Goal: Feedback & Contribution: Leave review/rating

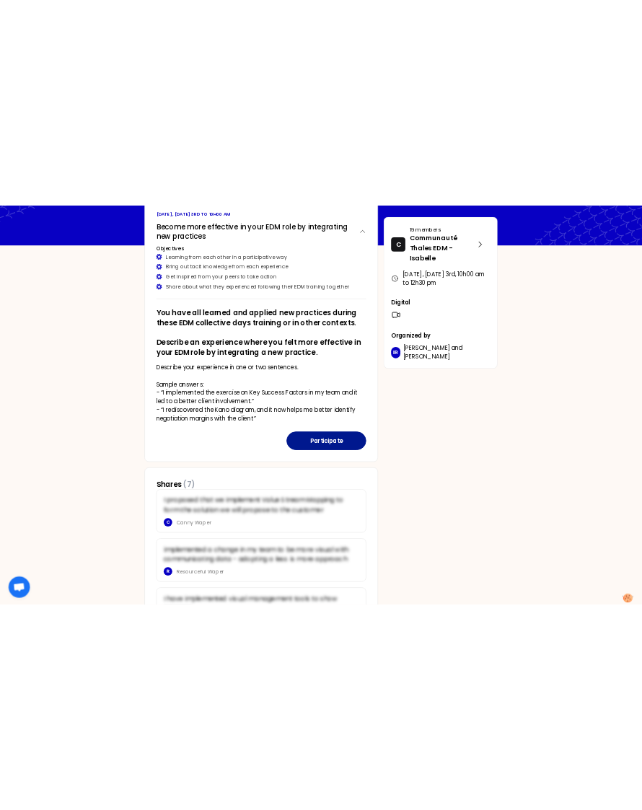
scroll to position [72, 0]
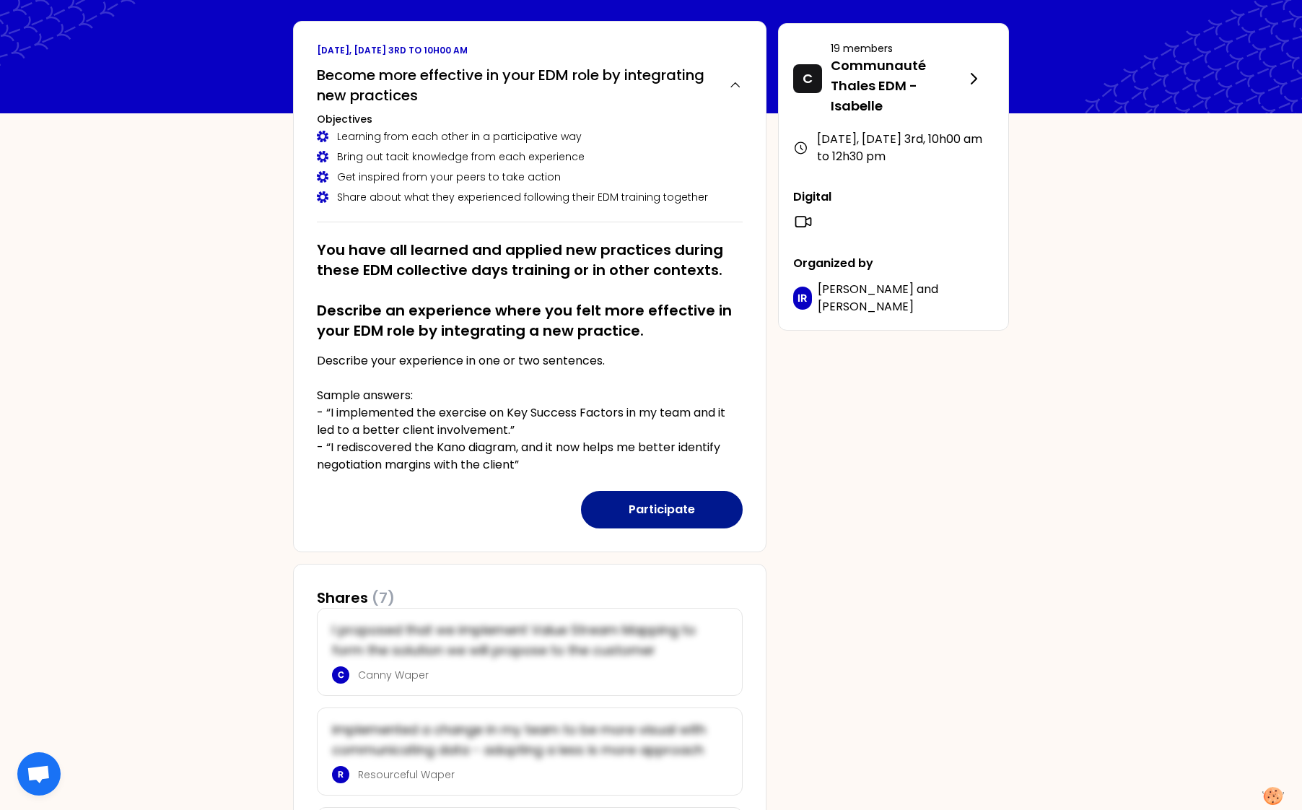
click at [650, 509] on button "Participate" at bounding box center [662, 510] width 162 height 38
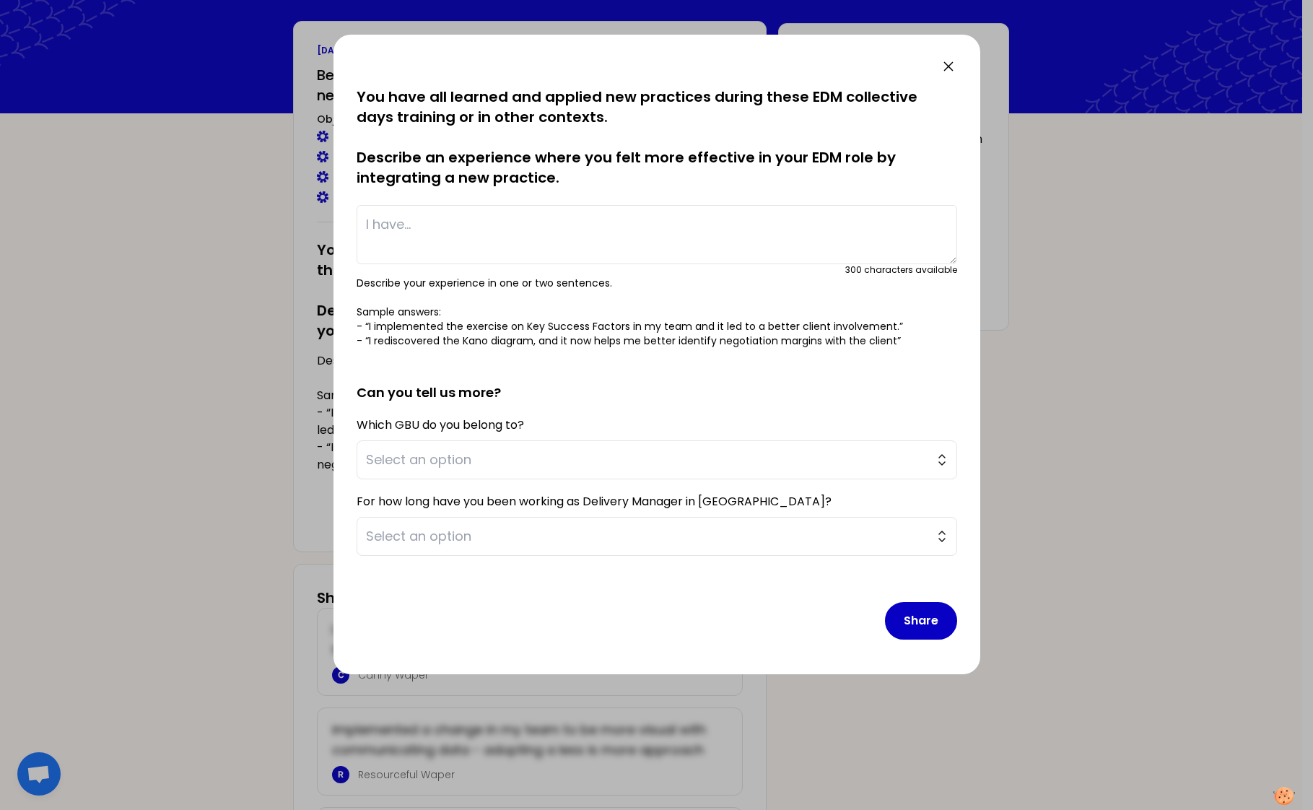
click at [219, 384] on div at bounding box center [656, 405] width 1313 height 810
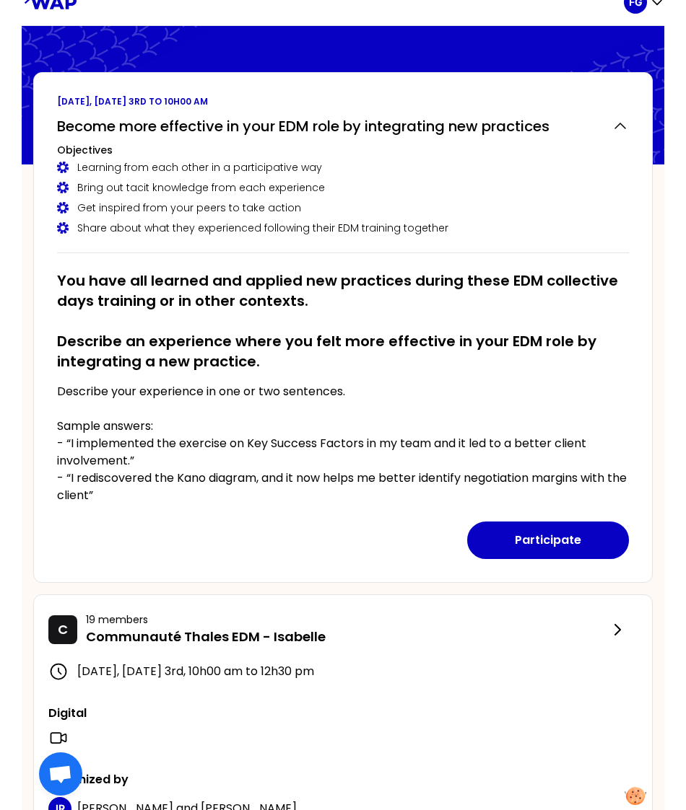
scroll to position [0, 0]
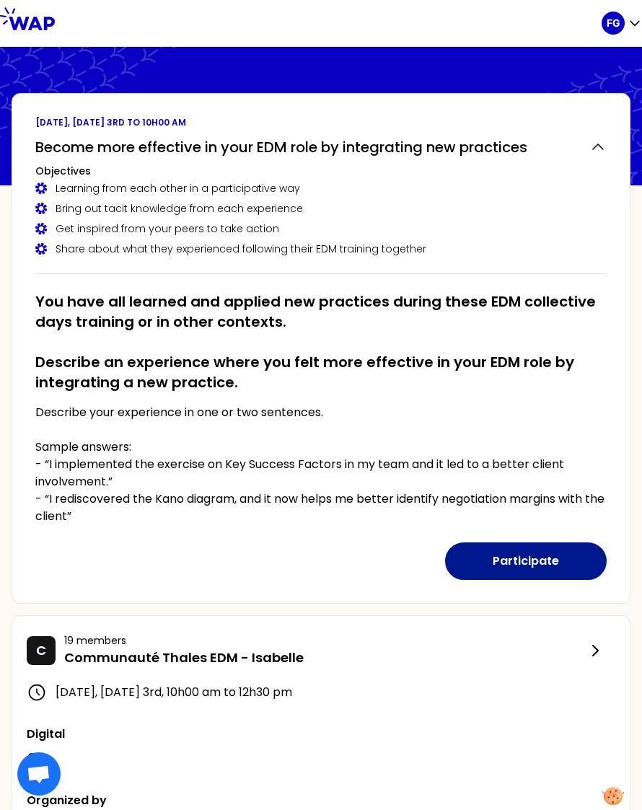
click at [489, 553] on button "Participate" at bounding box center [526, 562] width 162 height 38
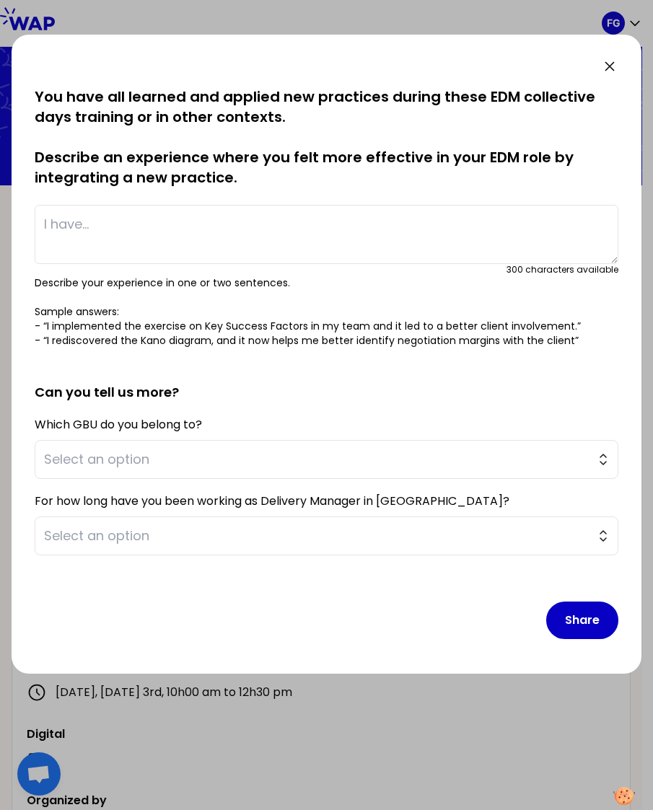
click at [162, 242] on textarea at bounding box center [327, 234] width 584 height 59
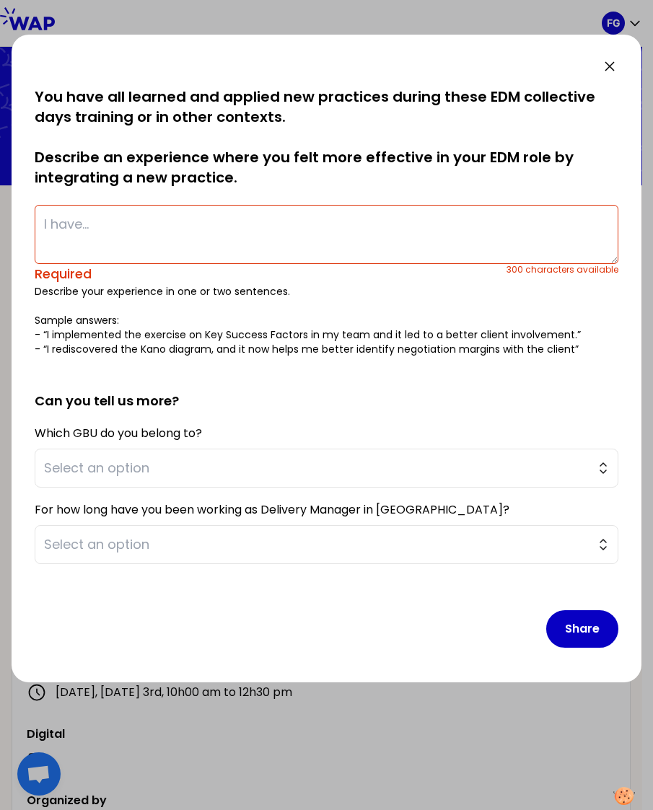
click at [315, 227] on textarea at bounding box center [327, 234] width 584 height 59
click at [105, 331] on p "Describe your experience in one or two sentences. Sample answers: - “I implemen…" at bounding box center [327, 320] width 584 height 72
click at [650, 249] on div at bounding box center [326, 405] width 653 height 810
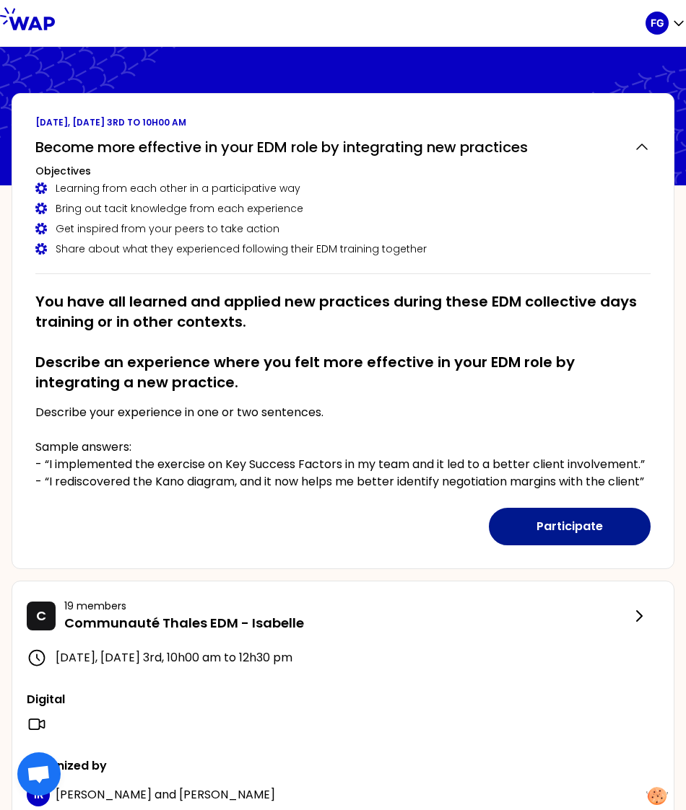
click at [556, 546] on button "Participate" at bounding box center [570, 527] width 162 height 38
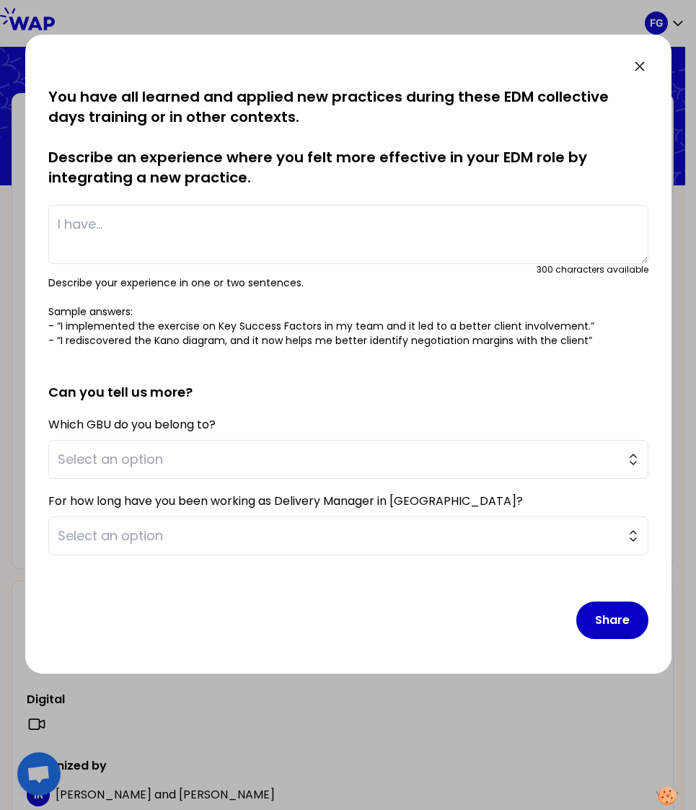
drag, startPoint x: 317, startPoint y: 222, endPoint x: 321, endPoint y: 242, distance: 20.7
click at [317, 221] on textarea at bounding box center [348, 234] width 600 height 59
click at [249, 227] on textarea at bounding box center [348, 234] width 600 height 59
drag, startPoint x: 198, startPoint y: 227, endPoint x: 22, endPoint y: 221, distance: 176.9
click at [22, 221] on div "saved You have all learned and applied new practices during these EDM collectiv…" at bounding box center [348, 405] width 696 height 810
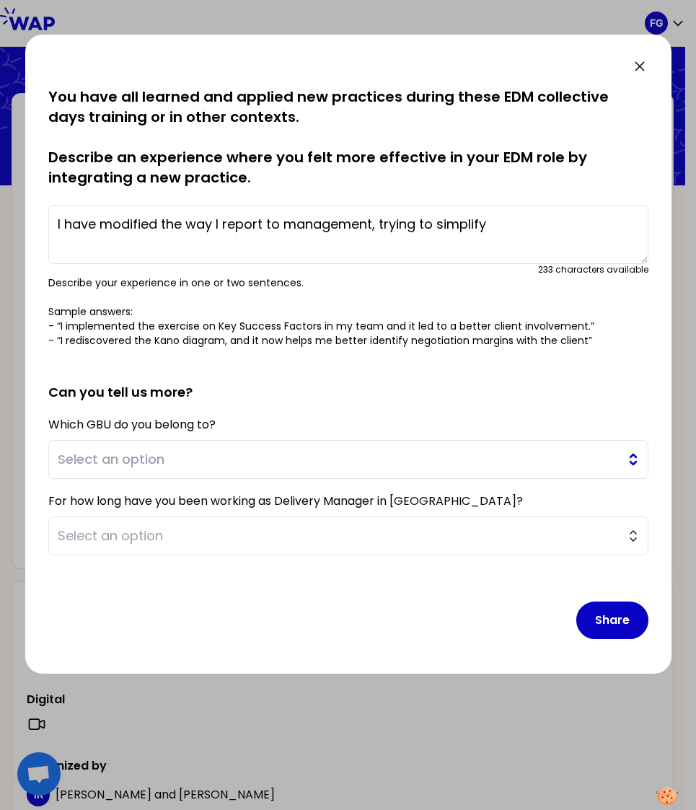
click at [104, 452] on span "Select an option" at bounding box center [338, 460] width 561 height 20
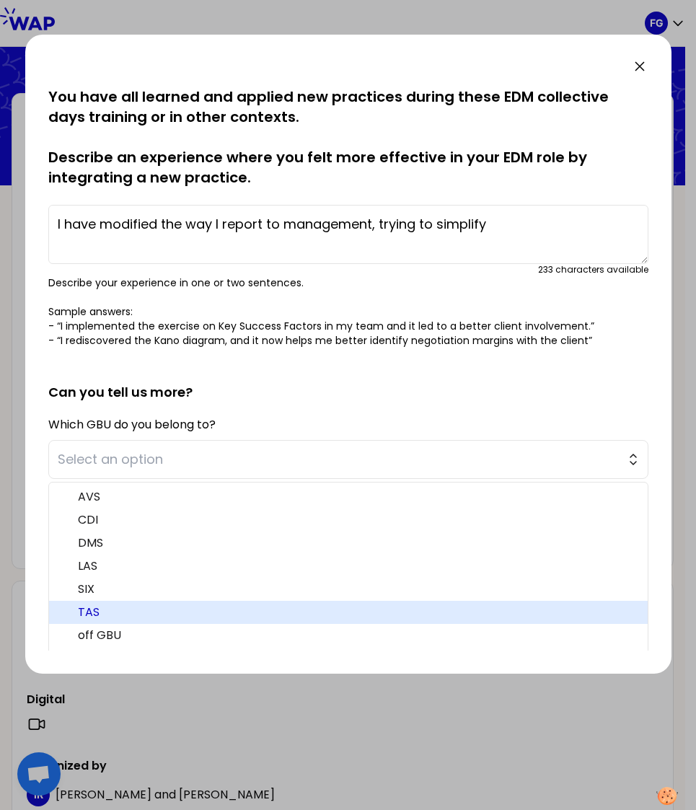
click at [115, 620] on span "TAS" at bounding box center [357, 612] width 559 height 17
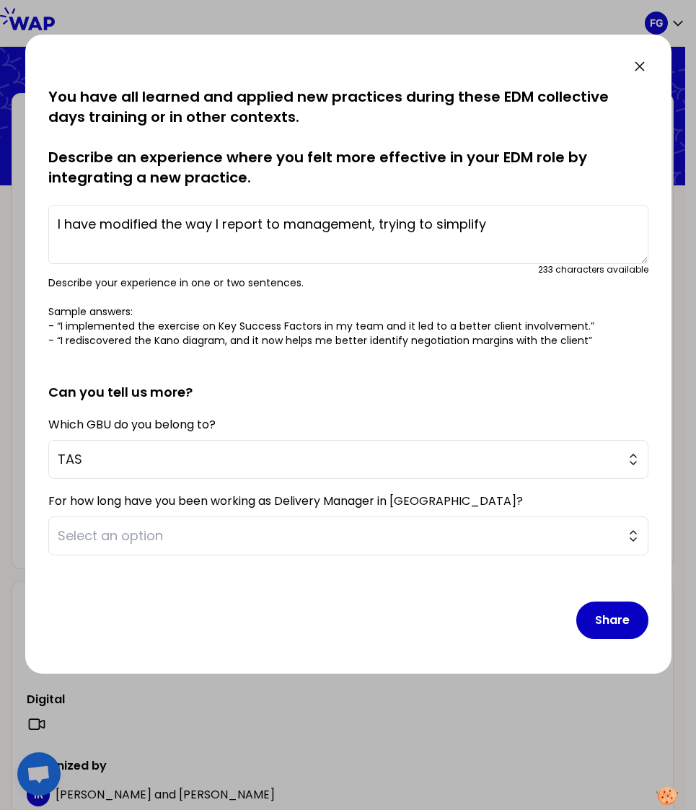
click at [556, 220] on textarea "I have modified the way I report to management, trying to simplify" at bounding box center [348, 234] width 600 height 59
type textarea "I have modified the way I report to management, trying to simplify the informat…"
click at [348, 525] on button "Select an option" at bounding box center [348, 536] width 600 height 39
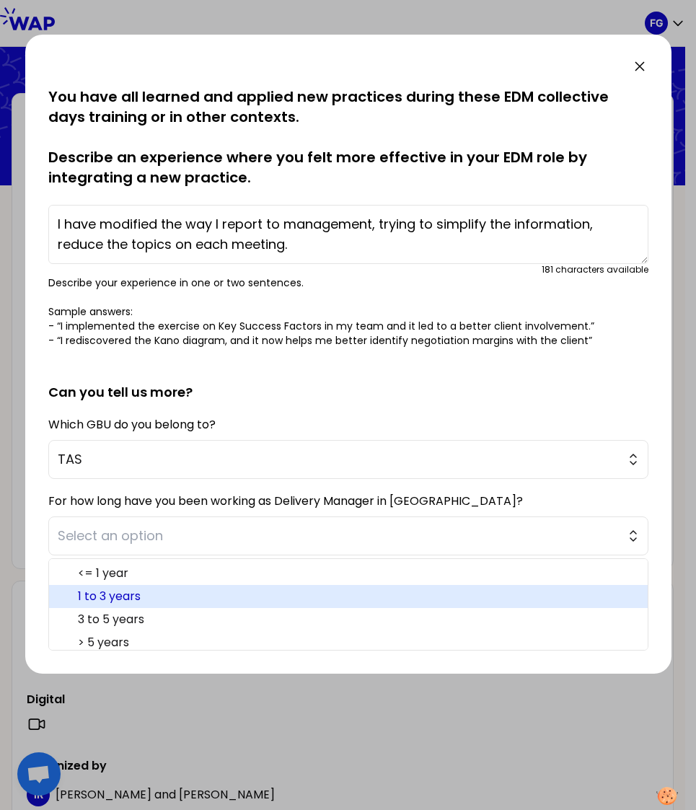
click at [129, 593] on span "1 to 3 years" at bounding box center [357, 596] width 559 height 17
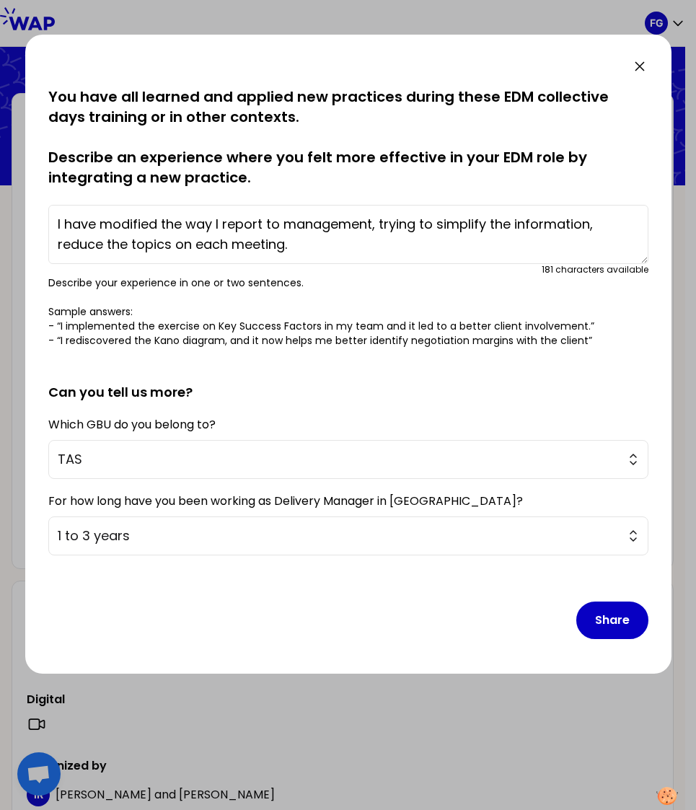
click at [326, 245] on textarea "I have modified the way I report to management, trying to simplify the informat…" at bounding box center [348, 234] width 600 height 59
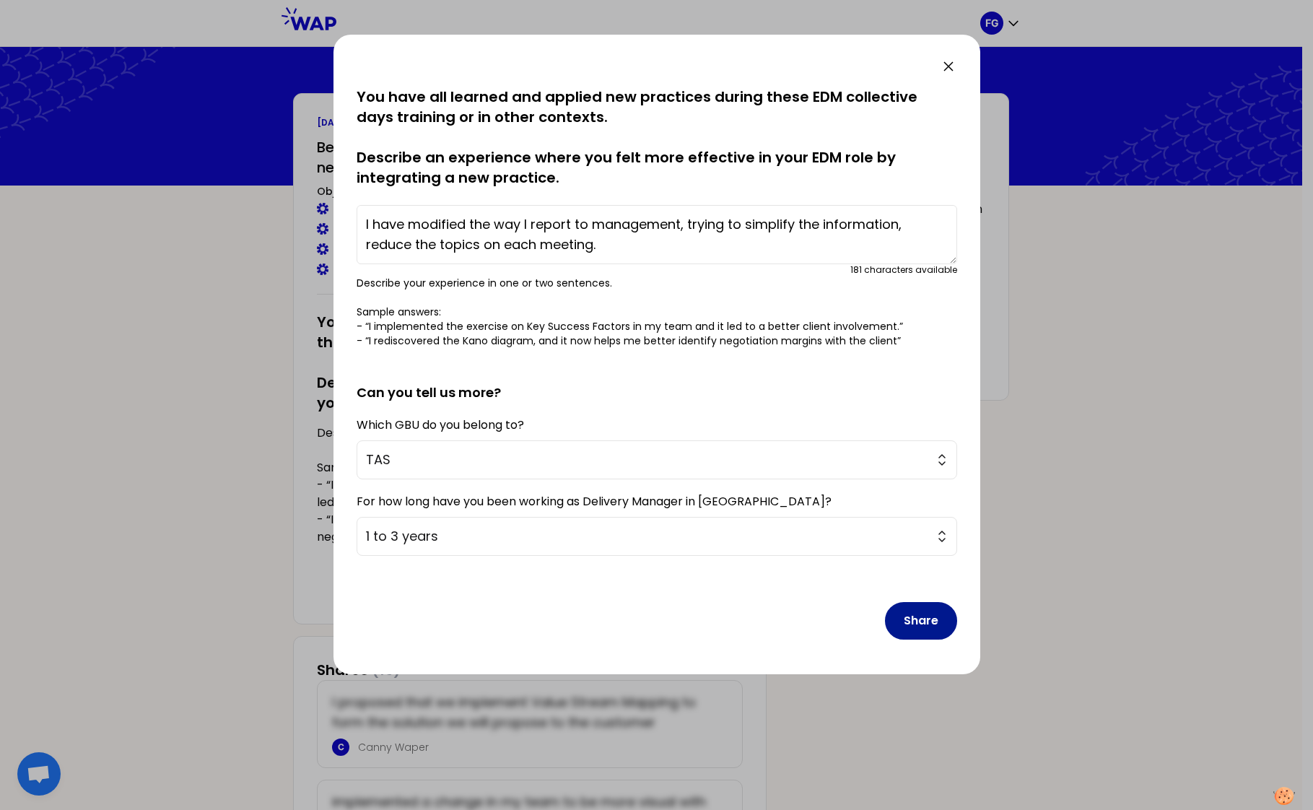
click at [934, 621] on button "Share" at bounding box center [921, 621] width 72 height 38
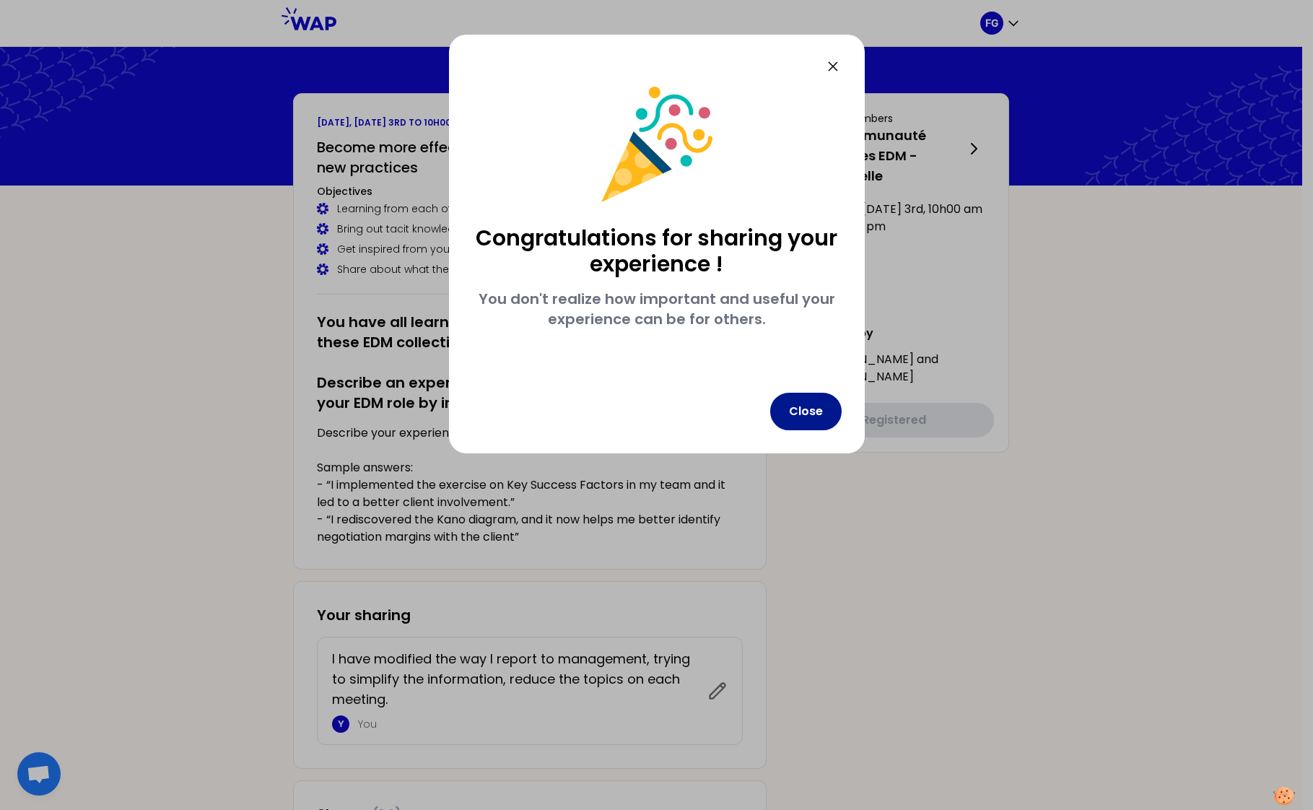
click at [812, 406] on button "Close" at bounding box center [805, 412] width 71 height 38
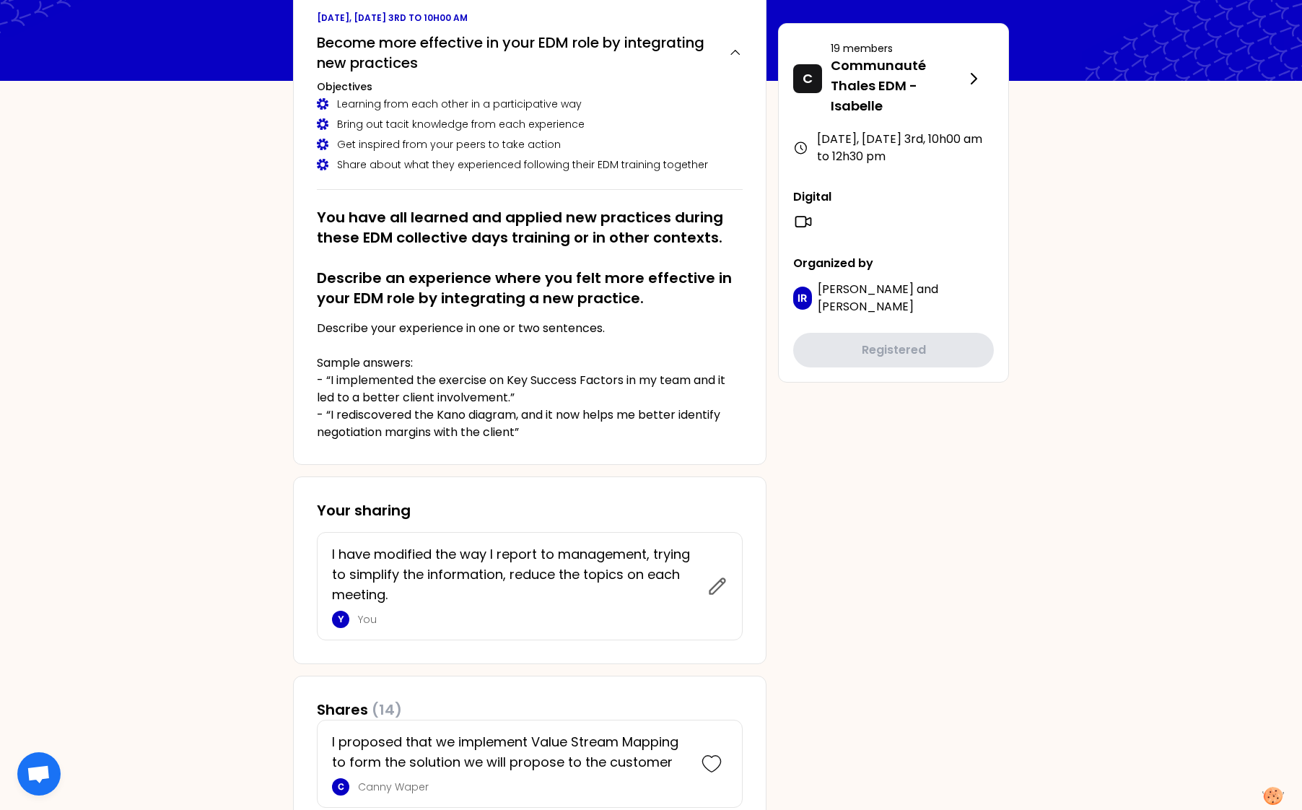
scroll to position [72, 0]
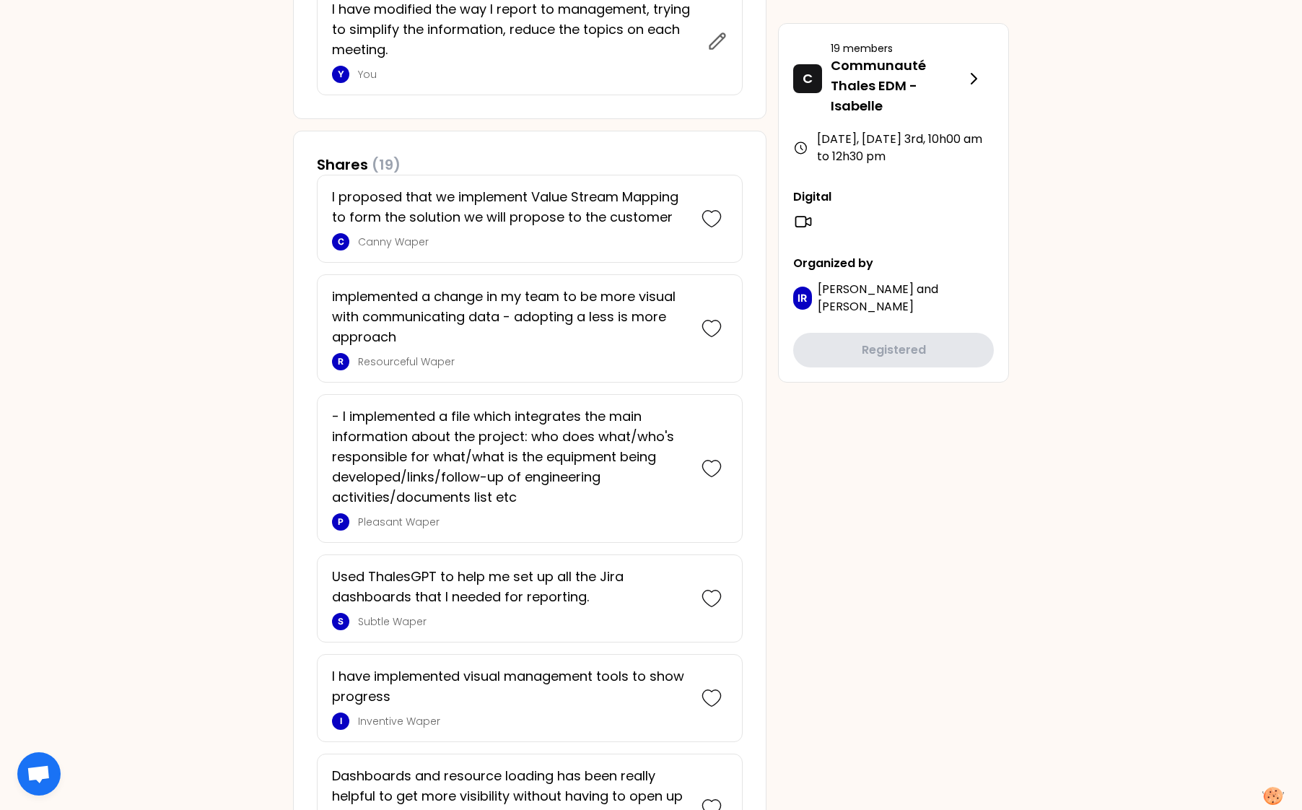
scroll to position [647, 0]
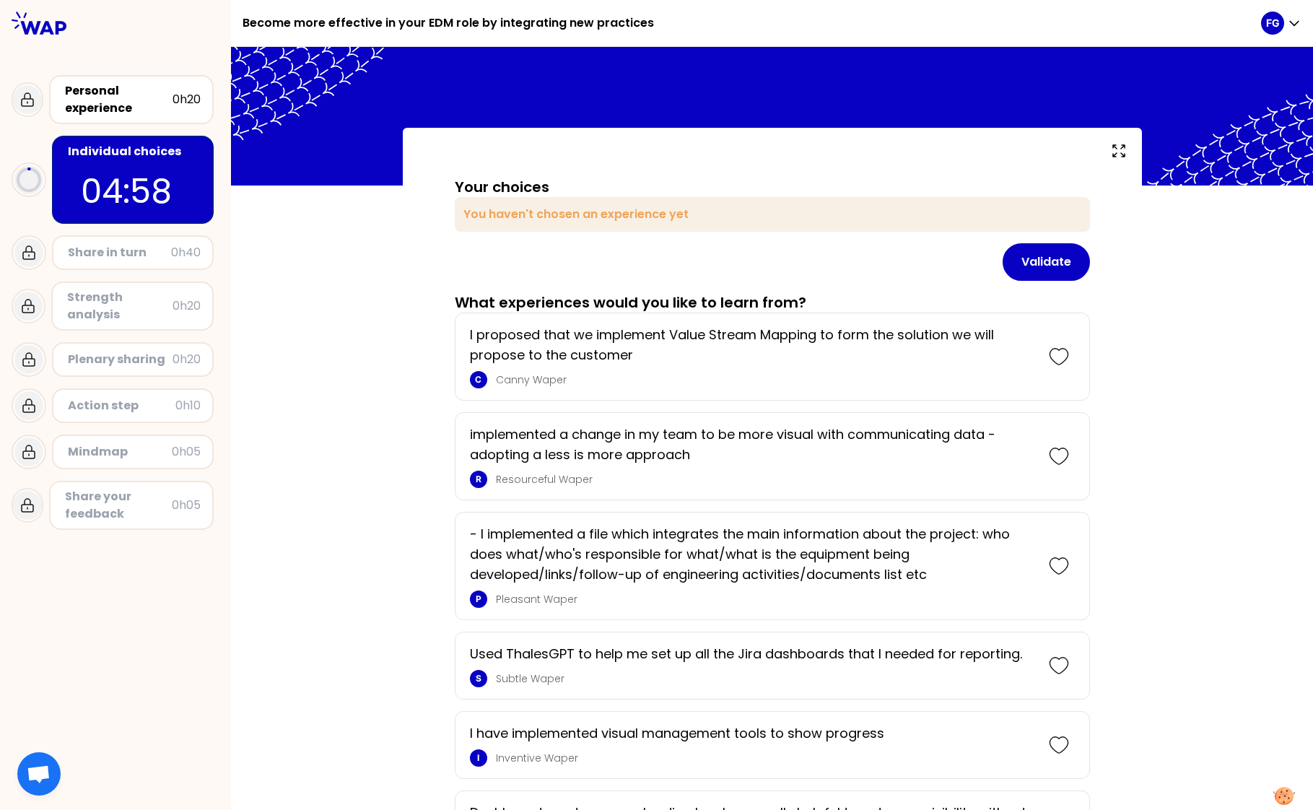
drag, startPoint x: 1306, startPoint y: 240, endPoint x: 1314, endPoint y: 79, distance: 161.1
click at [1312, 79] on html "Become more effective in your EDM role by integrating new practices FG Personal…" at bounding box center [656, 405] width 1313 height 810
click at [1055, 670] on icon at bounding box center [1059, 665] width 20 height 20
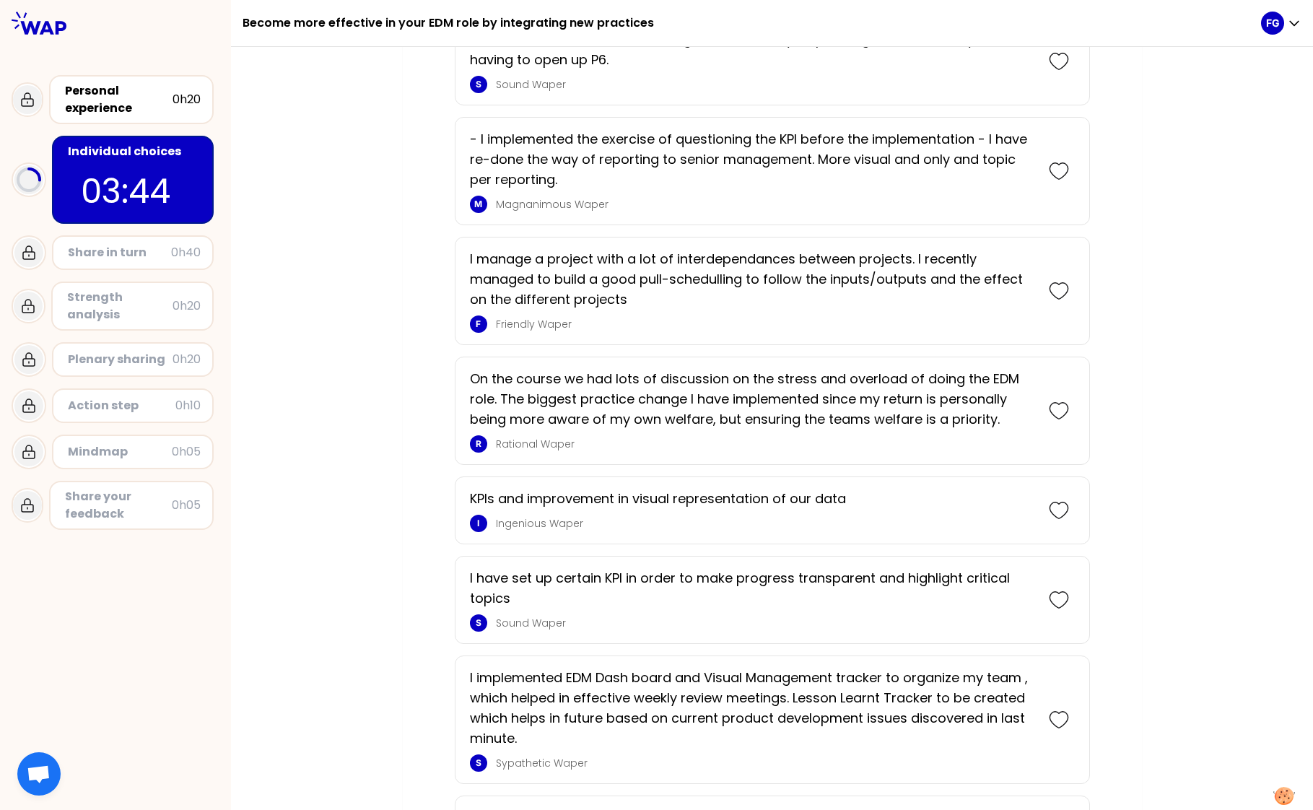
scroll to position [813, 0]
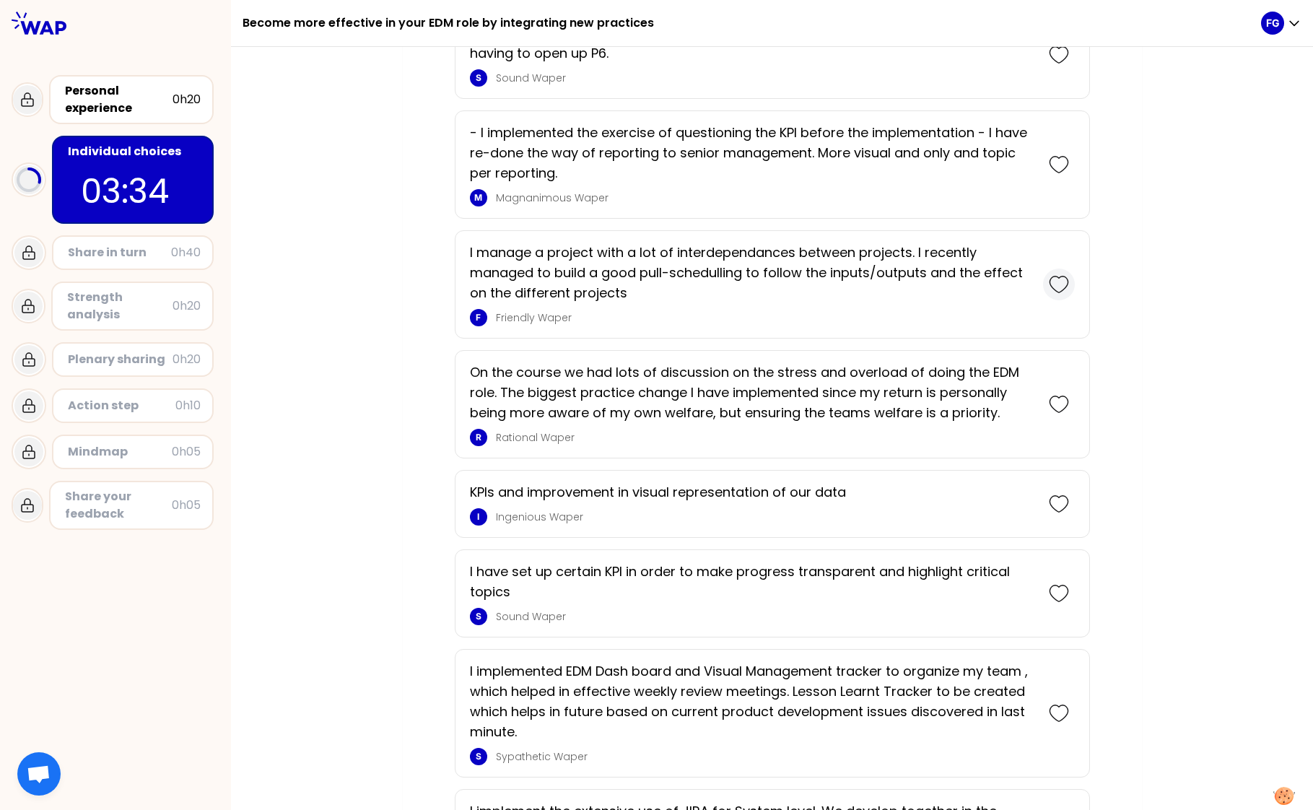
click at [1049, 284] on icon at bounding box center [1059, 284] width 20 height 20
drag, startPoint x: 905, startPoint y: 395, endPoint x: 753, endPoint y: 410, distance: 153.0
click at [753, 410] on p "On the course we had lots of discussion on the stress and overload of doing the…" at bounding box center [752, 392] width 564 height 61
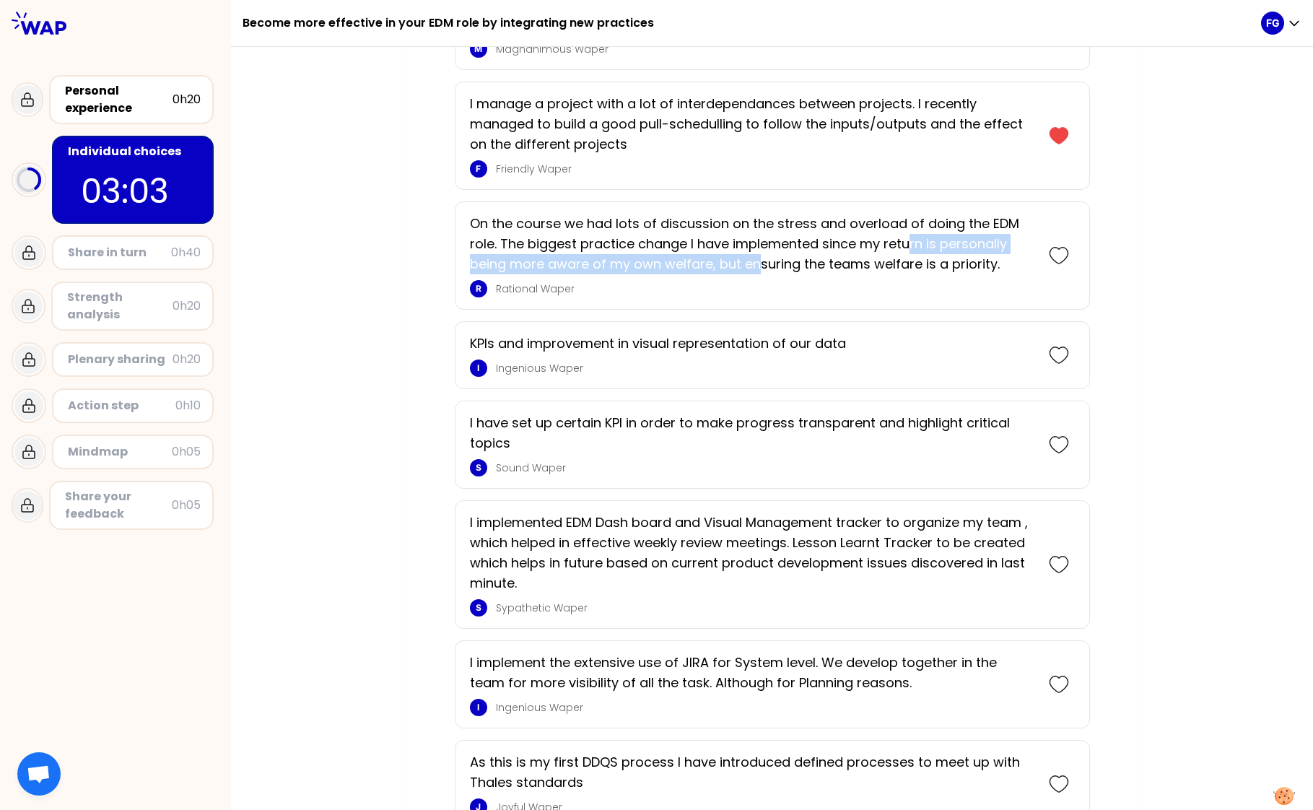
scroll to position [1083, 0]
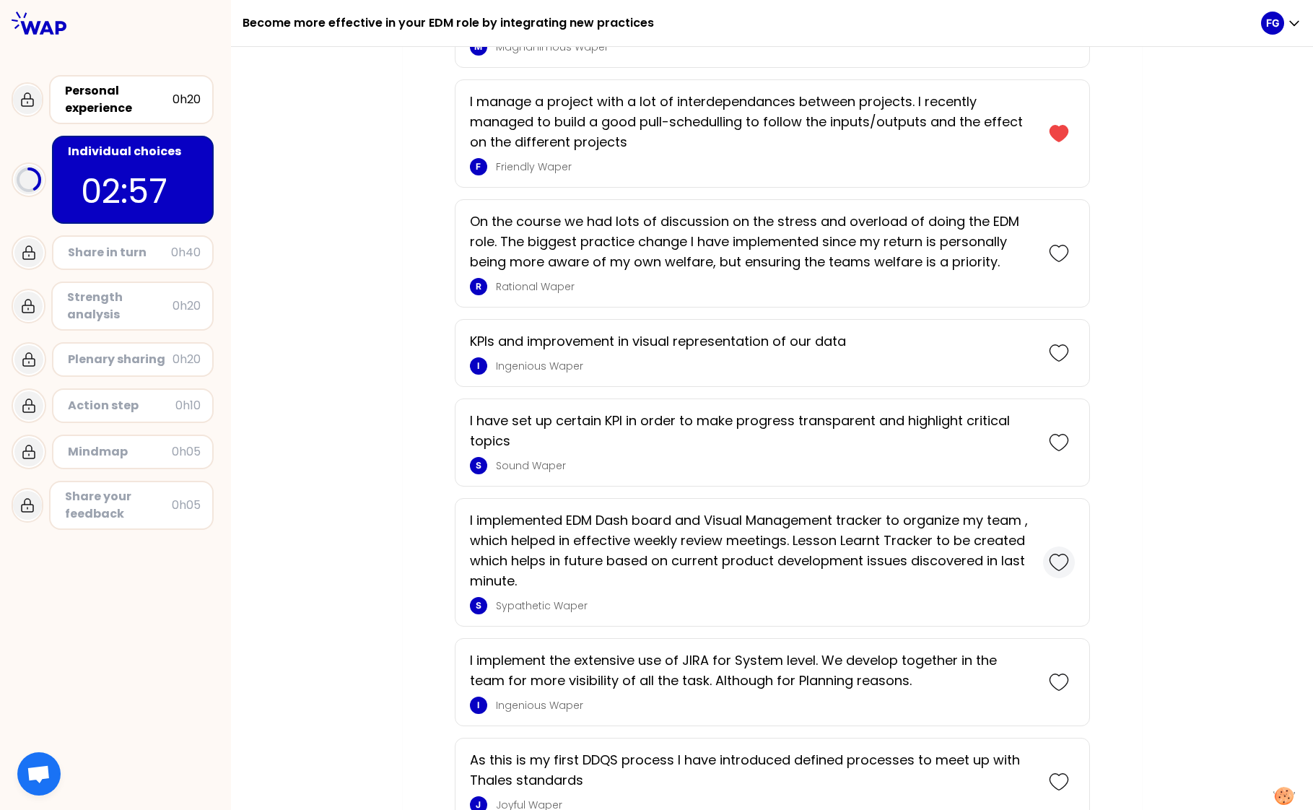
click at [1049, 564] on icon at bounding box center [1059, 562] width 20 height 20
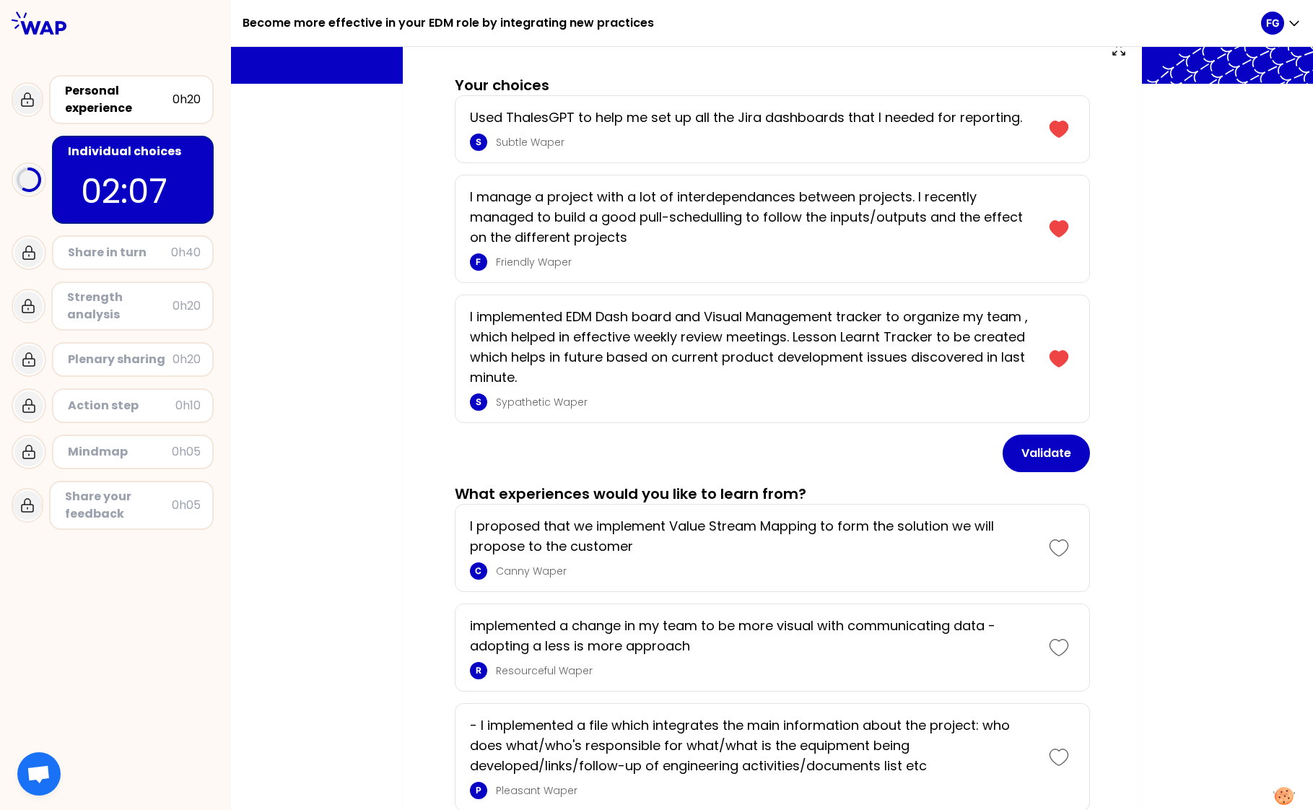
scroll to position [64, 0]
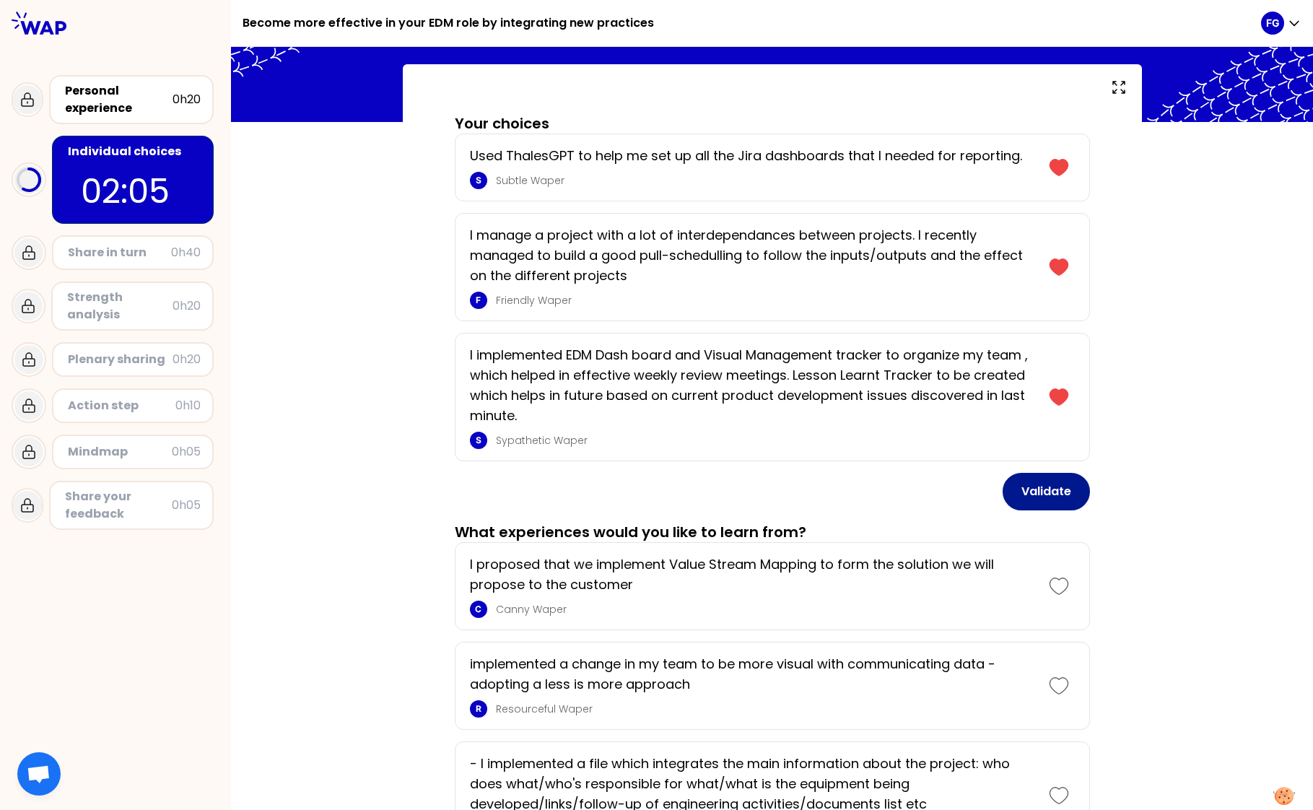
click at [1023, 494] on button "Validate" at bounding box center [1045, 492] width 87 height 38
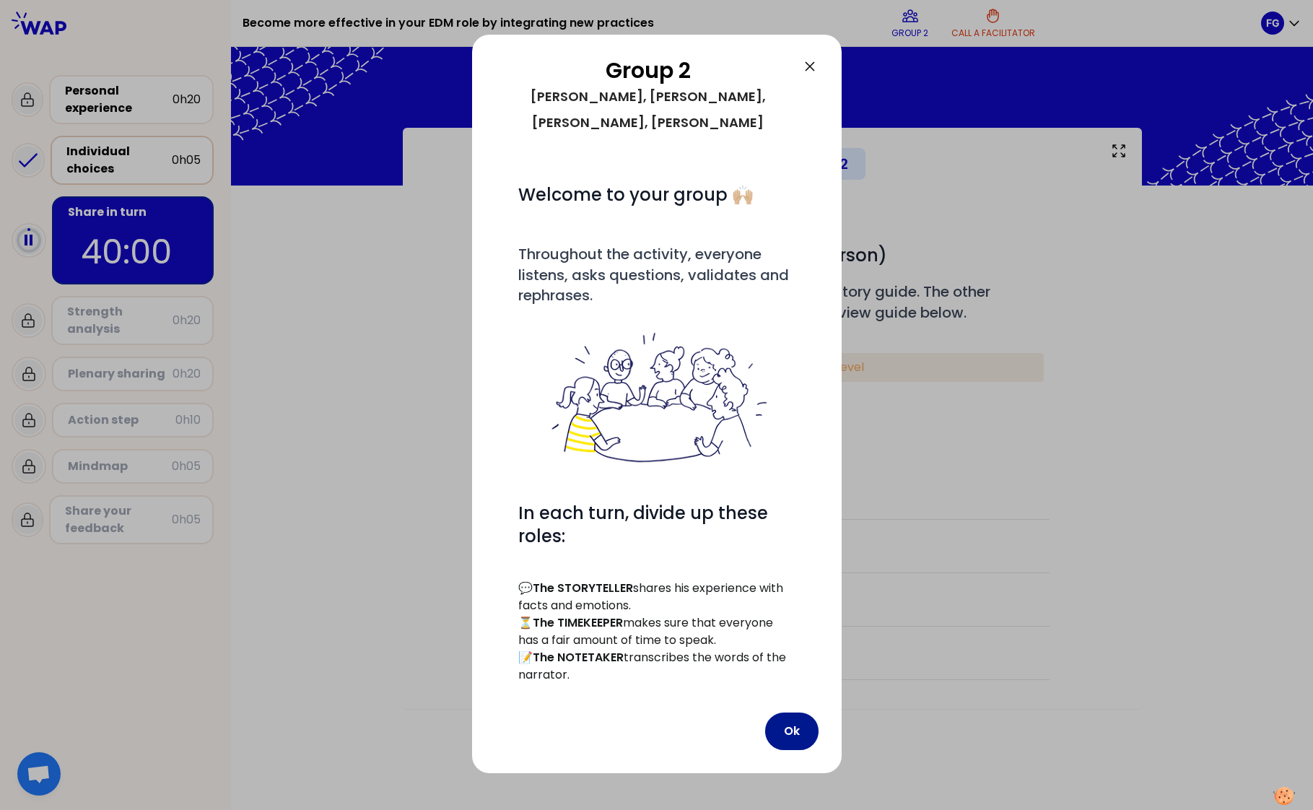
click at [800, 712] on button "Ok" at bounding box center [791, 731] width 53 height 38
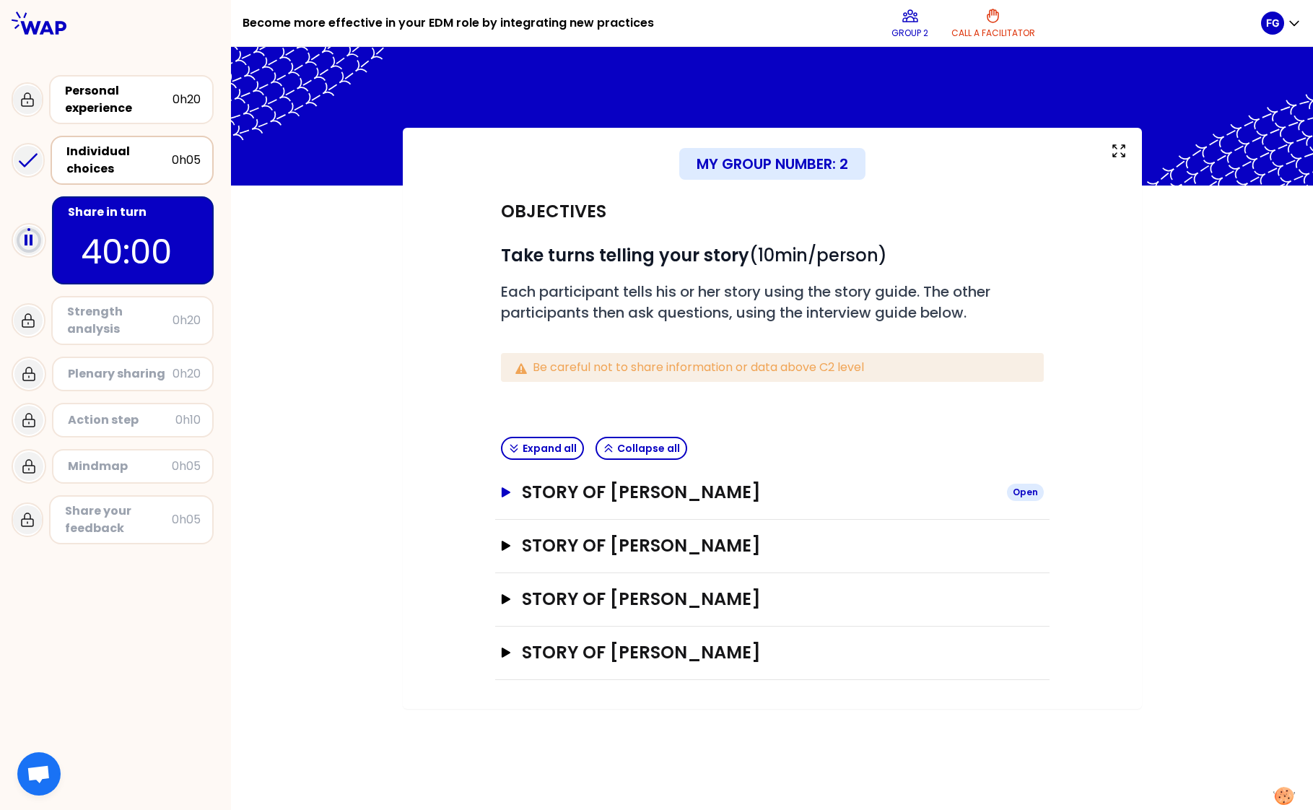
click at [565, 498] on h3 "Story of Ahmet bilge UYGUR" at bounding box center [758, 492] width 473 height 23
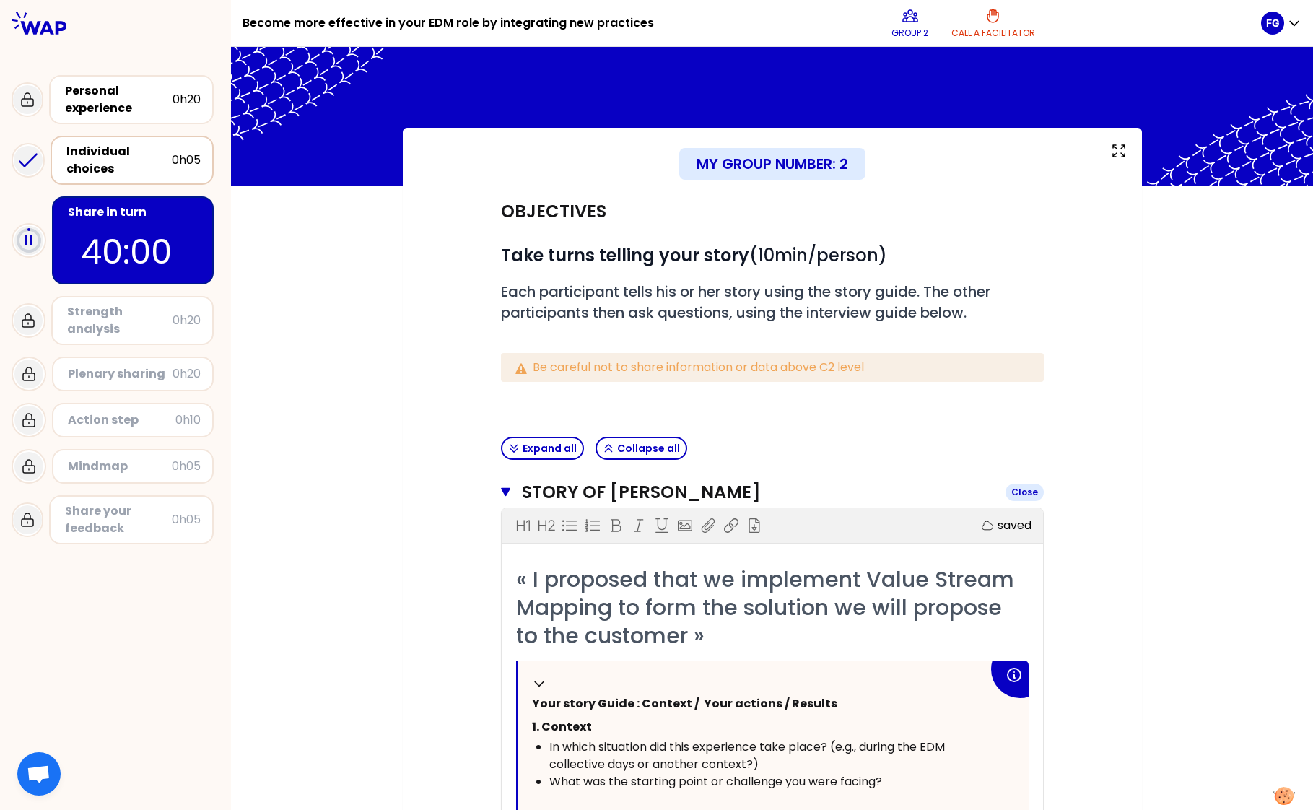
click at [504, 493] on icon "button" at bounding box center [506, 492] width 10 height 12
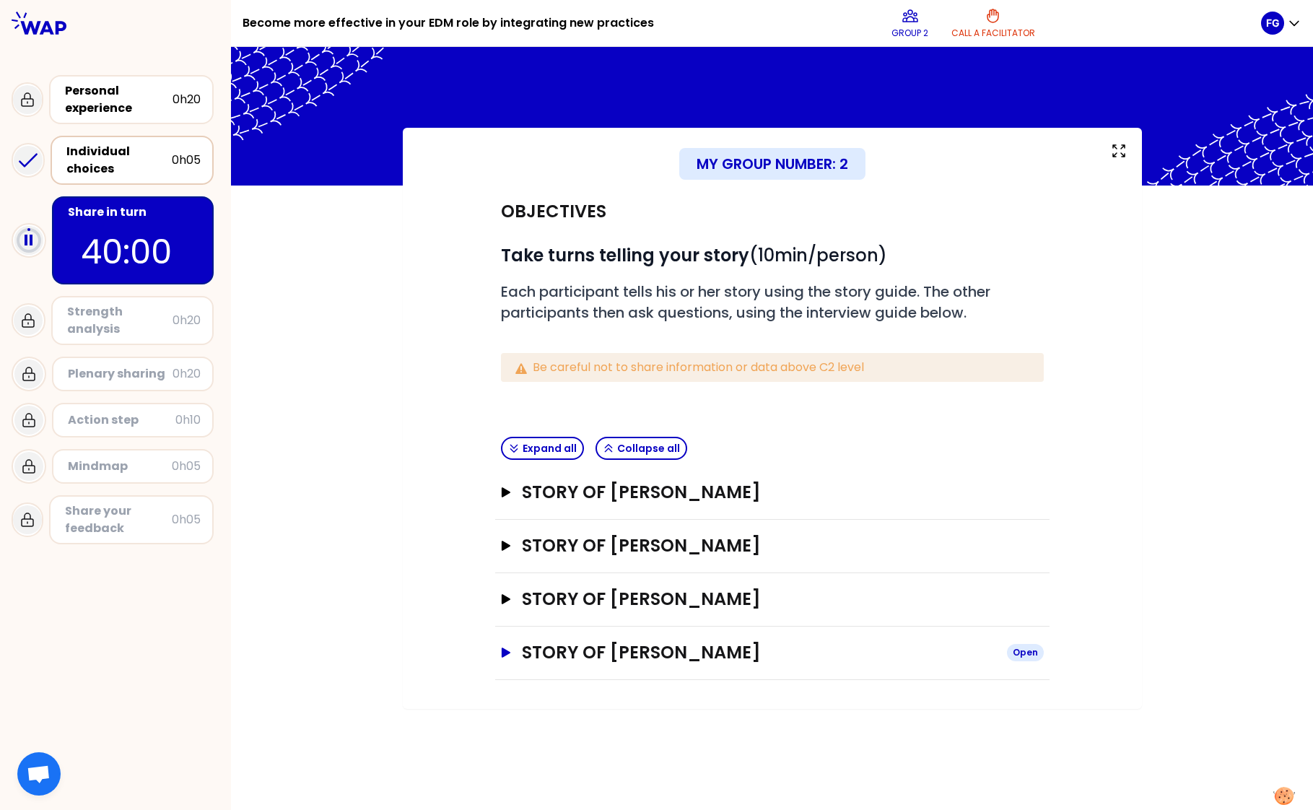
click at [507, 653] on icon "button" at bounding box center [505, 652] width 9 height 10
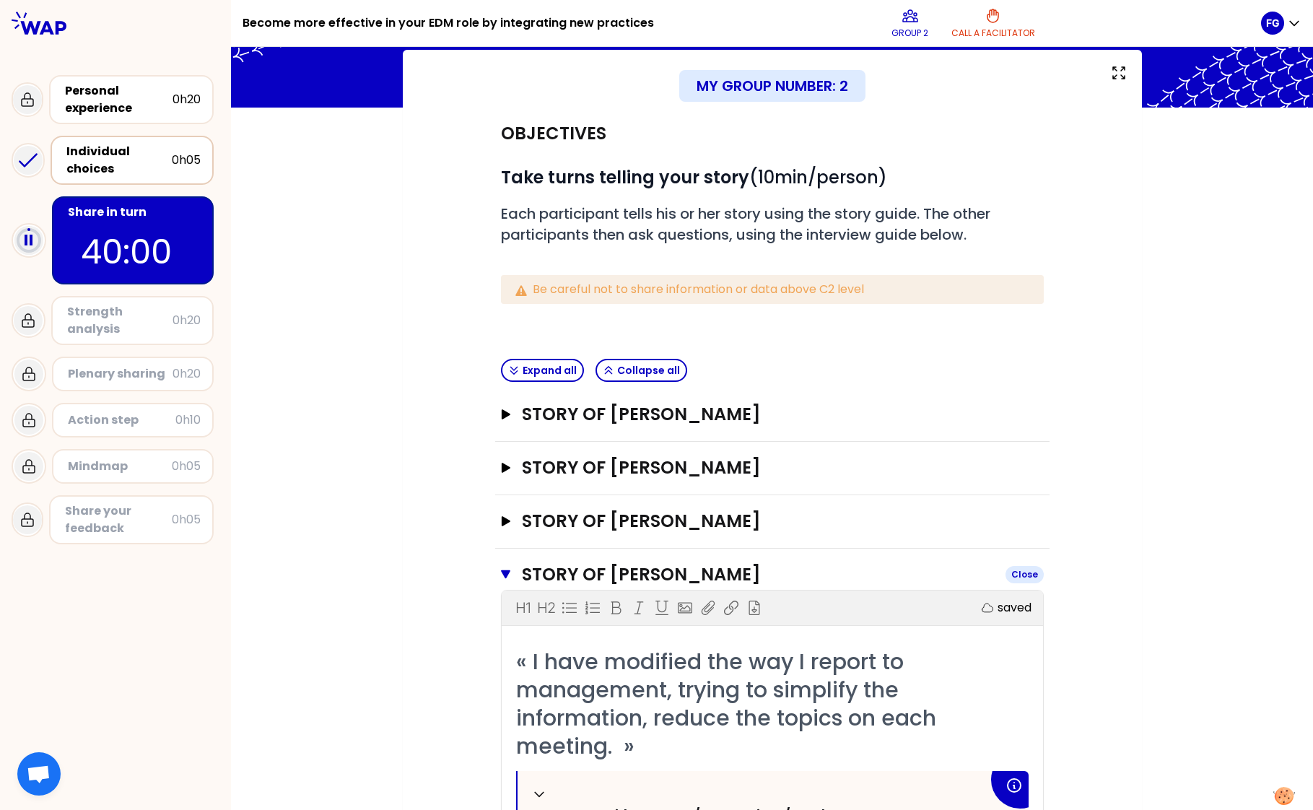
scroll to position [144, 0]
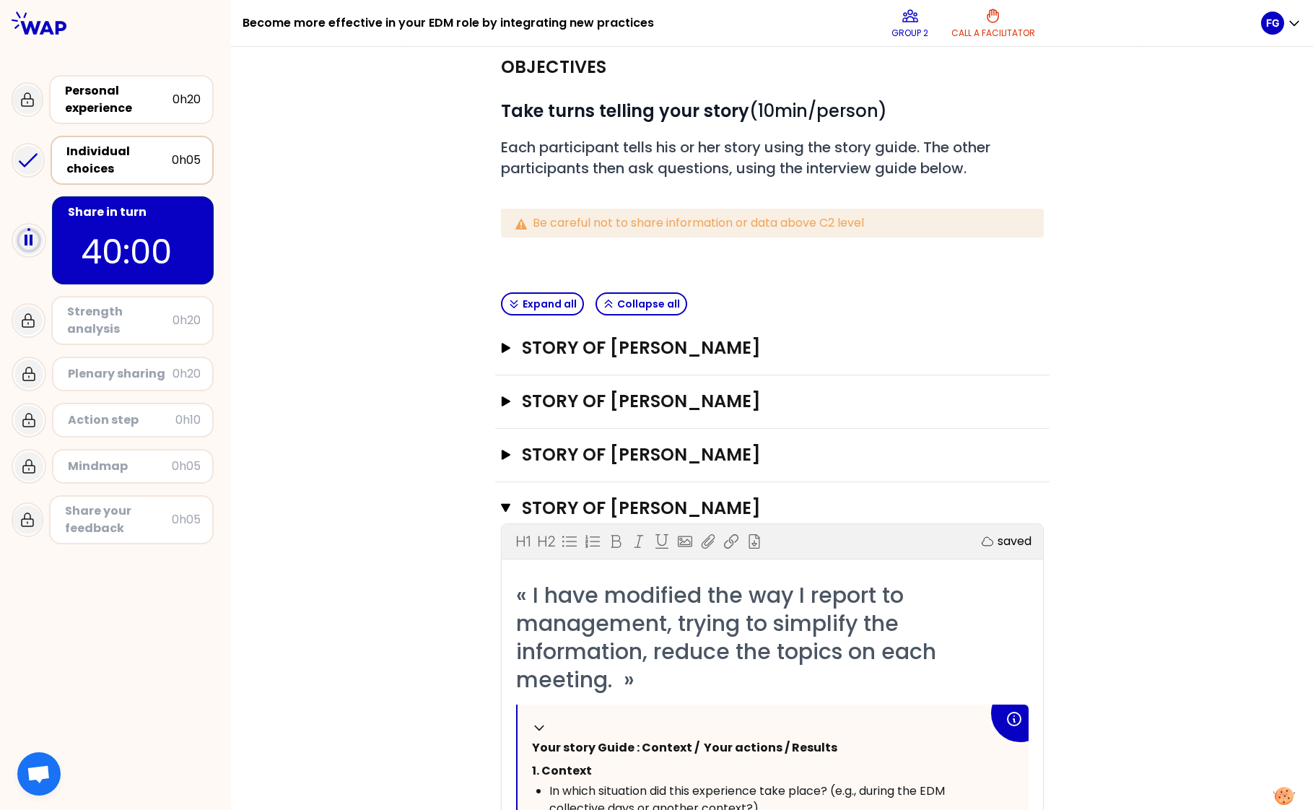
click at [501, 507] on icon "button" at bounding box center [506, 508] width 10 height 9
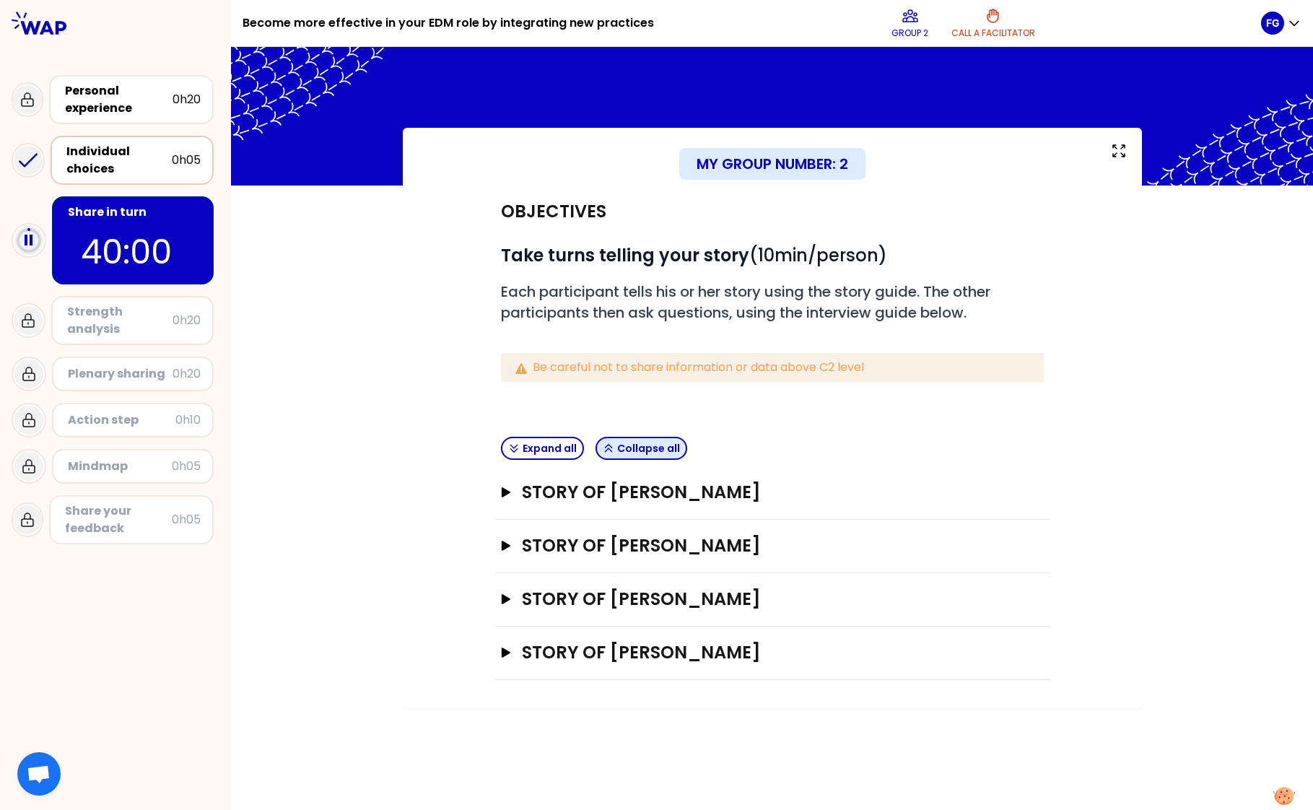
click at [638, 447] on button "Collapse all" at bounding box center [641, 448] width 92 height 23
click at [545, 450] on button "Expand all" at bounding box center [542, 448] width 83 height 23
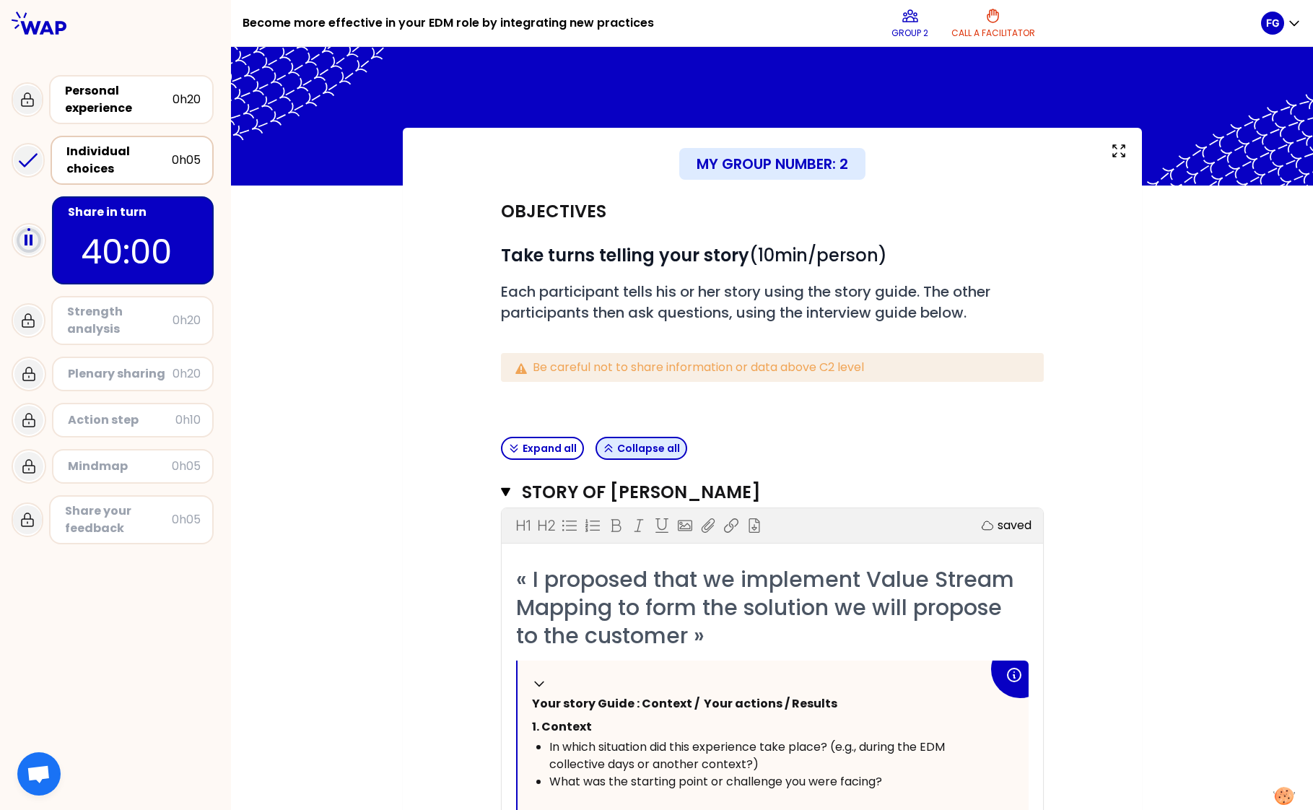
click at [626, 452] on button "Collapse all" at bounding box center [641, 448] width 92 height 23
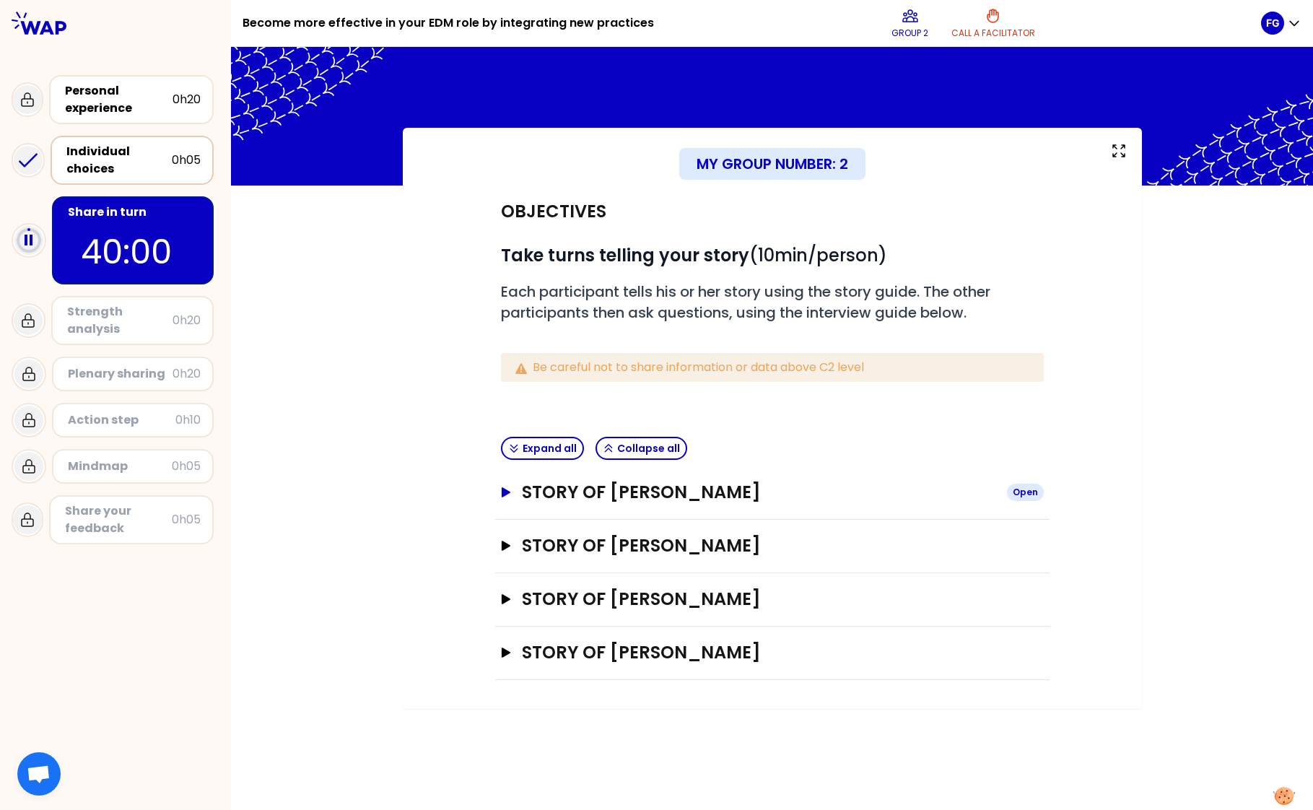
click at [505, 496] on icon "button" at bounding box center [505, 492] width 12 height 10
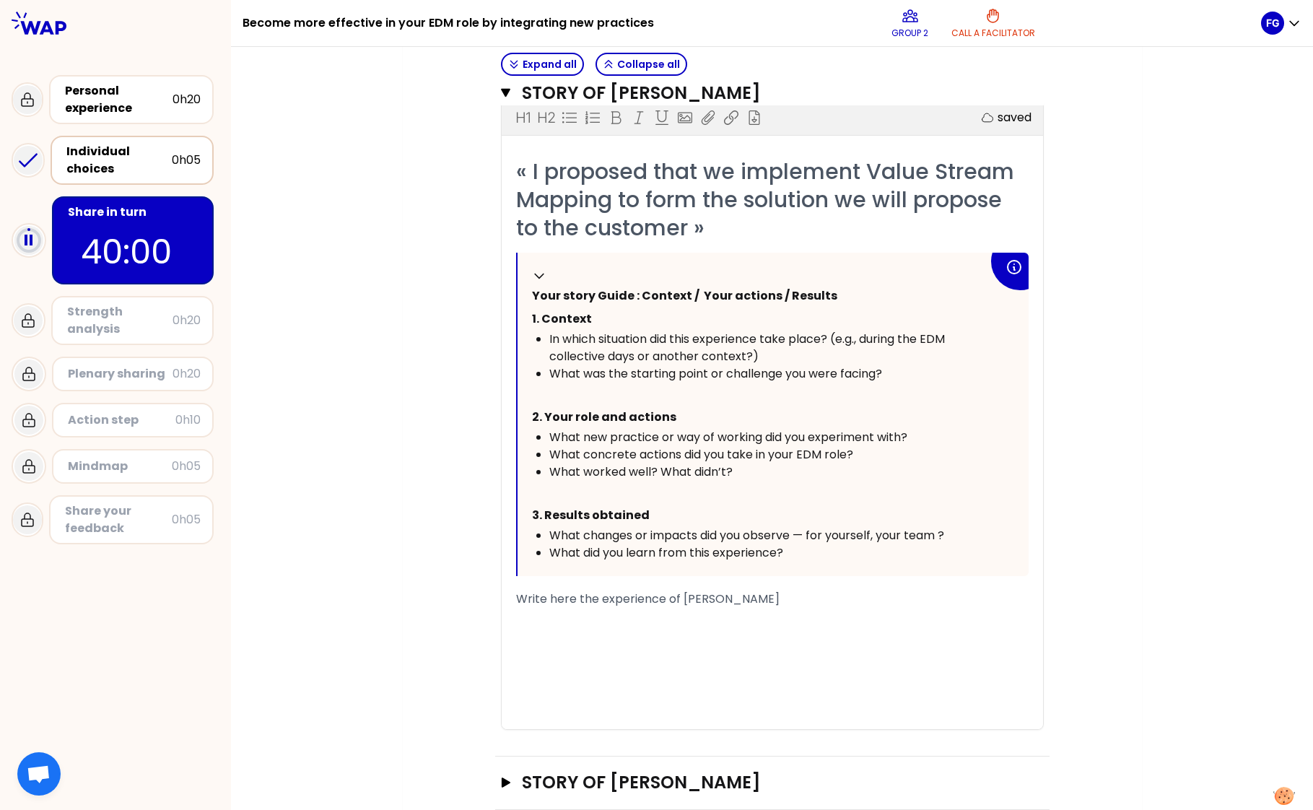
scroll to position [411, 0]
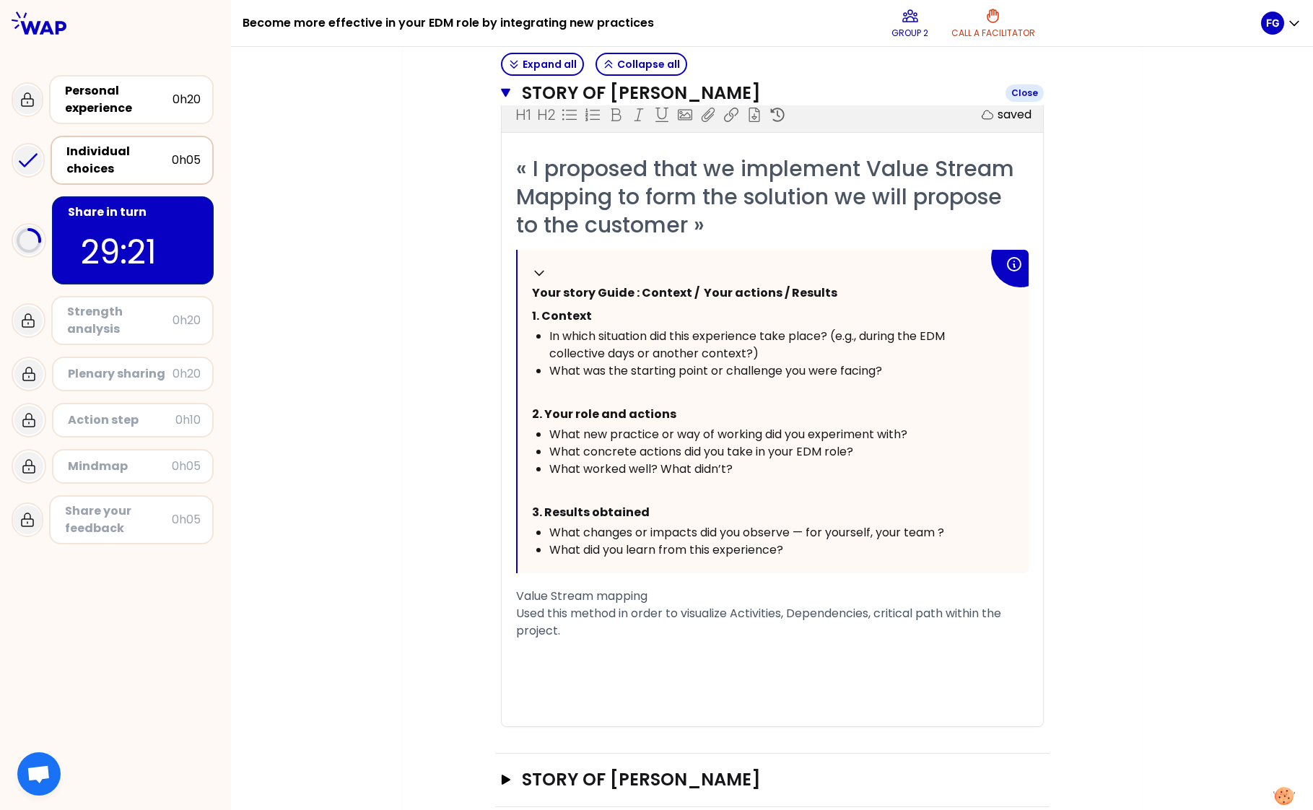
click at [504, 95] on icon "button" at bounding box center [506, 93] width 10 height 12
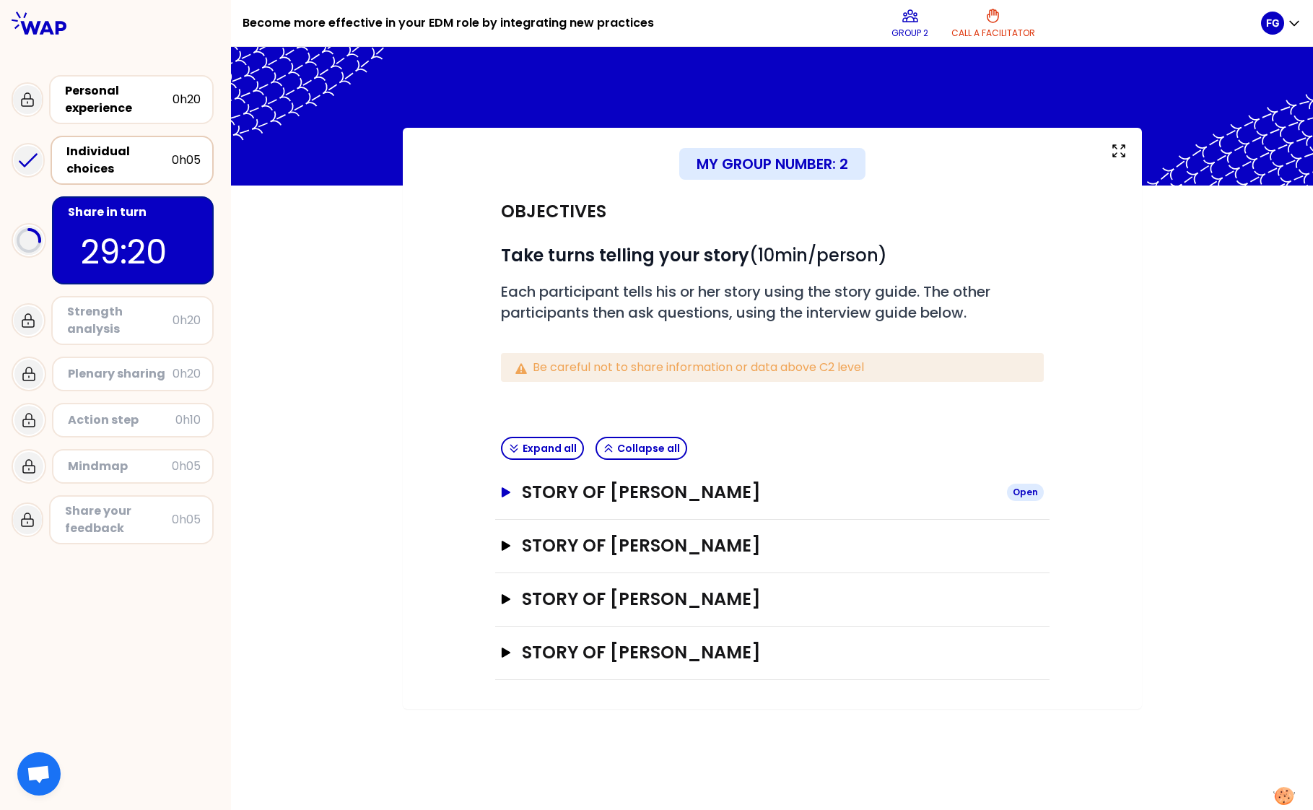
scroll to position [0, 0]
click at [507, 545] on icon "button" at bounding box center [505, 545] width 9 height 10
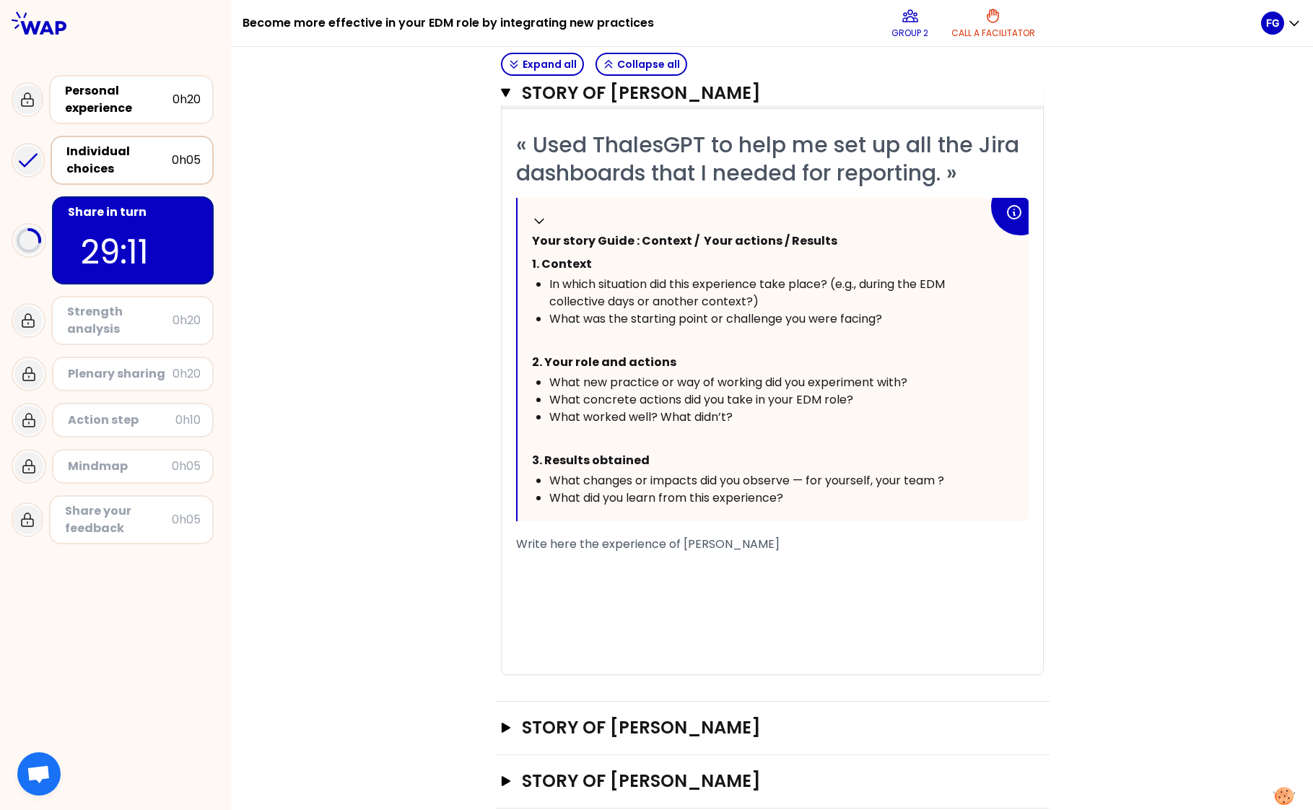
scroll to position [515, 0]
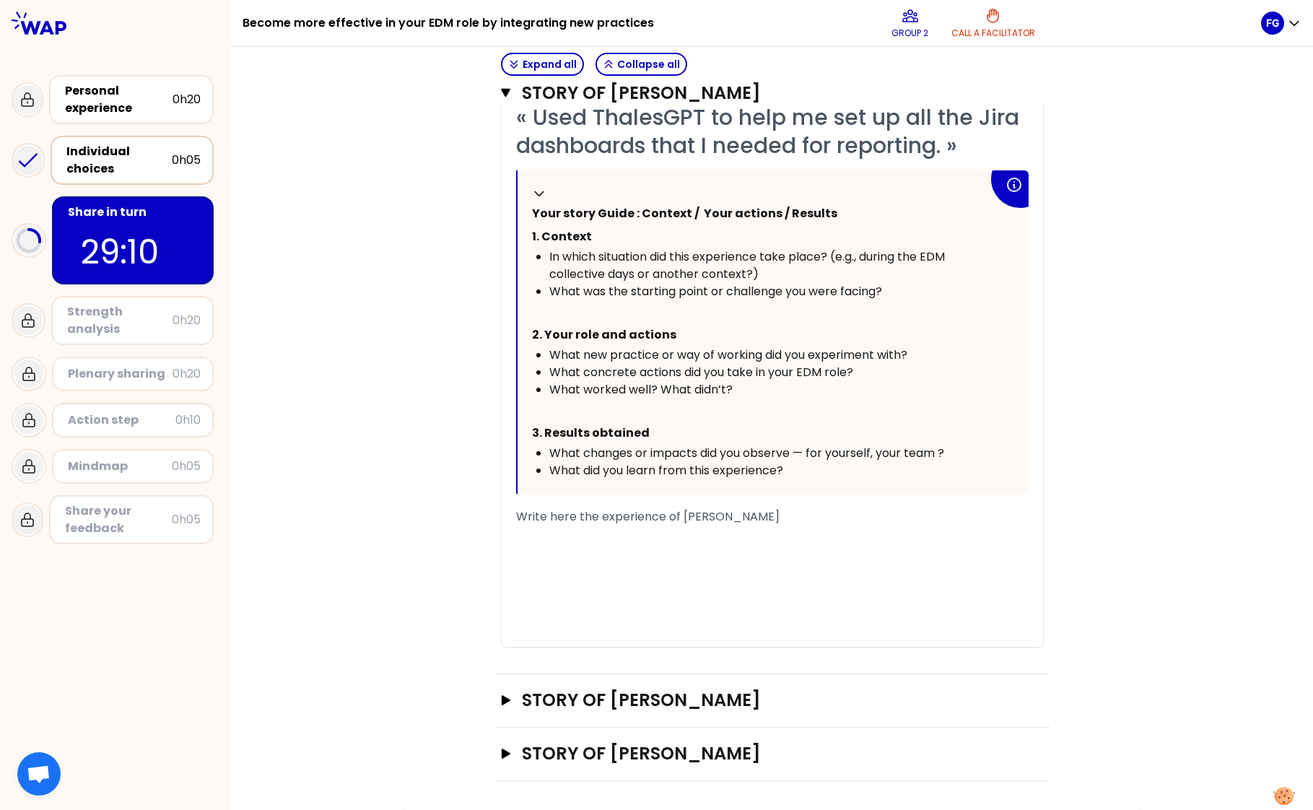
click at [569, 591] on div "﻿" at bounding box center [772, 585] width 512 height 17
click at [601, 513] on span "Write here the experience of Naomi MITCHISON" at bounding box center [647, 516] width 263 height 17
click at [507, 509] on div "« Used ThalesGPT to help me set up all the Jira dashboards that I needed for re…" at bounding box center [772, 374] width 541 height 543
drag, startPoint x: 786, startPoint y: 516, endPoint x: 461, endPoint y: 525, distance: 324.9
click at [461, 525] on div "Objectives # Take turns telling your story (10min/person) # Each participant te…" at bounding box center [772, 225] width 681 height 1111
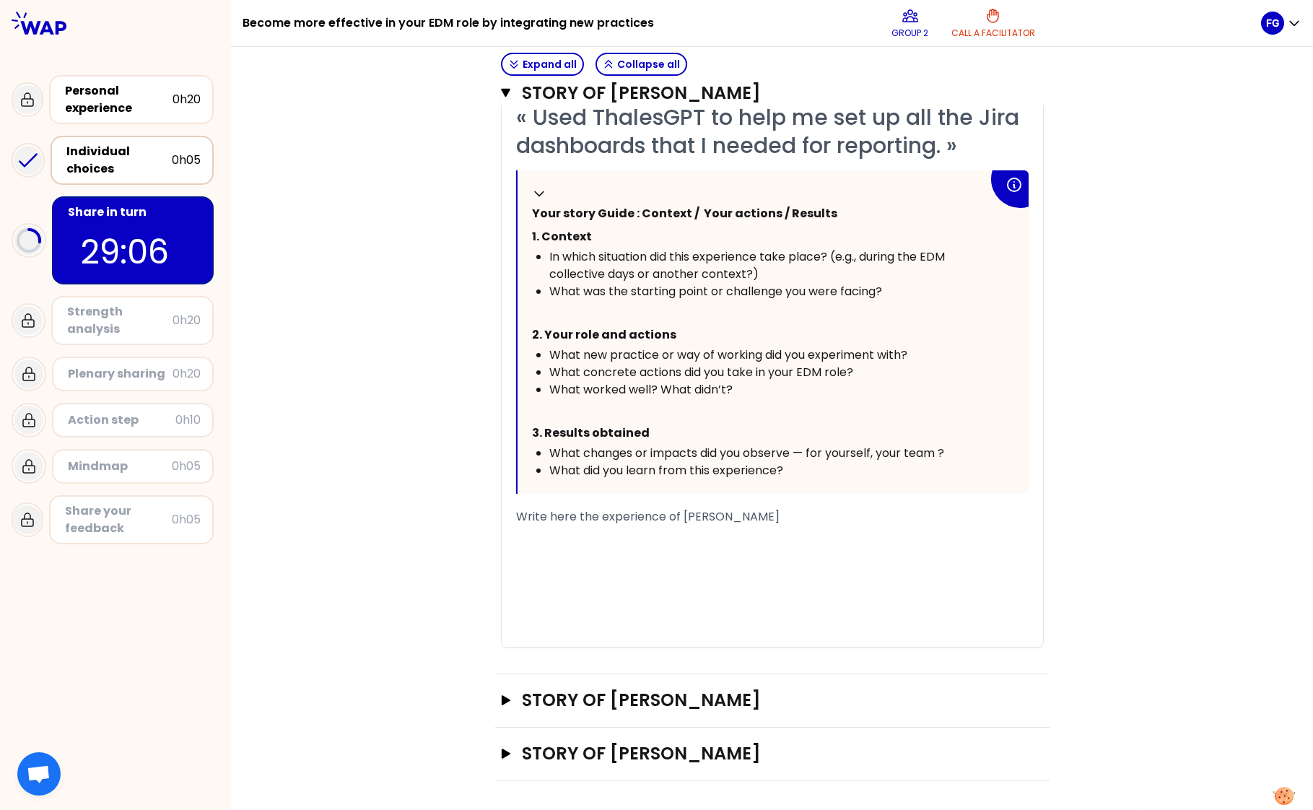
click at [639, 523] on span "Write here the experience of Naomi MITCHISON" at bounding box center [647, 516] width 263 height 17
drag, startPoint x: 787, startPoint y: 512, endPoint x: 499, endPoint y: 512, distance: 287.2
click at [502, 512] on div "« Used ThalesGPT to help me set up all the Jira dashboards that I needed for re…" at bounding box center [772, 374] width 541 height 543
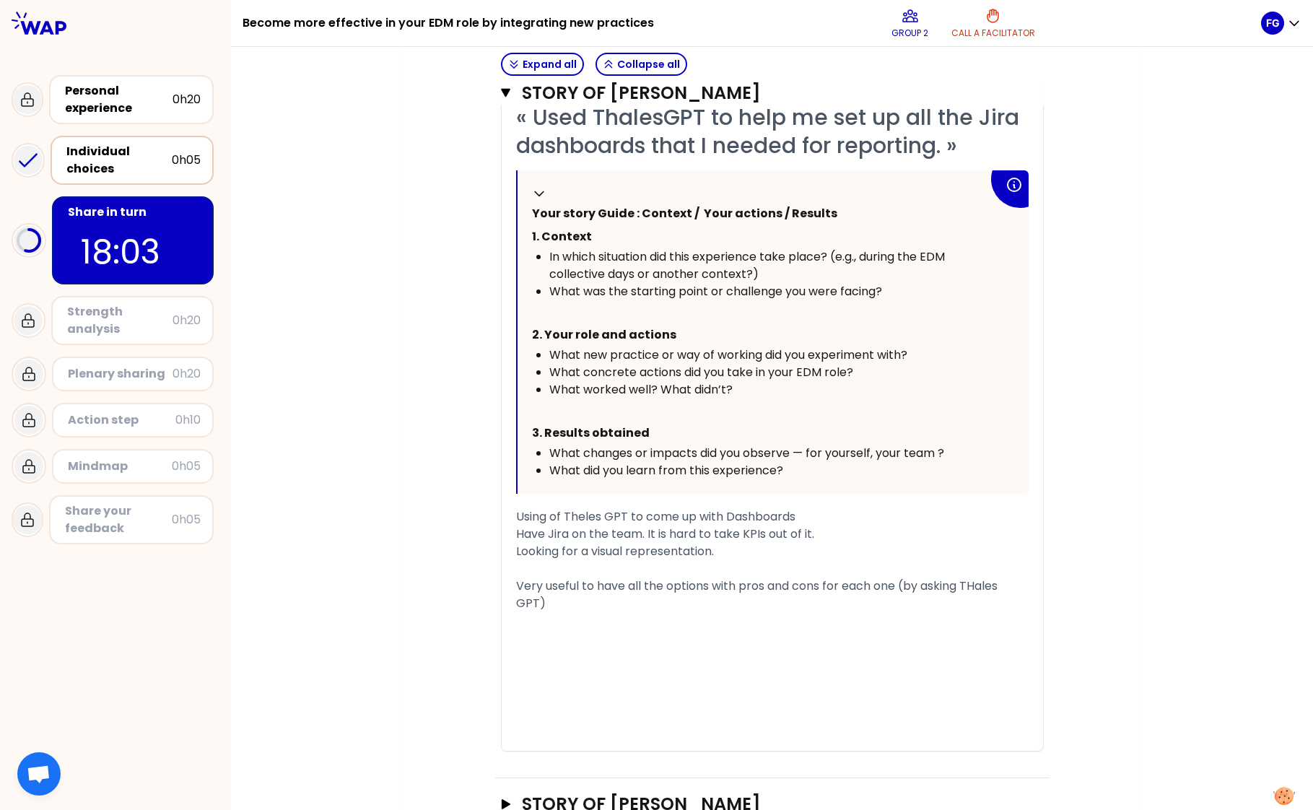
click at [420, 325] on div "My group number: 2 Objectives # Take turns telling your story (10min/person) # …" at bounding box center [772, 262] width 739 height 1301
click at [354, 564] on div "My group number: 2 Objectives # Take turns telling your story (10min/person) # …" at bounding box center [772, 262] width 1082 height 1301
click at [501, 95] on icon "button" at bounding box center [506, 93] width 10 height 12
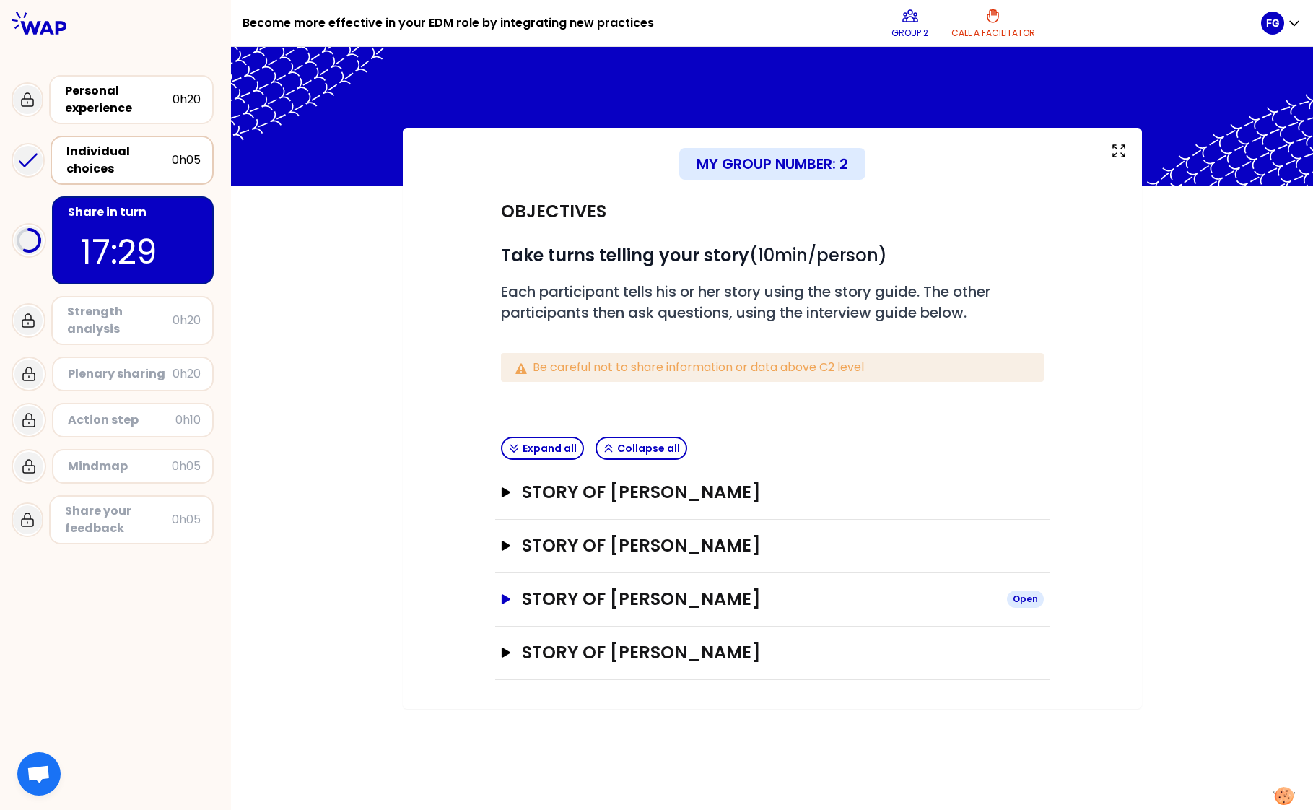
click at [522, 590] on h3 "Story of Michael WOLF" at bounding box center [758, 598] width 473 height 23
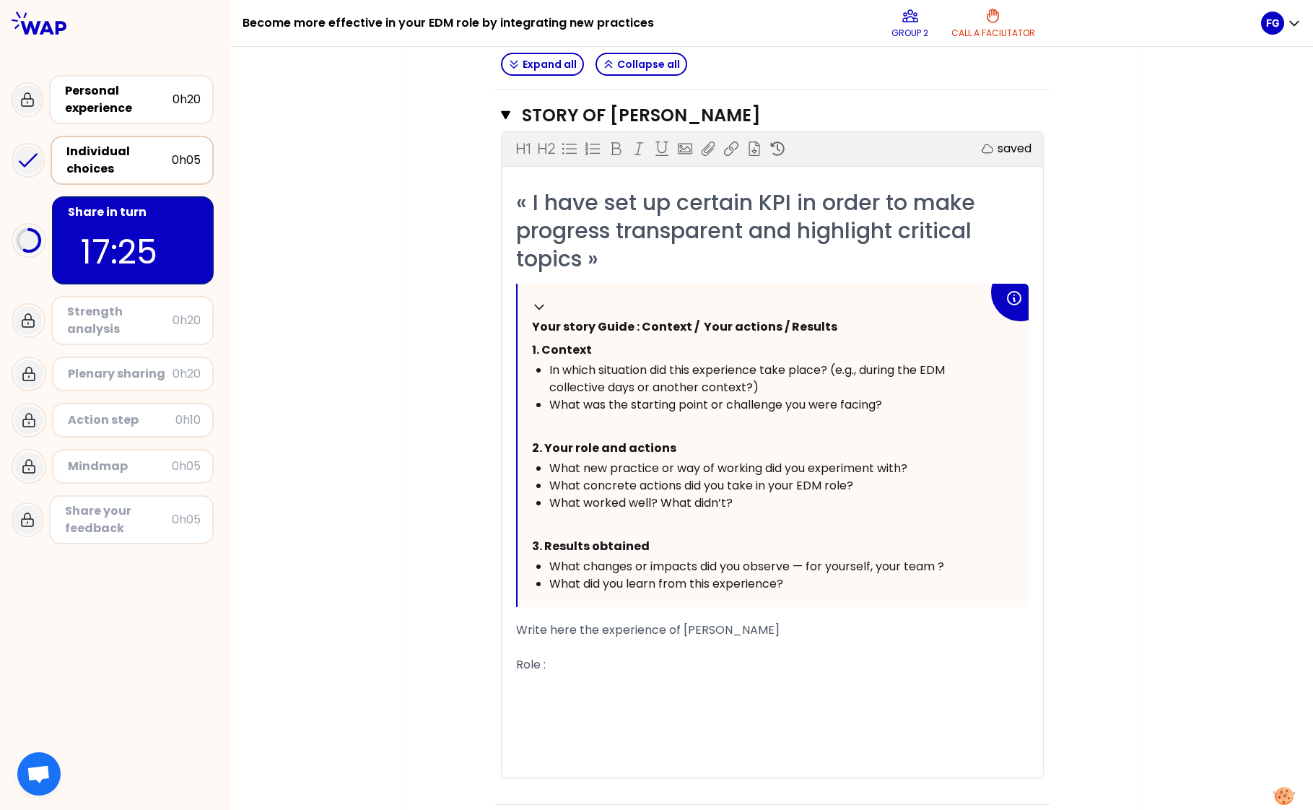
scroll to position [481, 0]
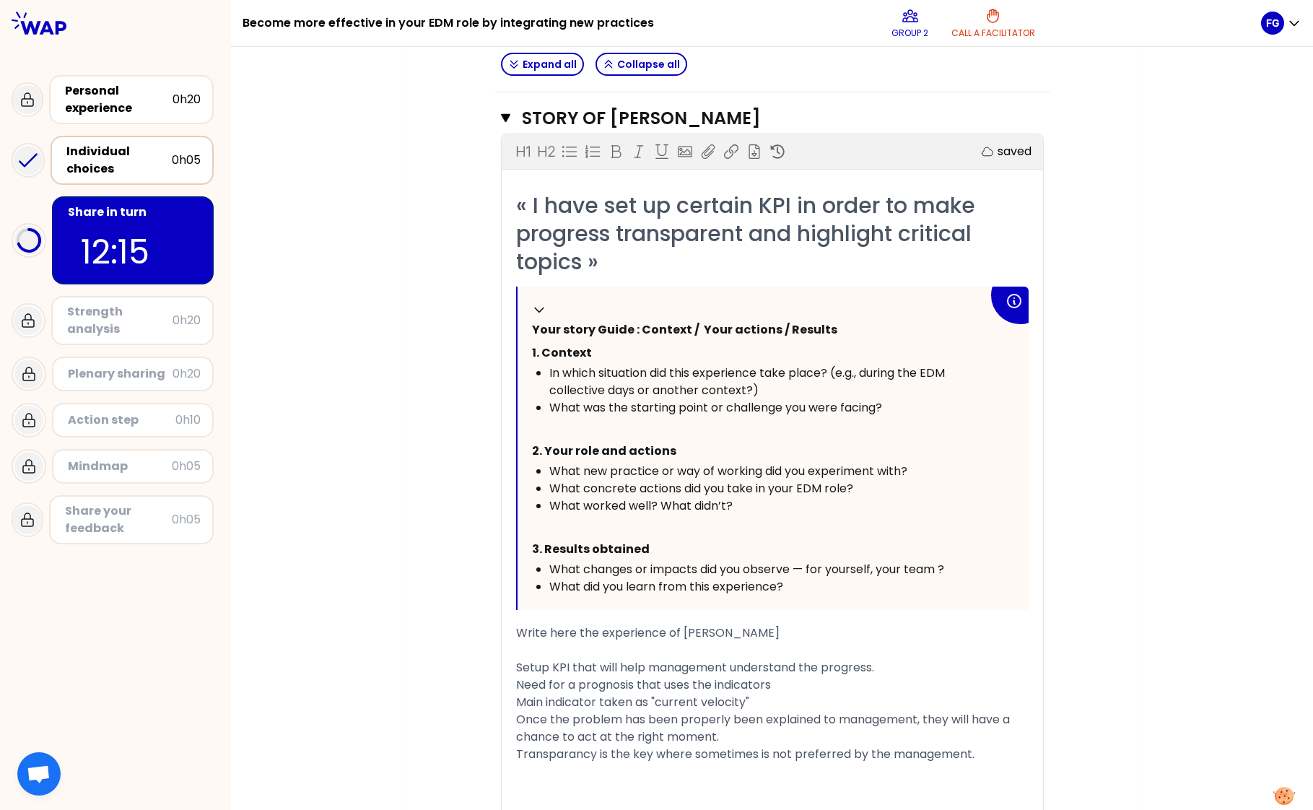
click at [501, 123] on icon "button" at bounding box center [506, 119] width 10 height 12
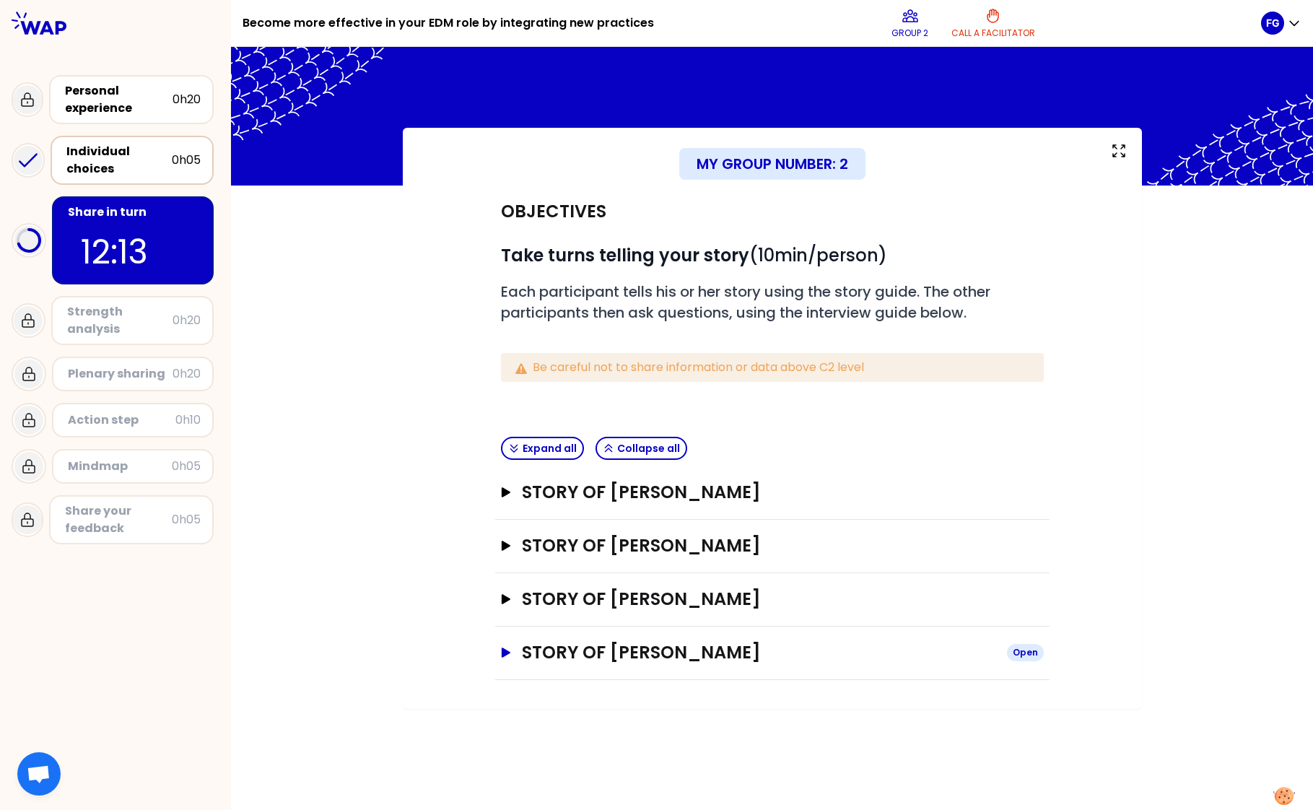
click at [511, 649] on icon "button" at bounding box center [505, 652] width 12 height 10
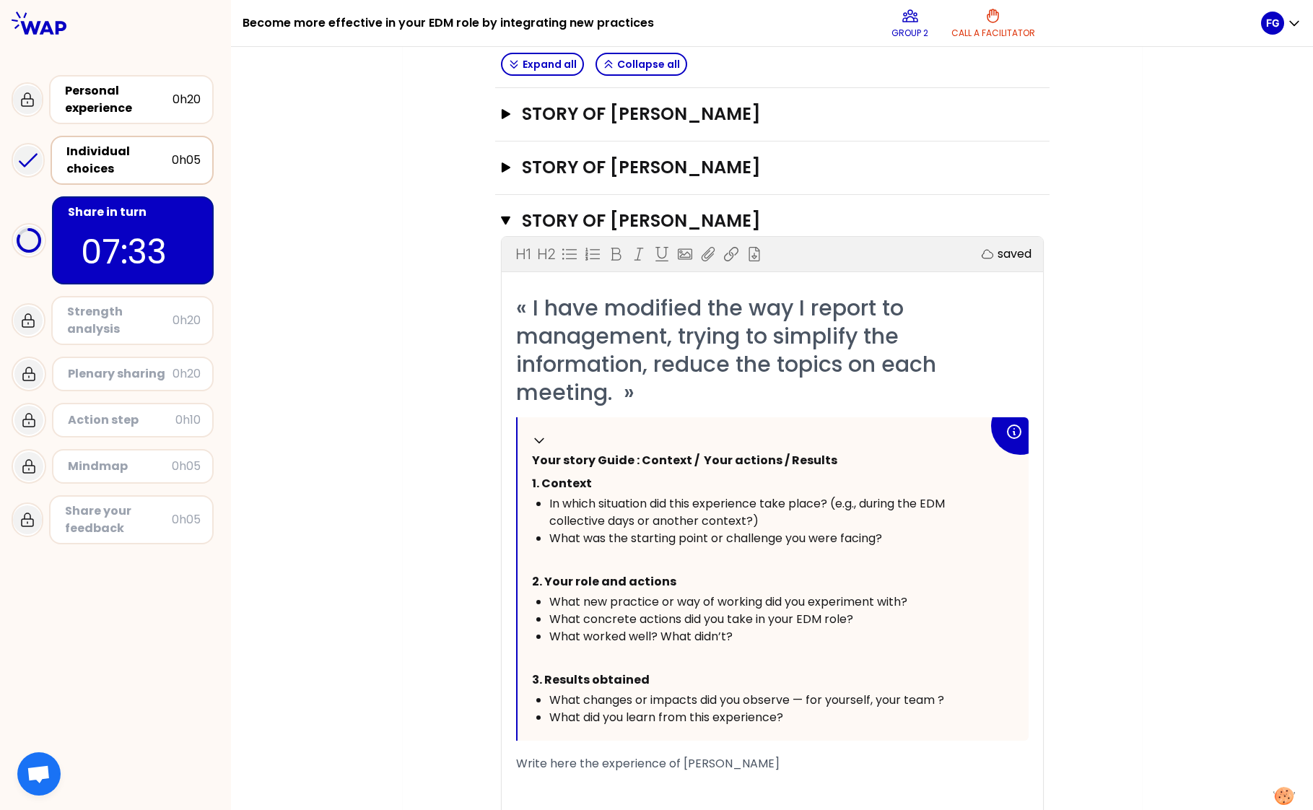
scroll to position [438, 0]
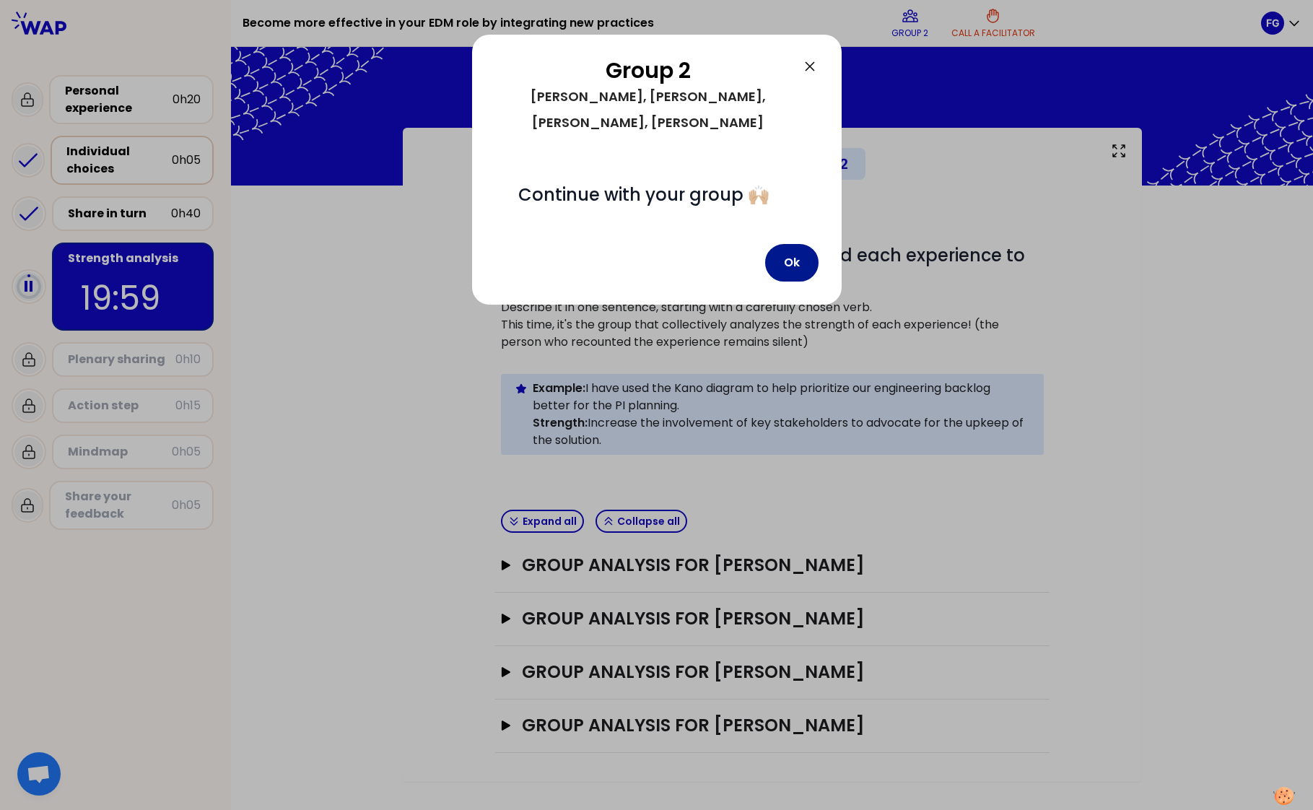
click at [795, 244] on button "Ok" at bounding box center [791, 263] width 53 height 38
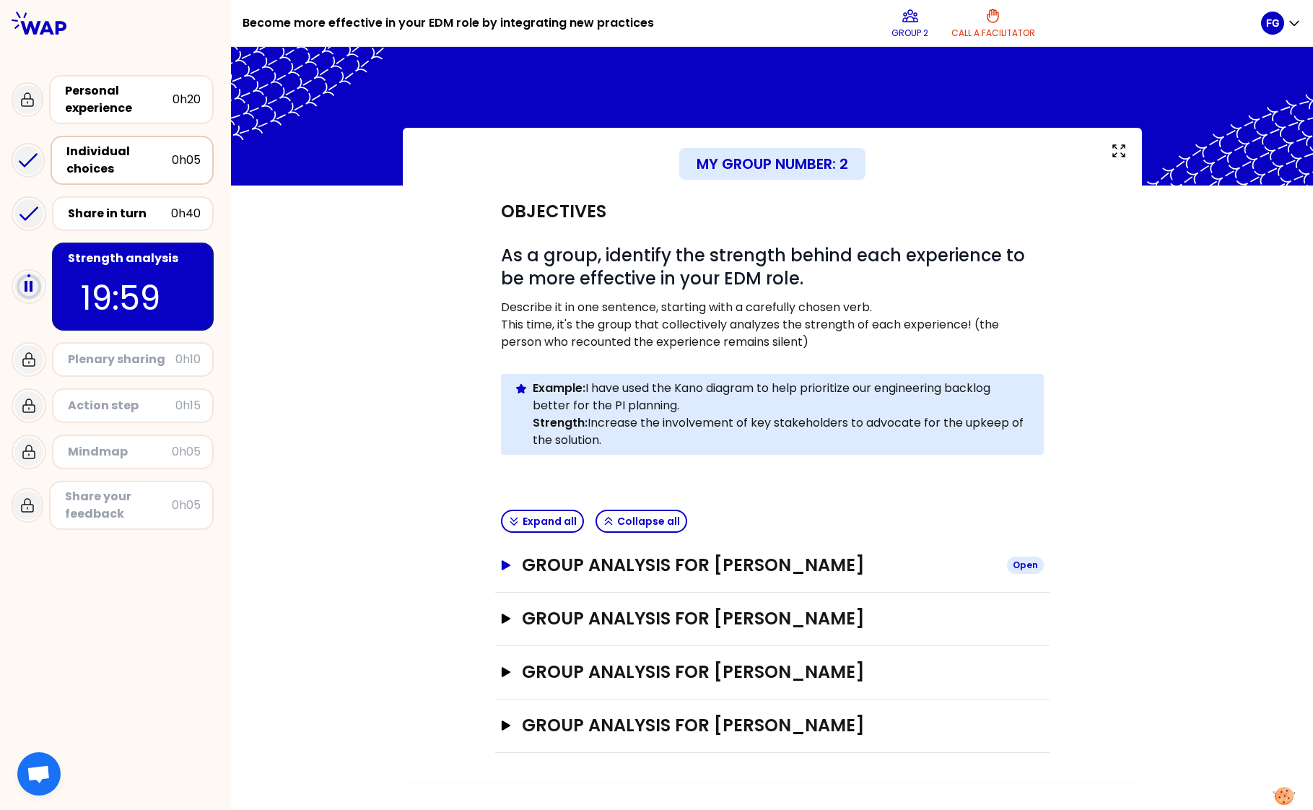
click at [505, 566] on icon "button" at bounding box center [505, 565] width 9 height 10
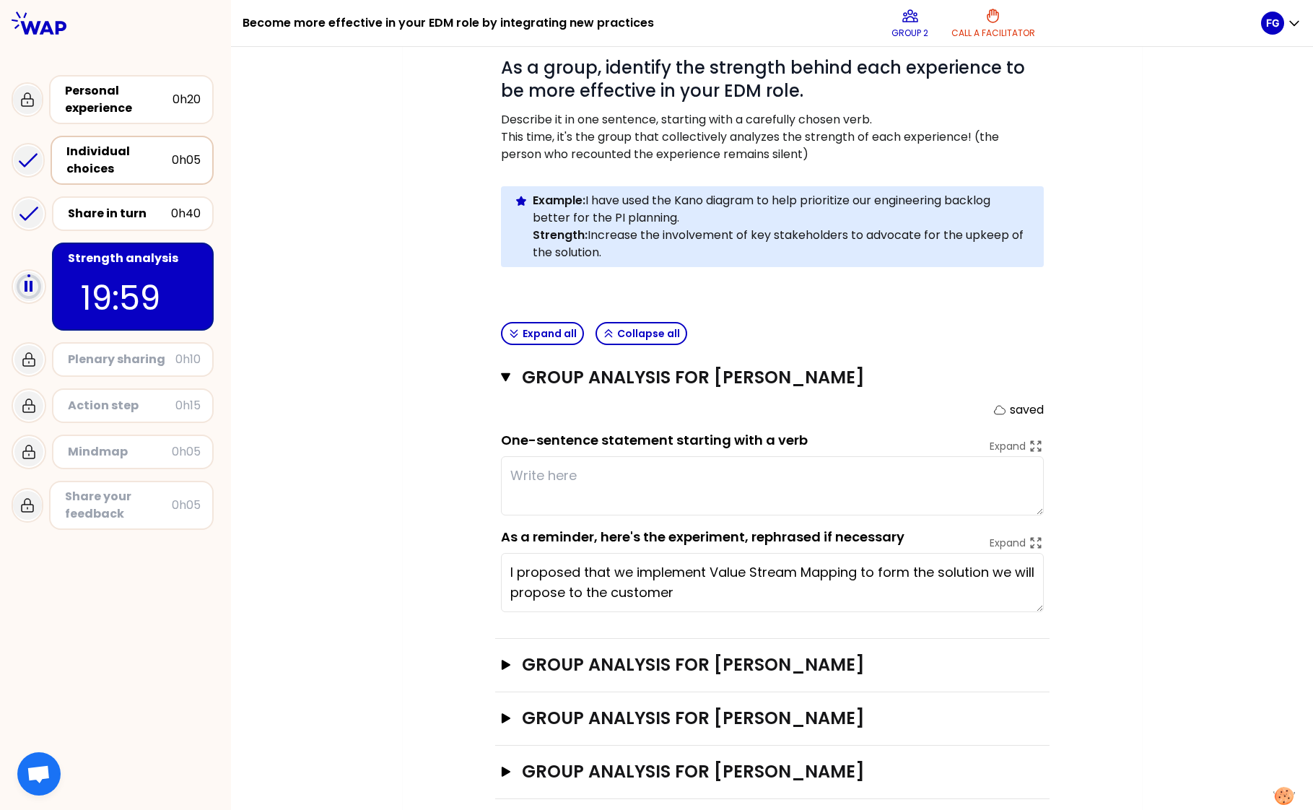
scroll to position [206, 0]
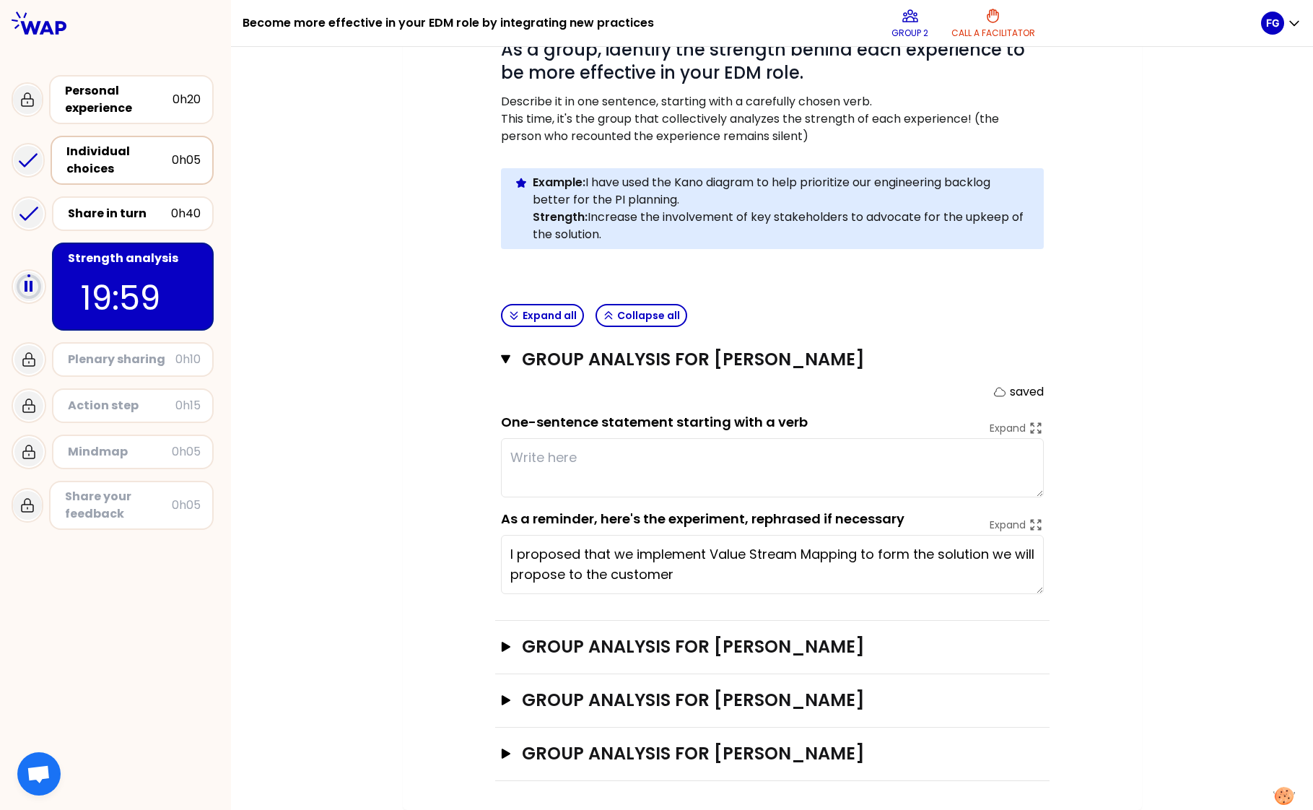
click at [704, 470] on textarea at bounding box center [772, 467] width 543 height 59
click at [576, 455] on textarea at bounding box center [772, 467] width 543 height 59
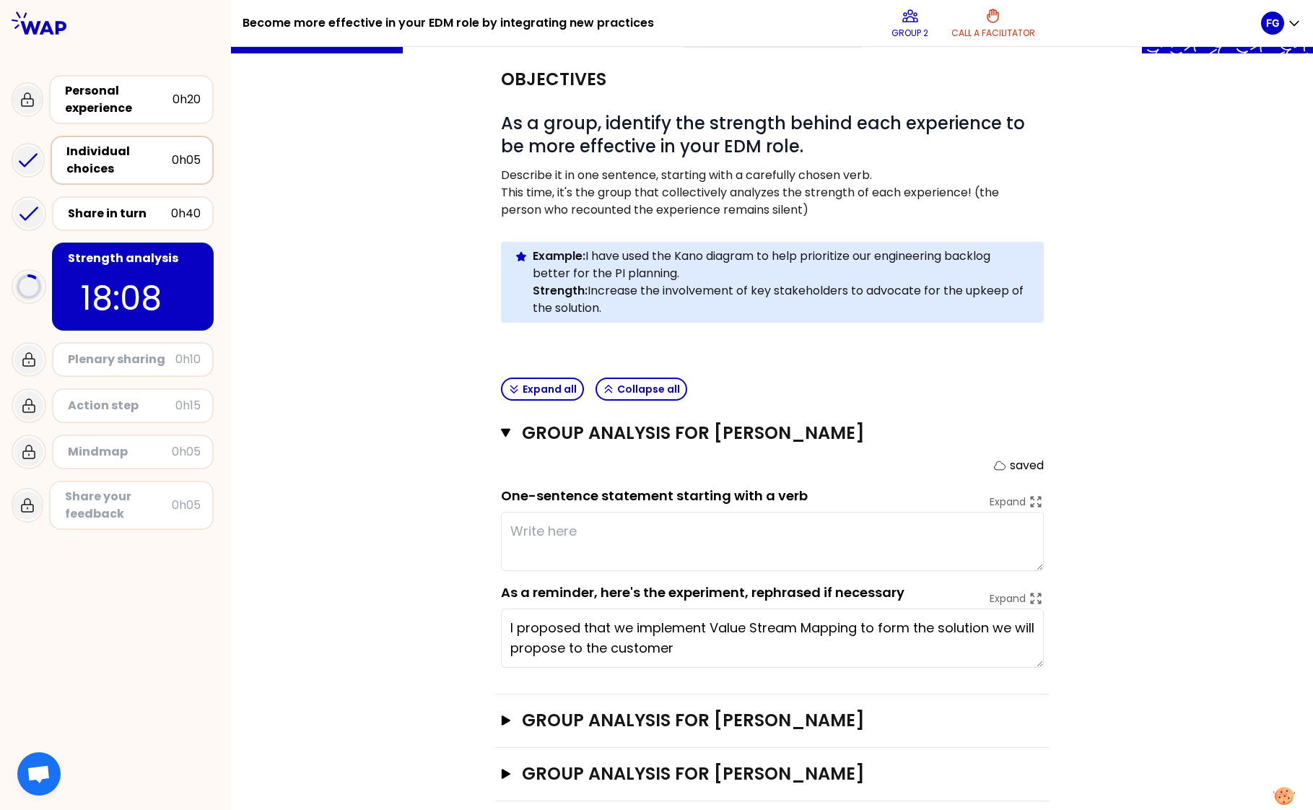
scroll to position [61, 0]
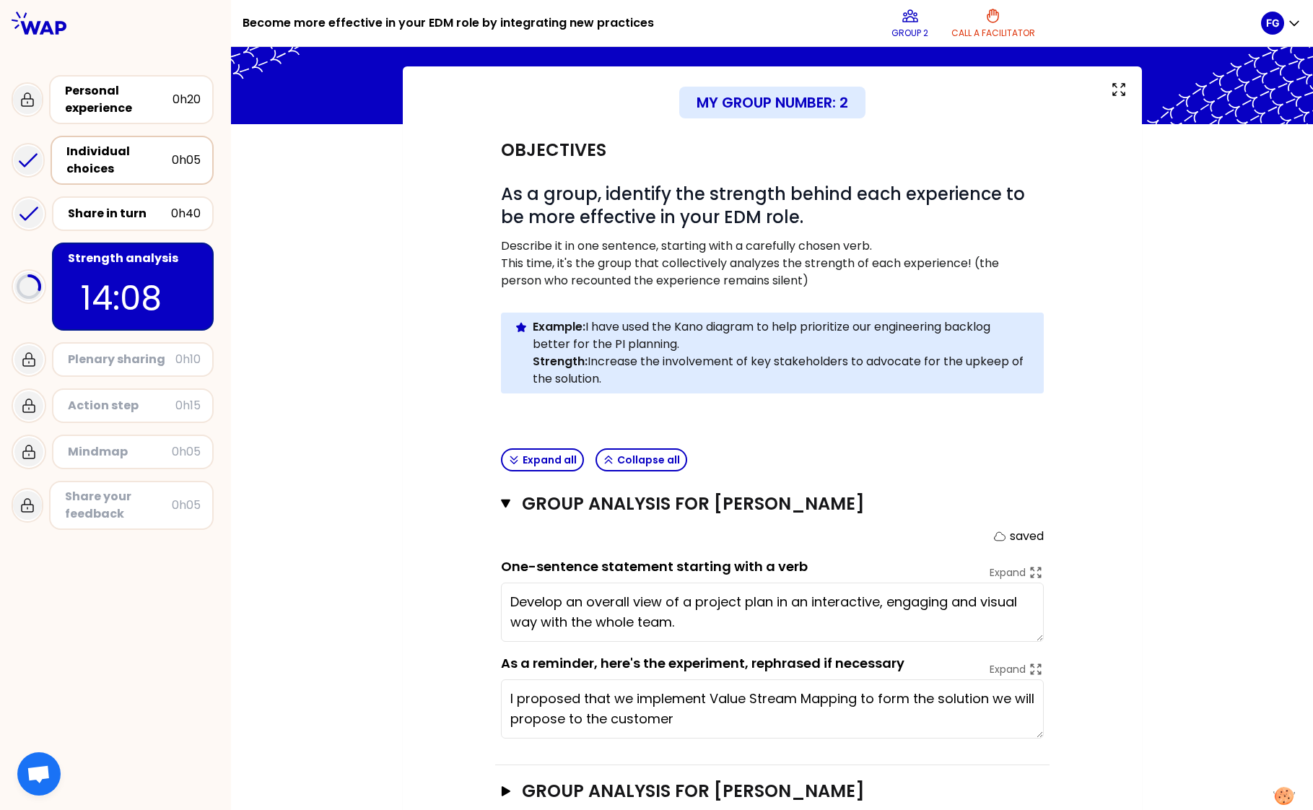
type textarea "Develop an overall view of a project plan in an interactive, engaging and visua…"
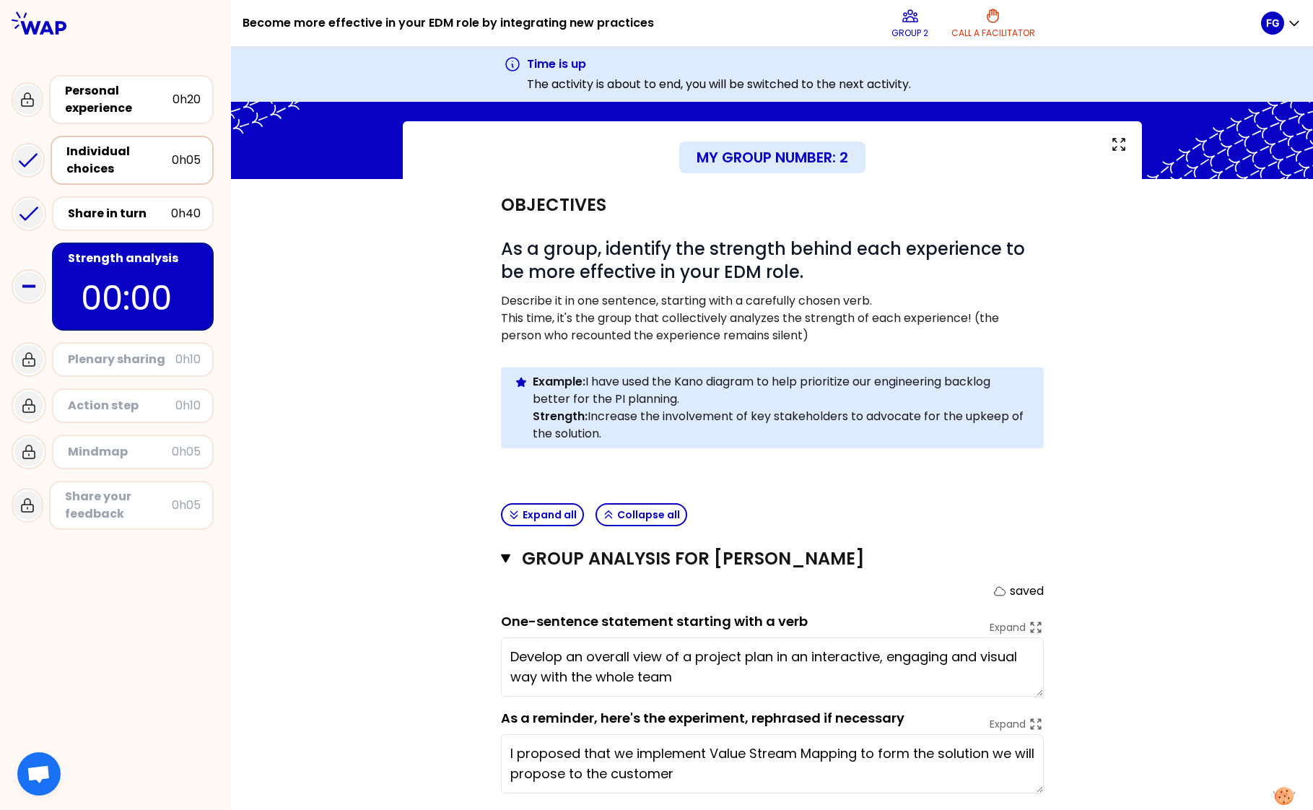
click at [1196, 404] on div "My group number: 2 Objectives # As a group, identify the strength behind each e…" at bounding box center [772, 565] width 1082 height 888
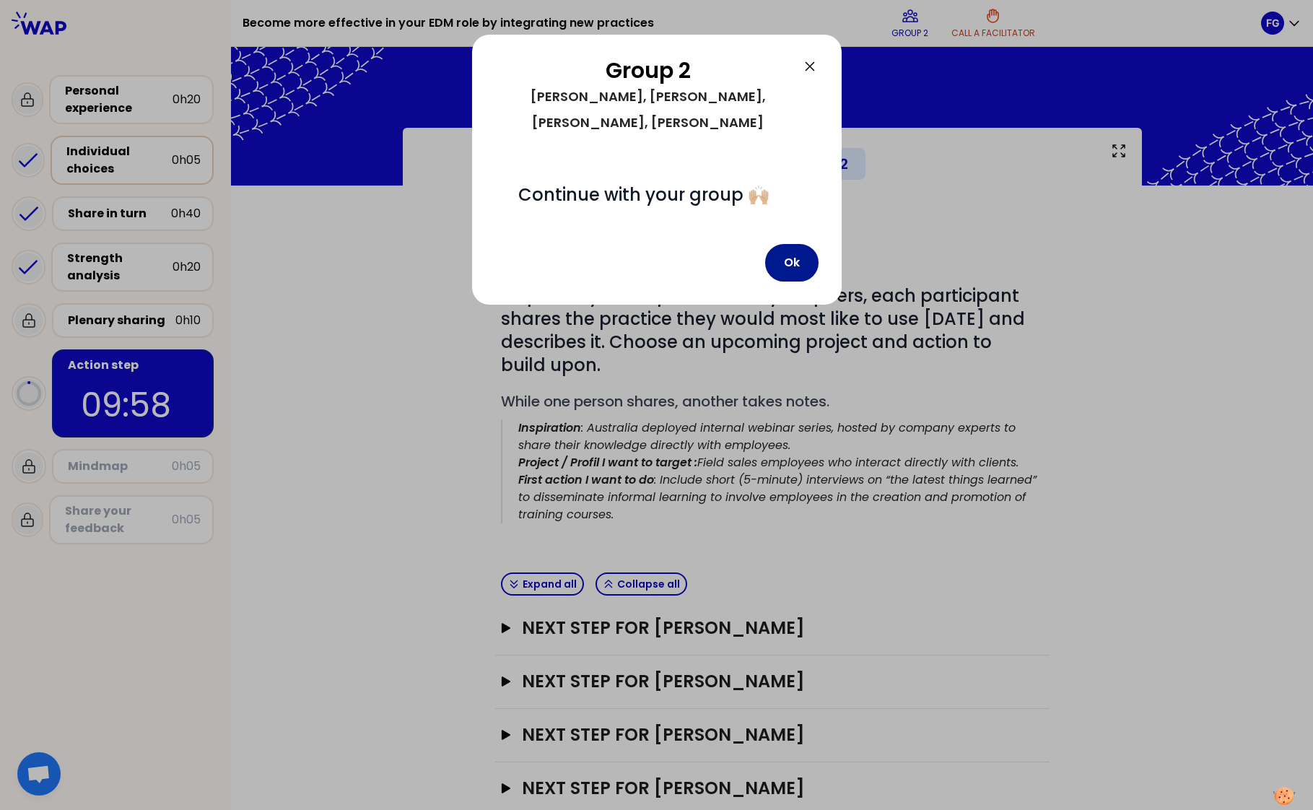
click at [800, 244] on button "Ok" at bounding box center [791, 263] width 53 height 38
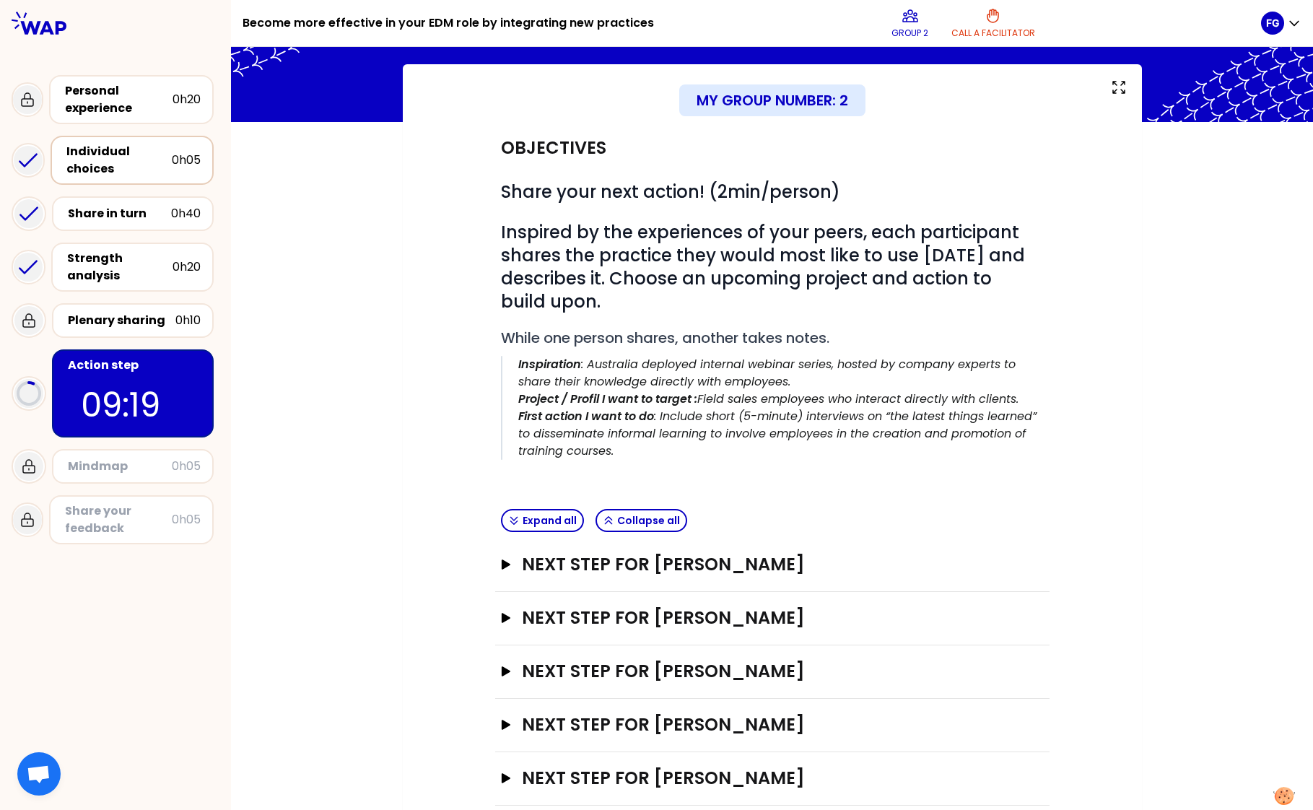
scroll to position [88, 0]
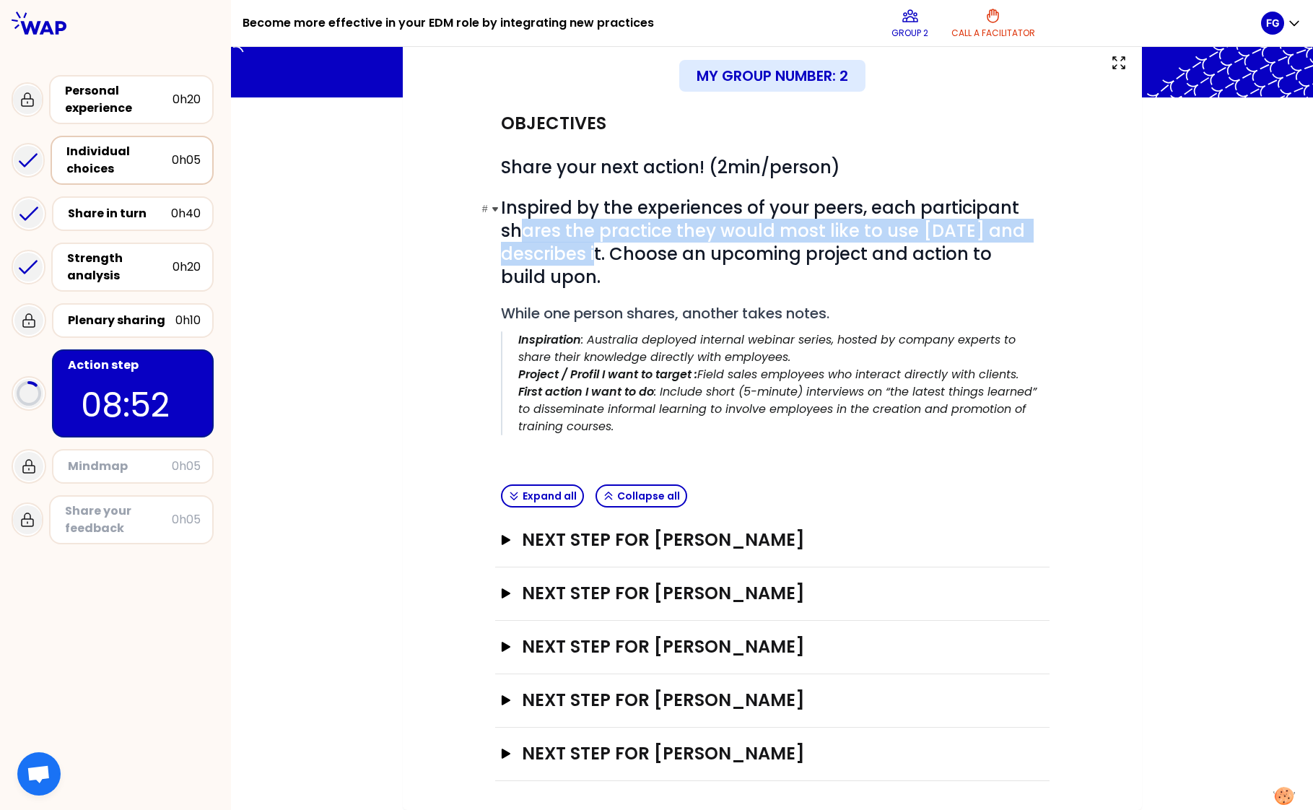
drag, startPoint x: 515, startPoint y: 227, endPoint x: 620, endPoint y: 263, distance: 111.6
click at [620, 263] on span "Inspired by the experiences of your peers, each participant shares the practice…" at bounding box center [765, 242] width 528 height 93
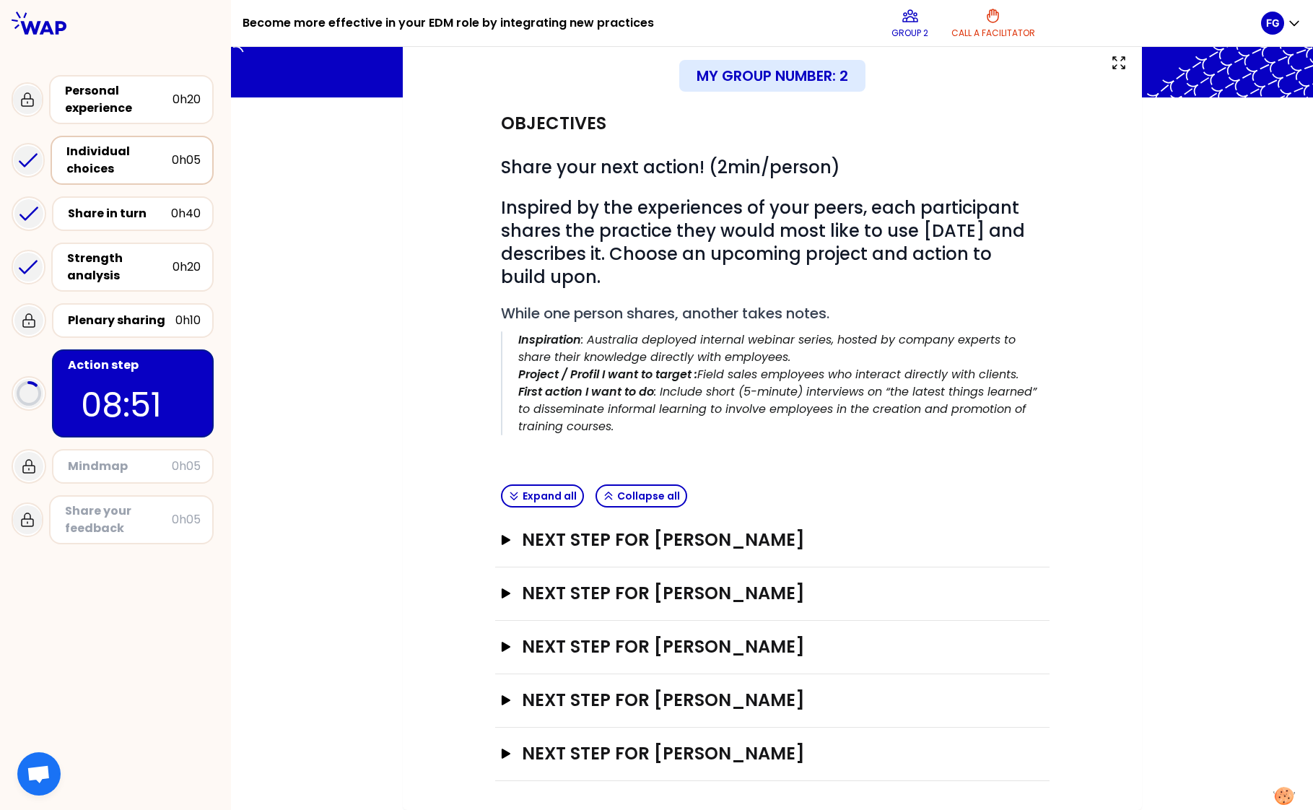
drag, startPoint x: 620, startPoint y: 263, endPoint x: 623, endPoint y: 290, distance: 26.9
click at [623, 290] on div "# Share your next action! (2min/person) # Inspired by the experiences of your p…" at bounding box center [772, 304] width 543 height 297
drag, startPoint x: 498, startPoint y: 208, endPoint x: 593, endPoint y: 276, distance: 116.9
click at [593, 276] on h1 "# Inspired by the experiences of your peers, each participant shares the practi…" at bounding box center [772, 242] width 543 height 92
drag, startPoint x: 593, startPoint y: 276, endPoint x: 611, endPoint y: 302, distance: 32.2
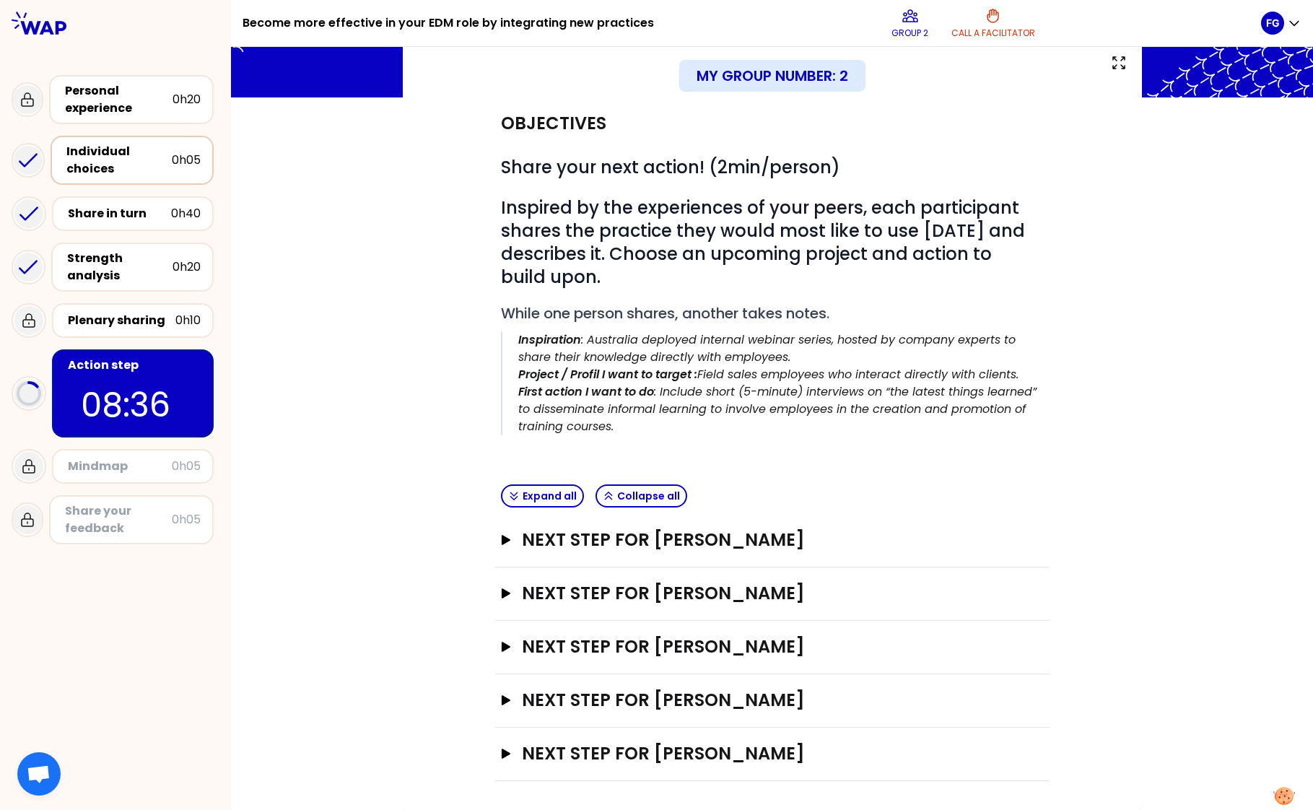
click at [611, 302] on div "# Share your next action! (2min/person) # Inspired by the experiences of your p…" at bounding box center [772, 304] width 543 height 297
click at [502, 597] on icon "button" at bounding box center [505, 593] width 12 height 10
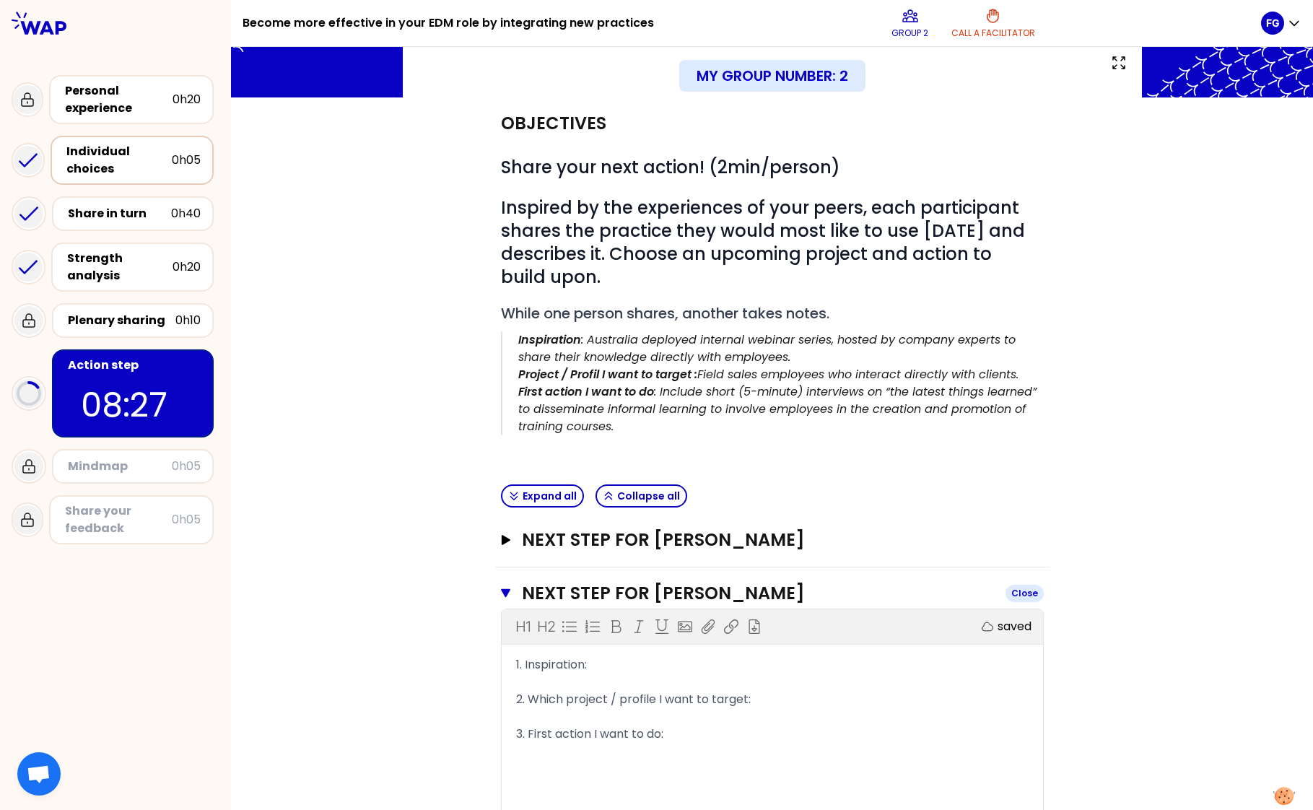
click at [502, 597] on icon "button" at bounding box center [506, 593] width 10 height 12
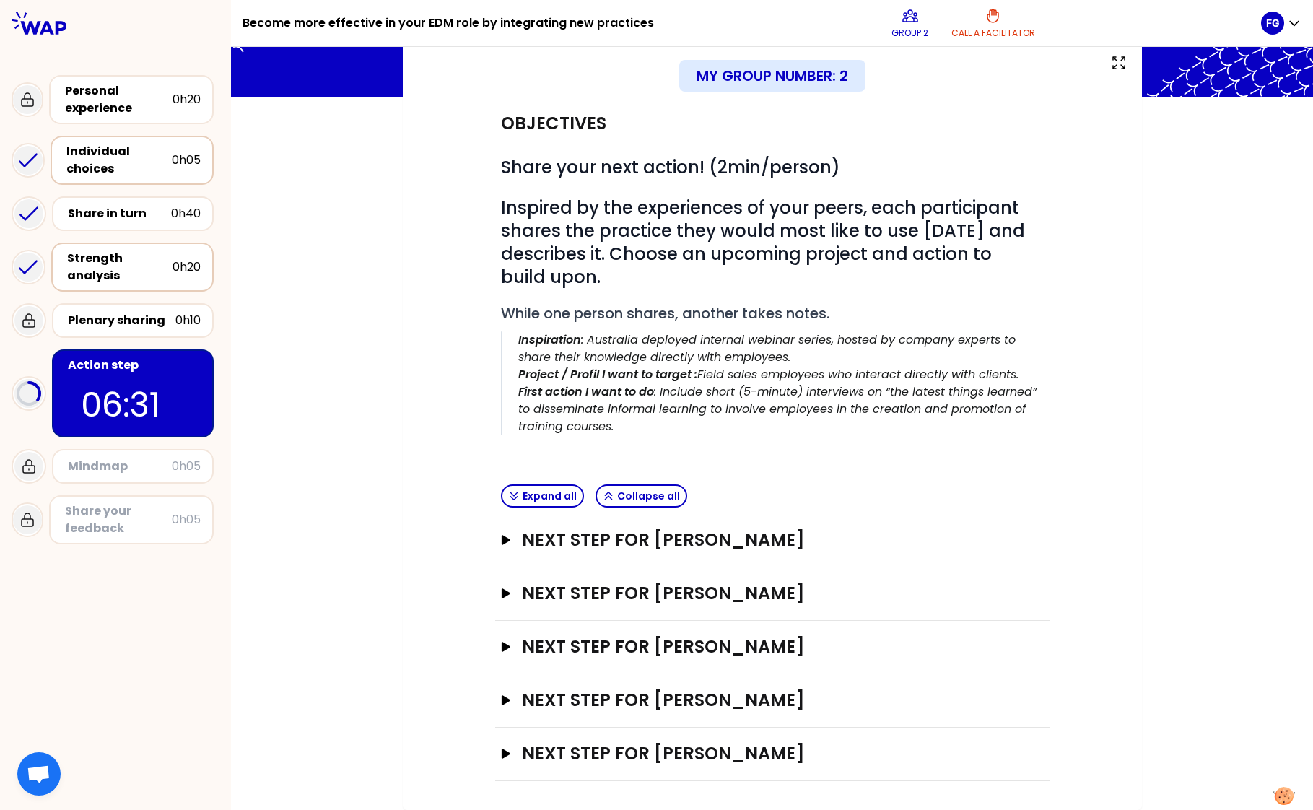
click at [109, 270] on div "Strength analysis" at bounding box center [119, 267] width 105 height 35
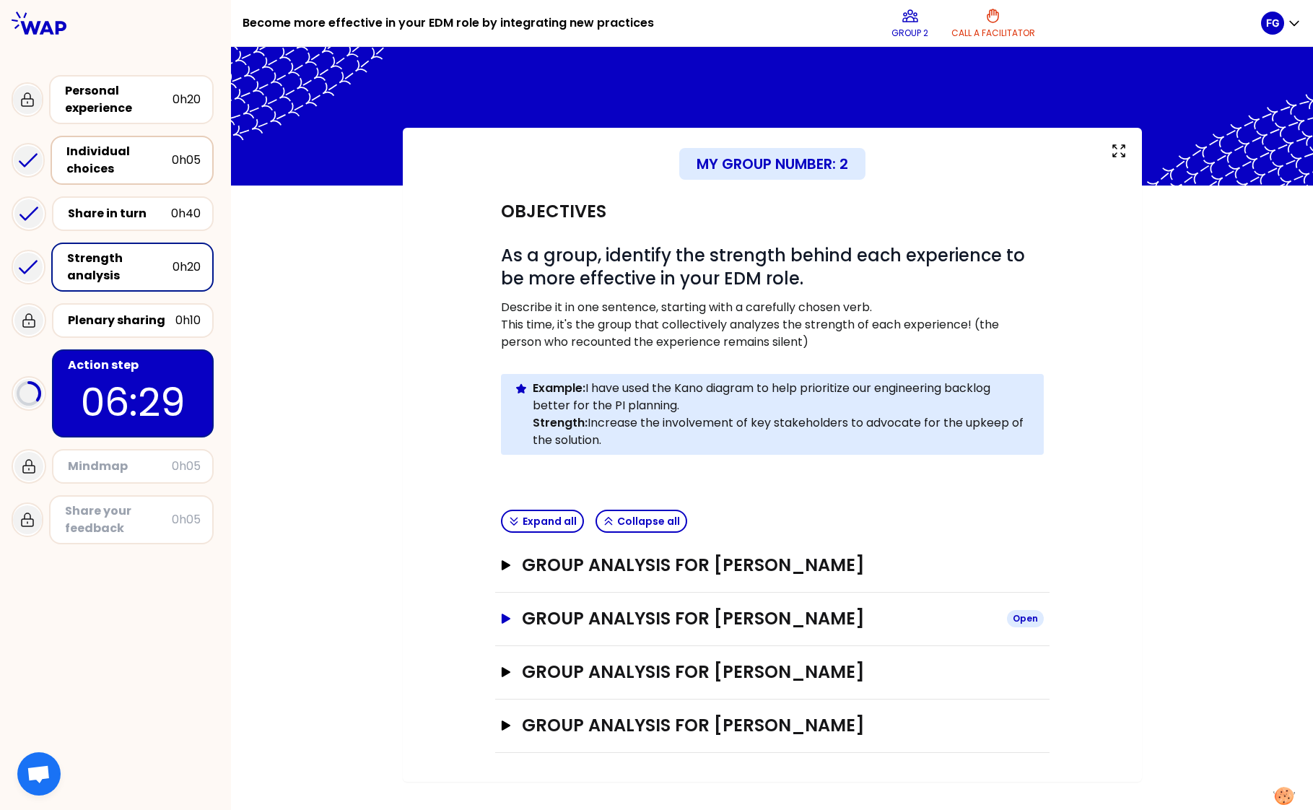
click at [499, 616] on icon "button" at bounding box center [505, 618] width 12 height 10
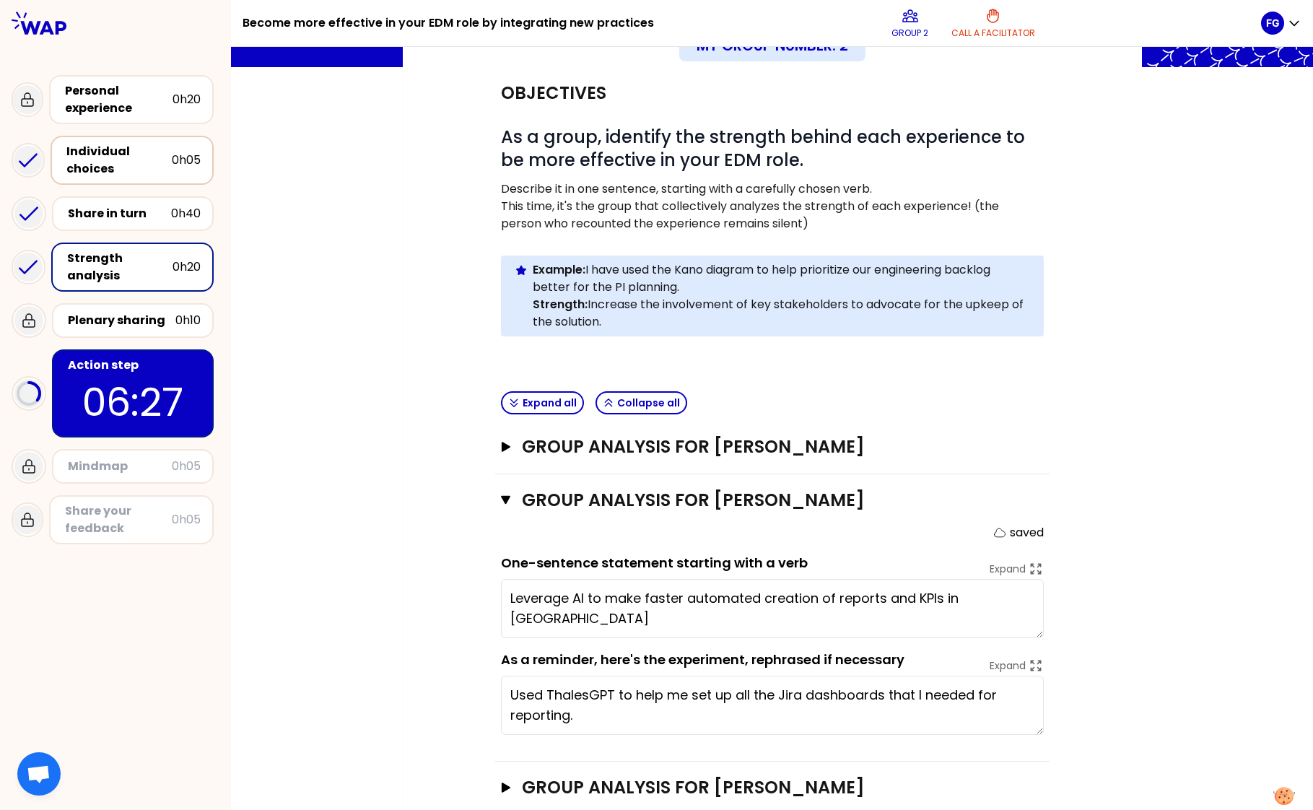
scroll to position [144, 0]
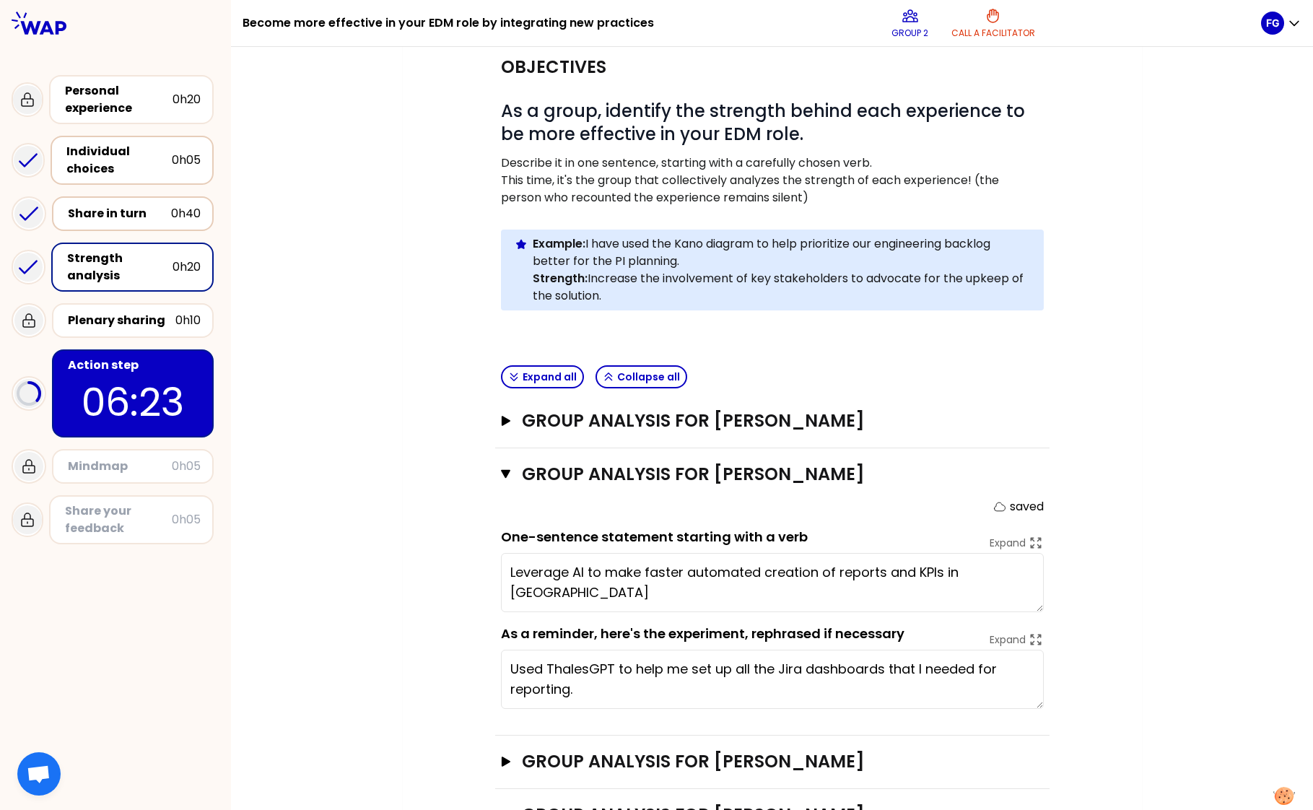
click at [123, 213] on div "Share in turn" at bounding box center [119, 213] width 103 height 17
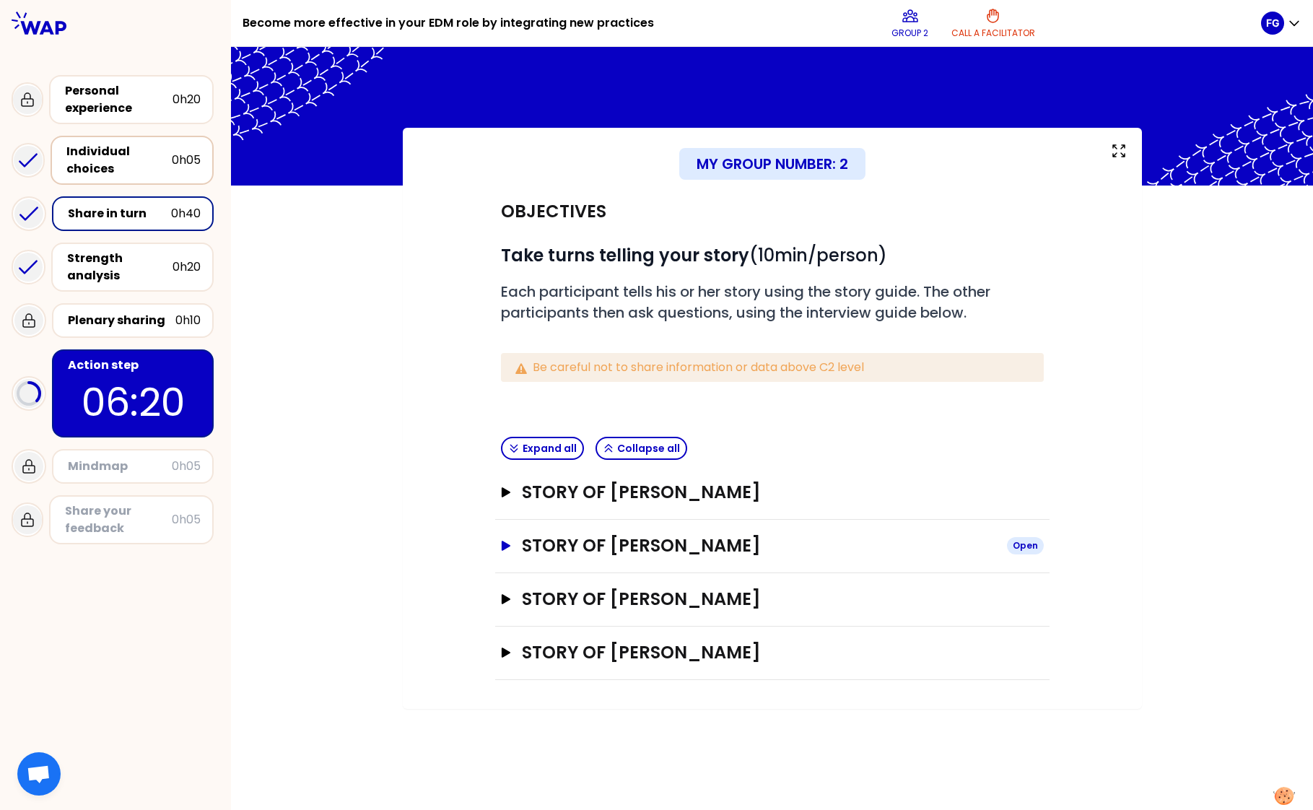
click at [505, 543] on icon "button" at bounding box center [505, 545] width 9 height 10
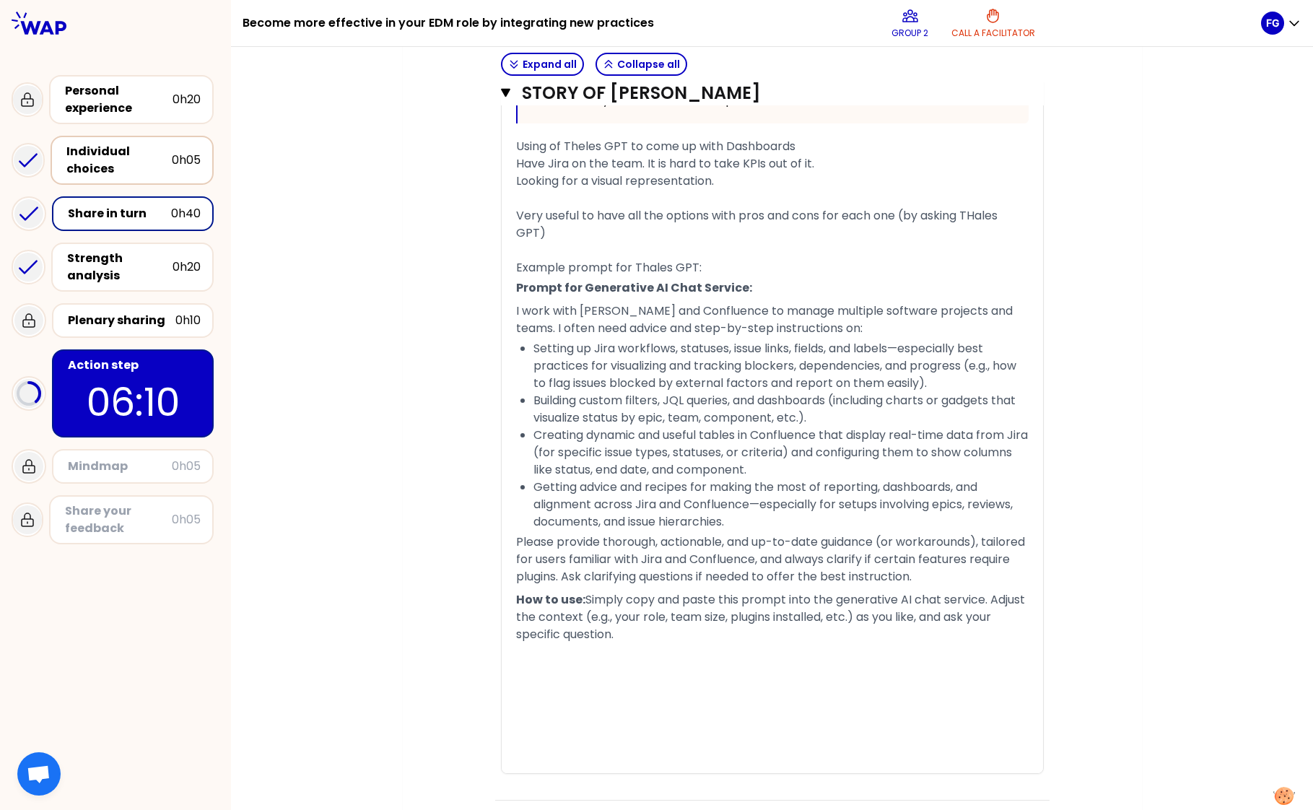
scroll to position [868, 0]
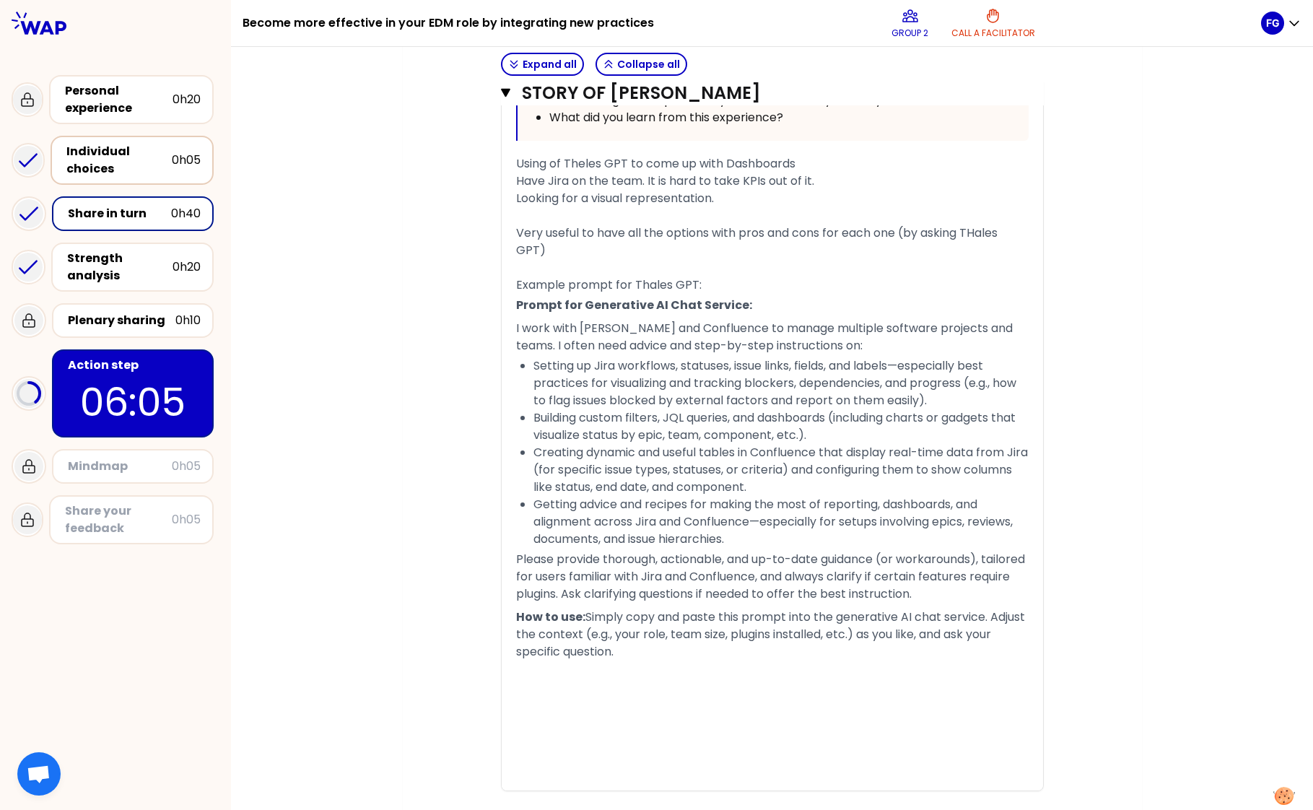
click at [696, 634] on span "Simply copy and paste this prompt into the generative AI chat service. Adjust t…" at bounding box center [772, 633] width 512 height 51
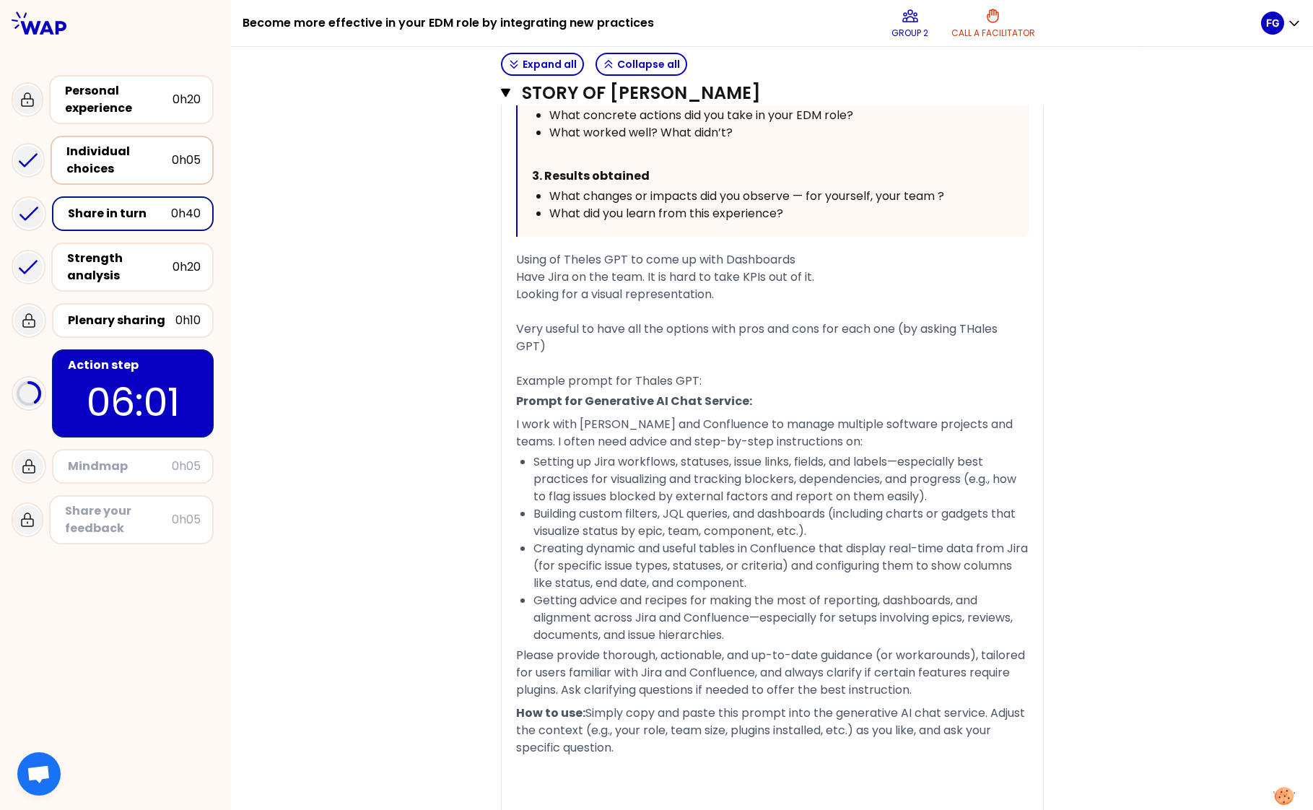
scroll to position [1029, 0]
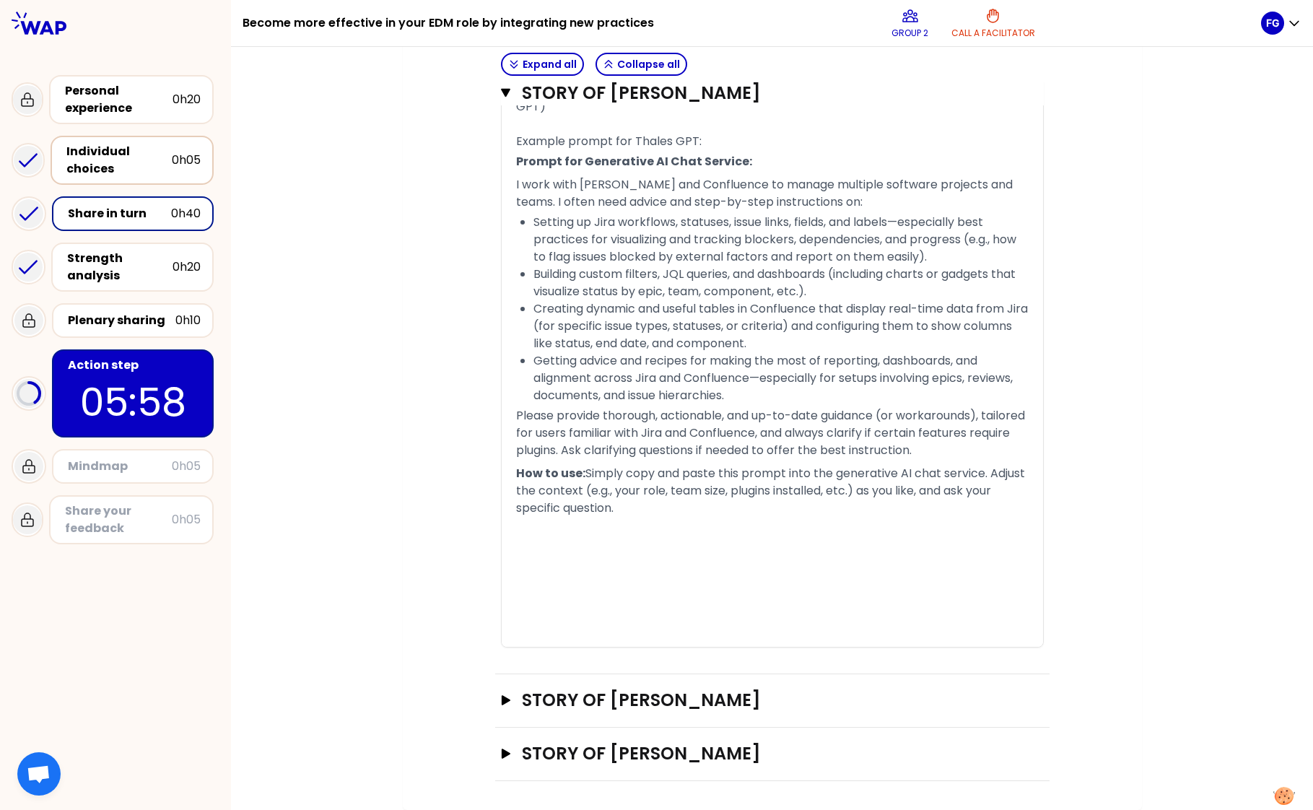
click at [615, 546] on p at bounding box center [772, 549] width 512 height 58
click at [883, 619] on div "﻿" at bounding box center [772, 620] width 512 height 17
drag, startPoint x: 1183, startPoint y: 459, endPoint x: 1168, endPoint y: 466, distance: 16.8
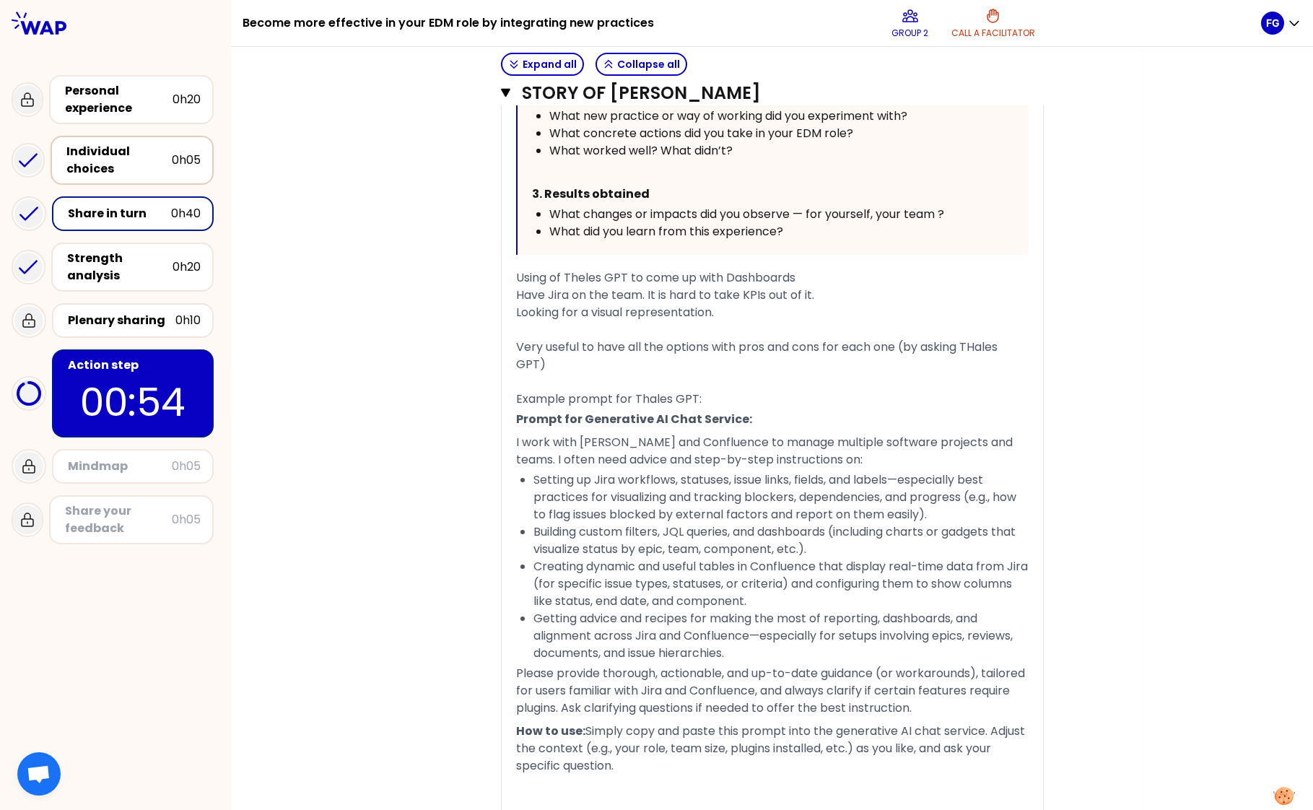
scroll to position [767, 0]
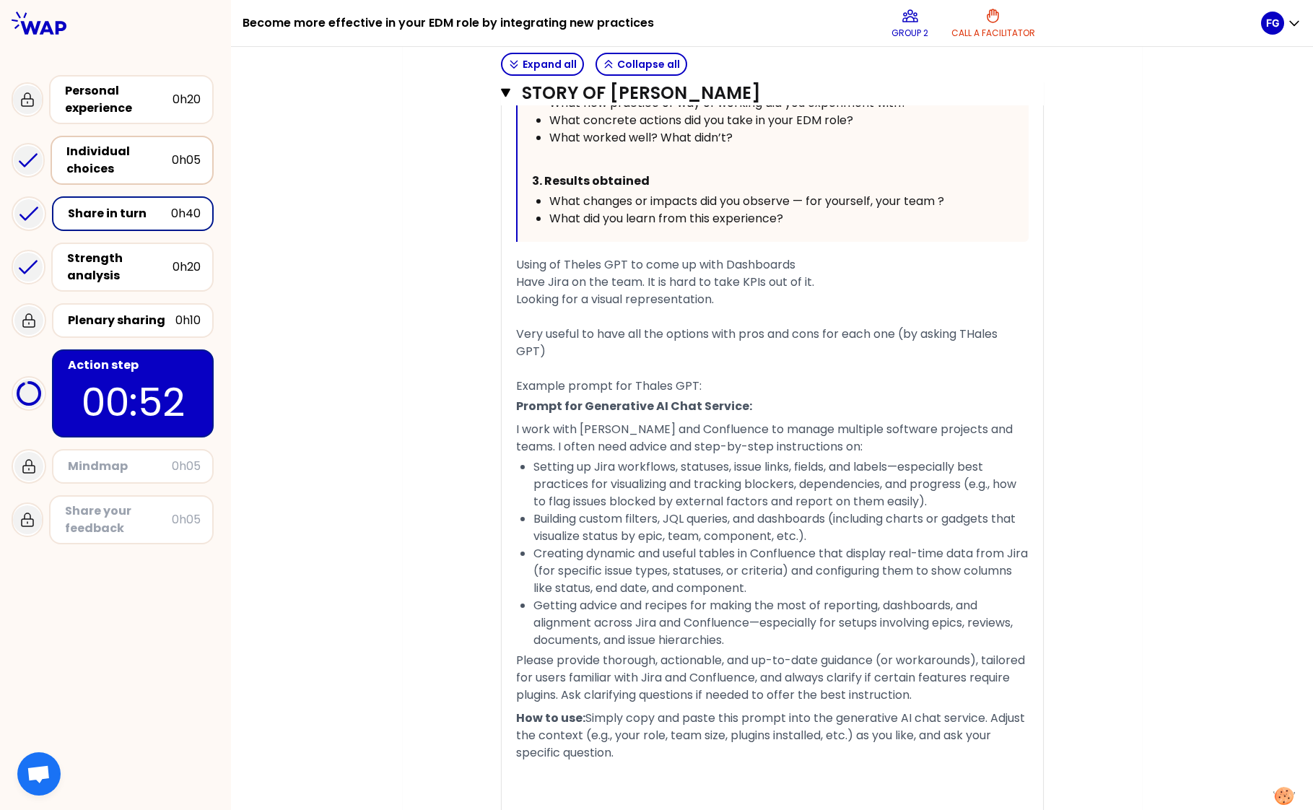
click at [142, 363] on div "Action step" at bounding box center [134, 364] width 133 height 17
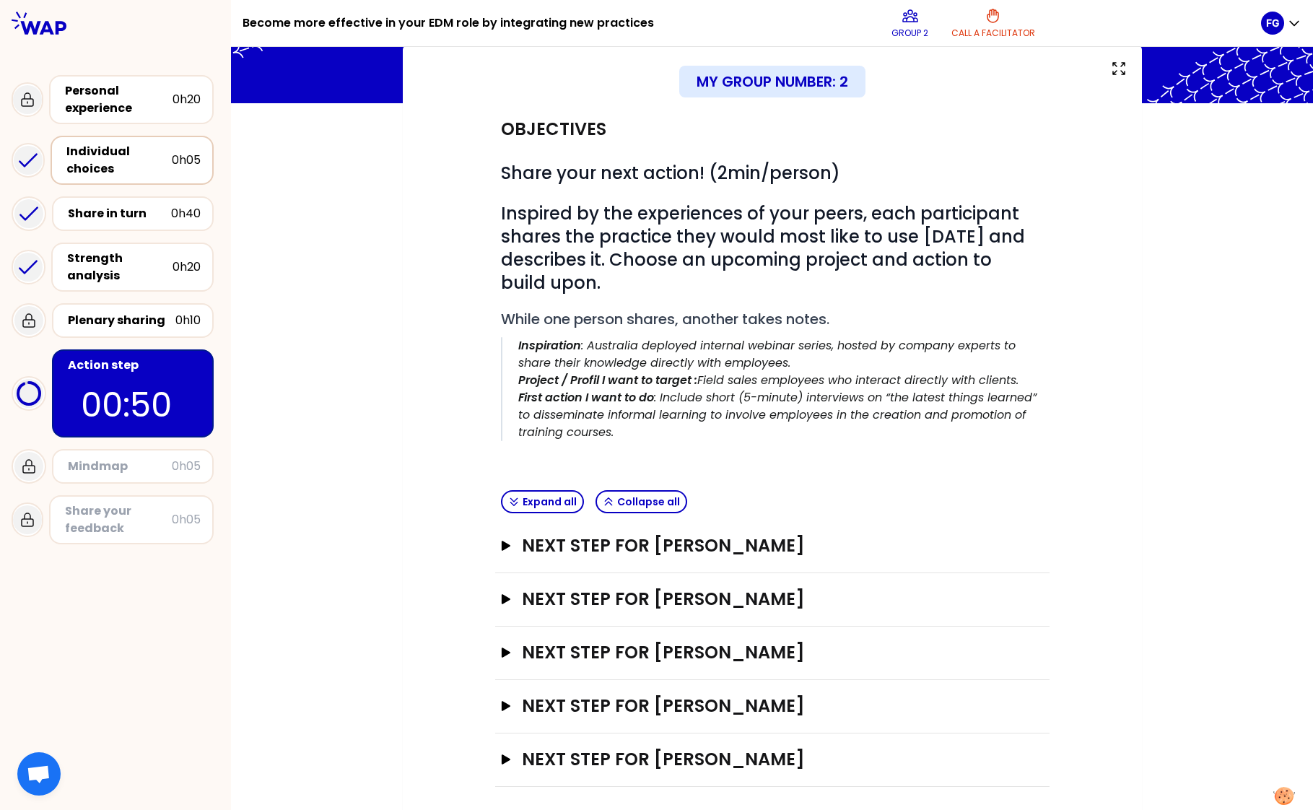
scroll to position [88, 0]
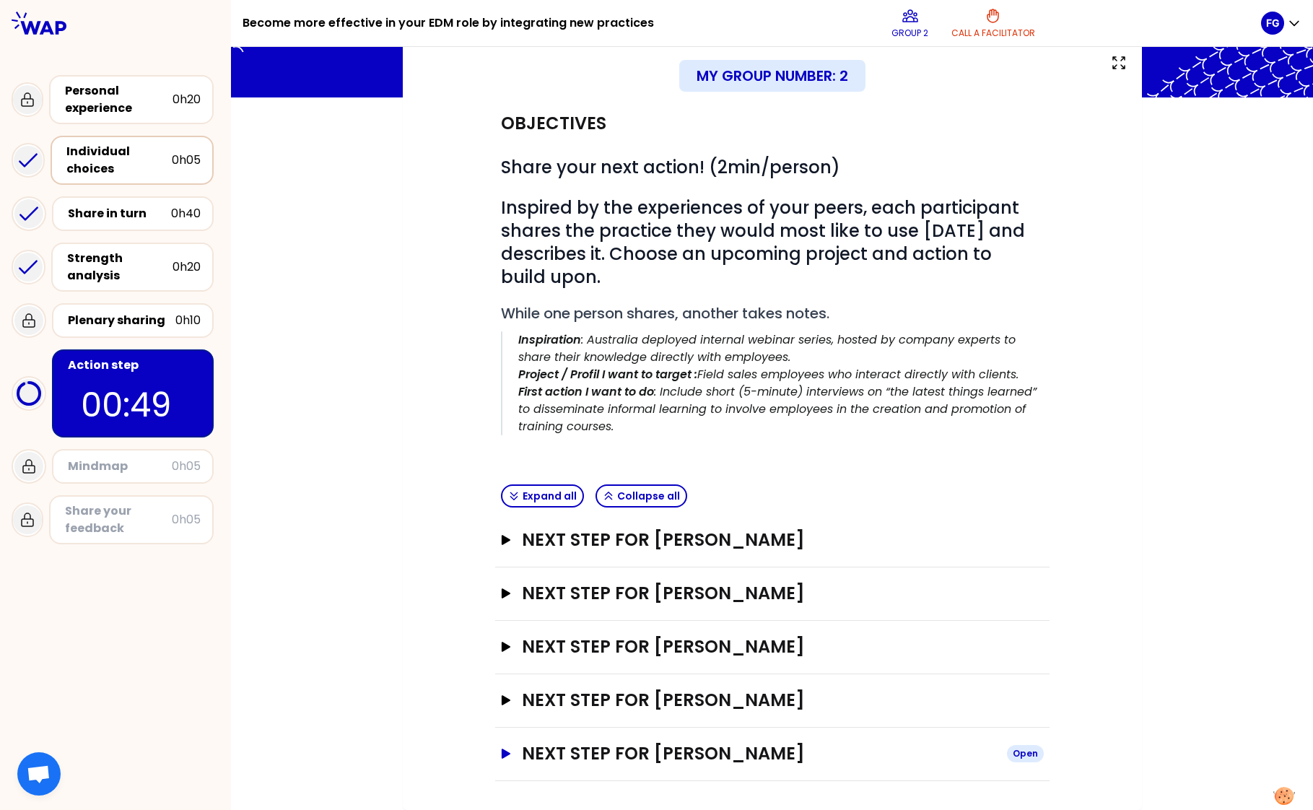
click at [502, 755] on icon "button" at bounding box center [505, 753] width 9 height 10
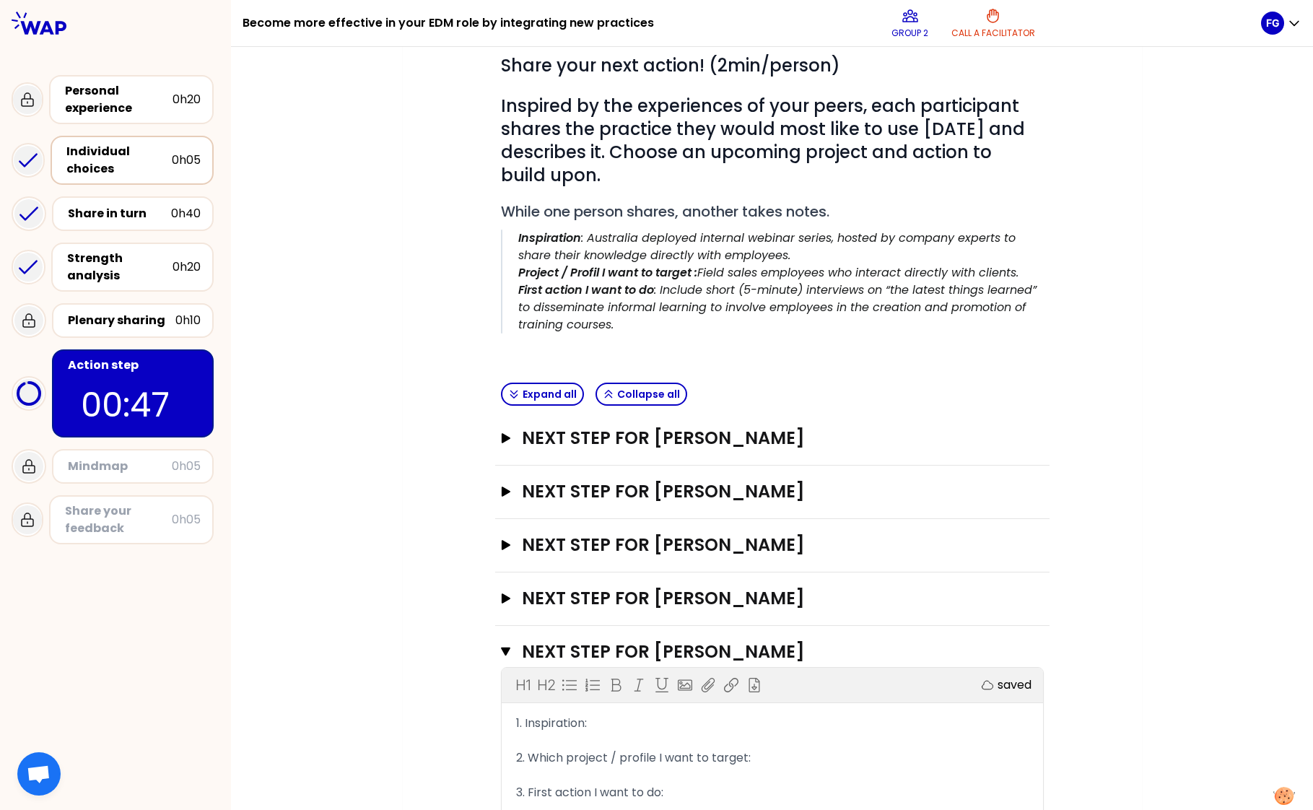
scroll to position [320, 0]
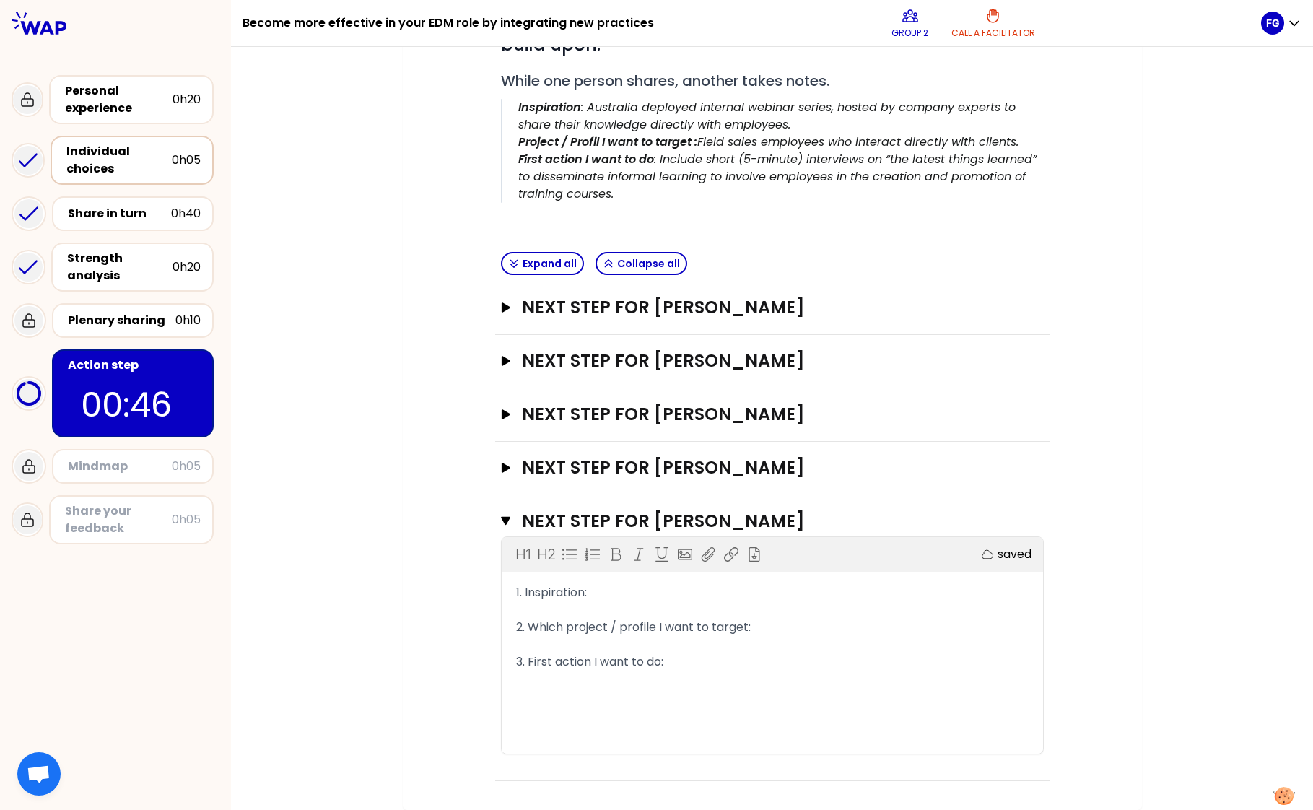
click at [586, 605] on div "﻿" at bounding box center [772, 609] width 512 height 17
click at [606, 587] on div "1. Inspiration:" at bounding box center [772, 592] width 512 height 17
click at [506, 351] on button "Next step for Naomi MITCHISON Open" at bounding box center [772, 360] width 543 height 23
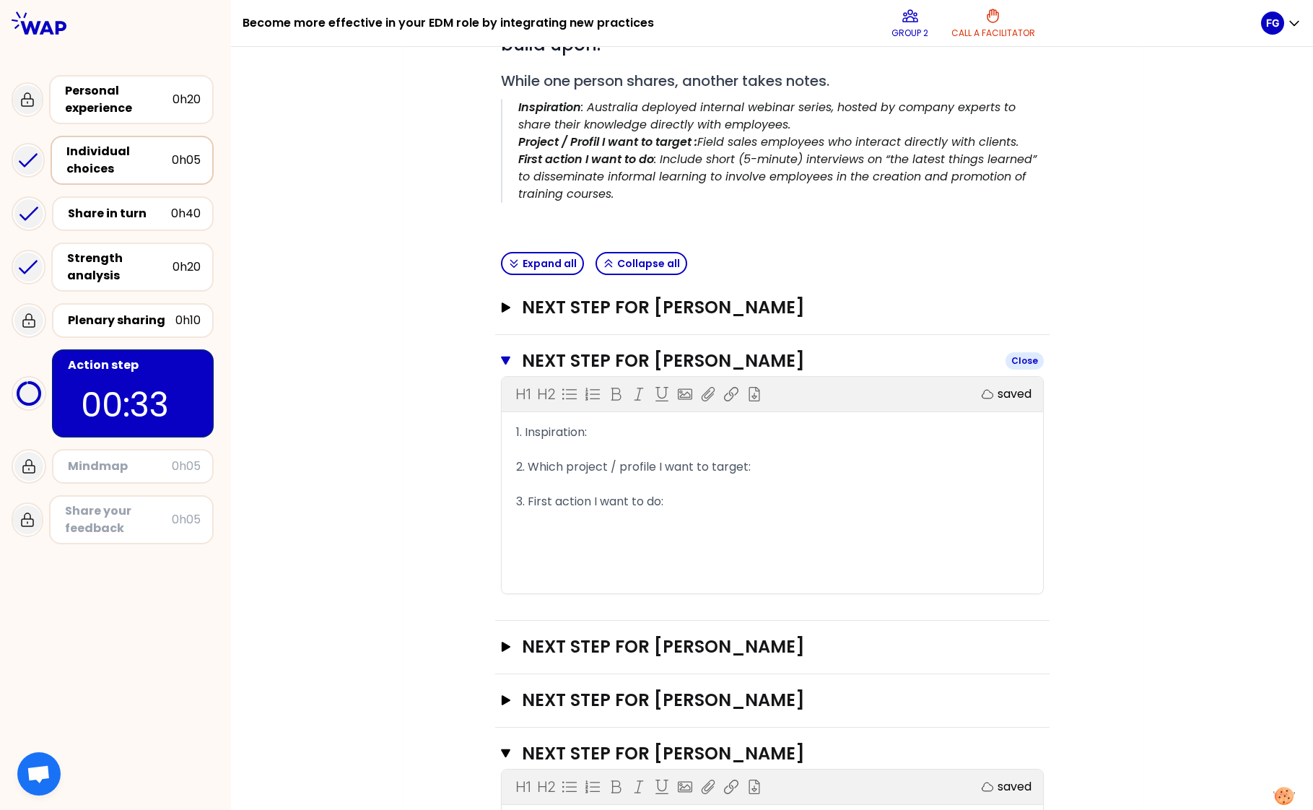
click at [506, 351] on button "Next step for Naomi MITCHISON Close" at bounding box center [772, 360] width 543 height 23
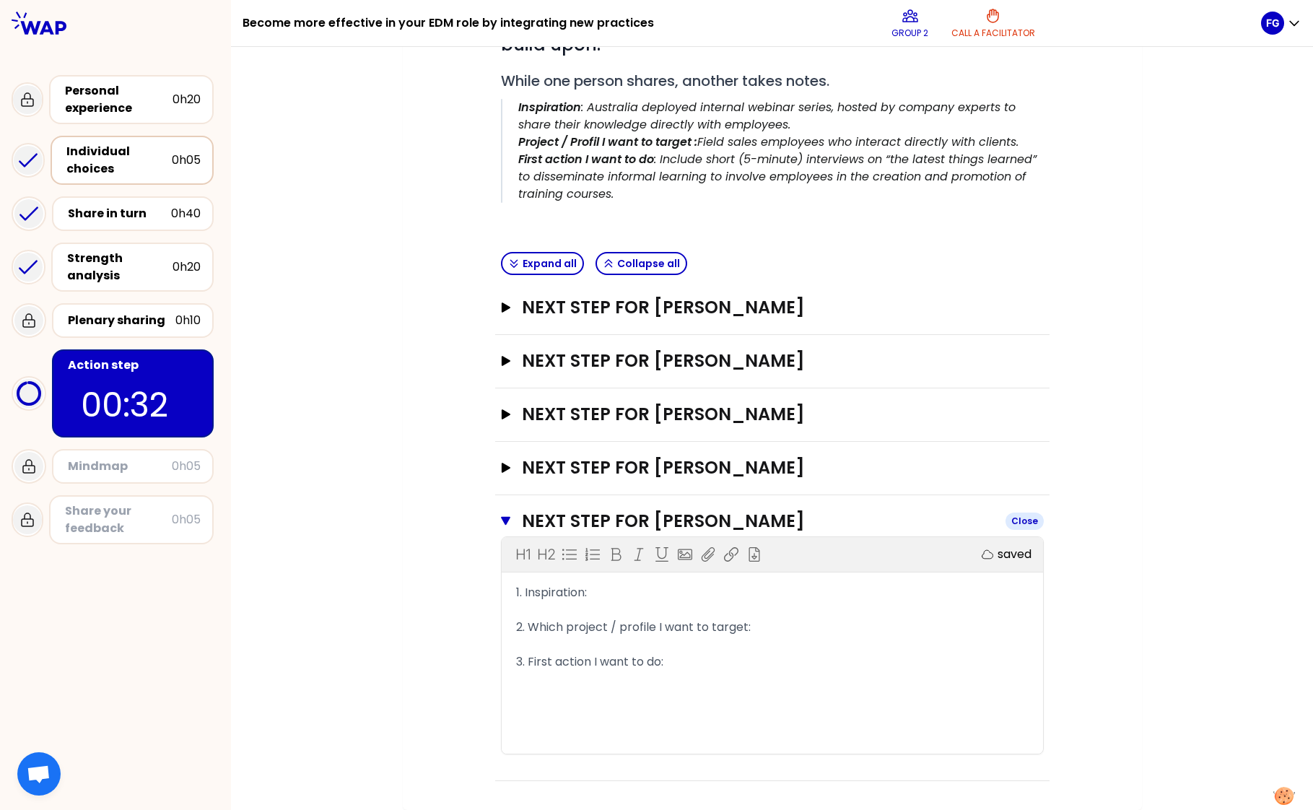
click at [501, 519] on icon "button" at bounding box center [506, 521] width 10 height 9
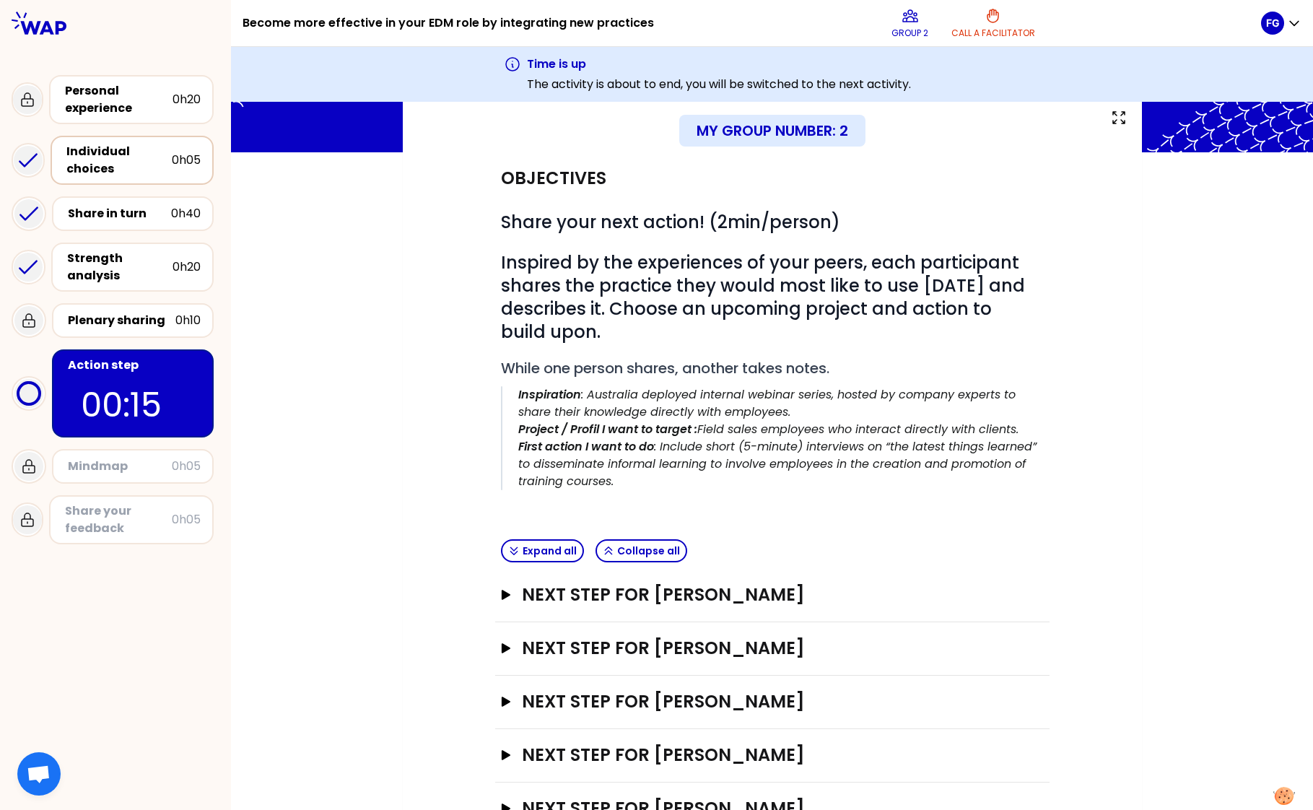
scroll to position [143, 0]
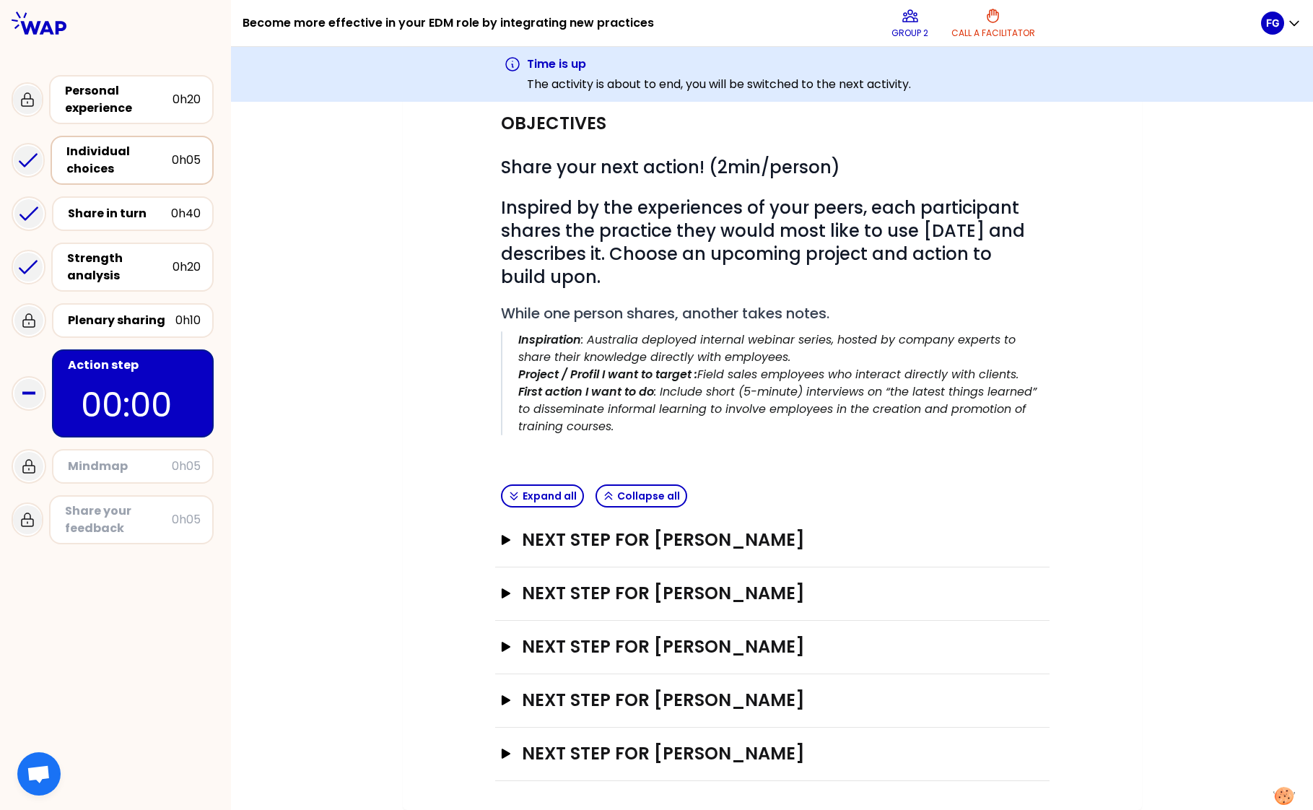
drag, startPoint x: 118, startPoint y: 663, endPoint x: 108, endPoint y: 648, distance: 18.2
click at [120, 665] on div "Become more effective in your EDM role by integrating new practices Group 2 Cal…" at bounding box center [115, 405] width 231 height 810
click at [32, 396] on icon at bounding box center [28, 393] width 29 height 29
click at [139, 472] on div "Mindmap" at bounding box center [120, 466] width 104 height 17
click at [645, 89] on p "The activity is about to end, you will be switched to the next activity." at bounding box center [719, 84] width 384 height 17
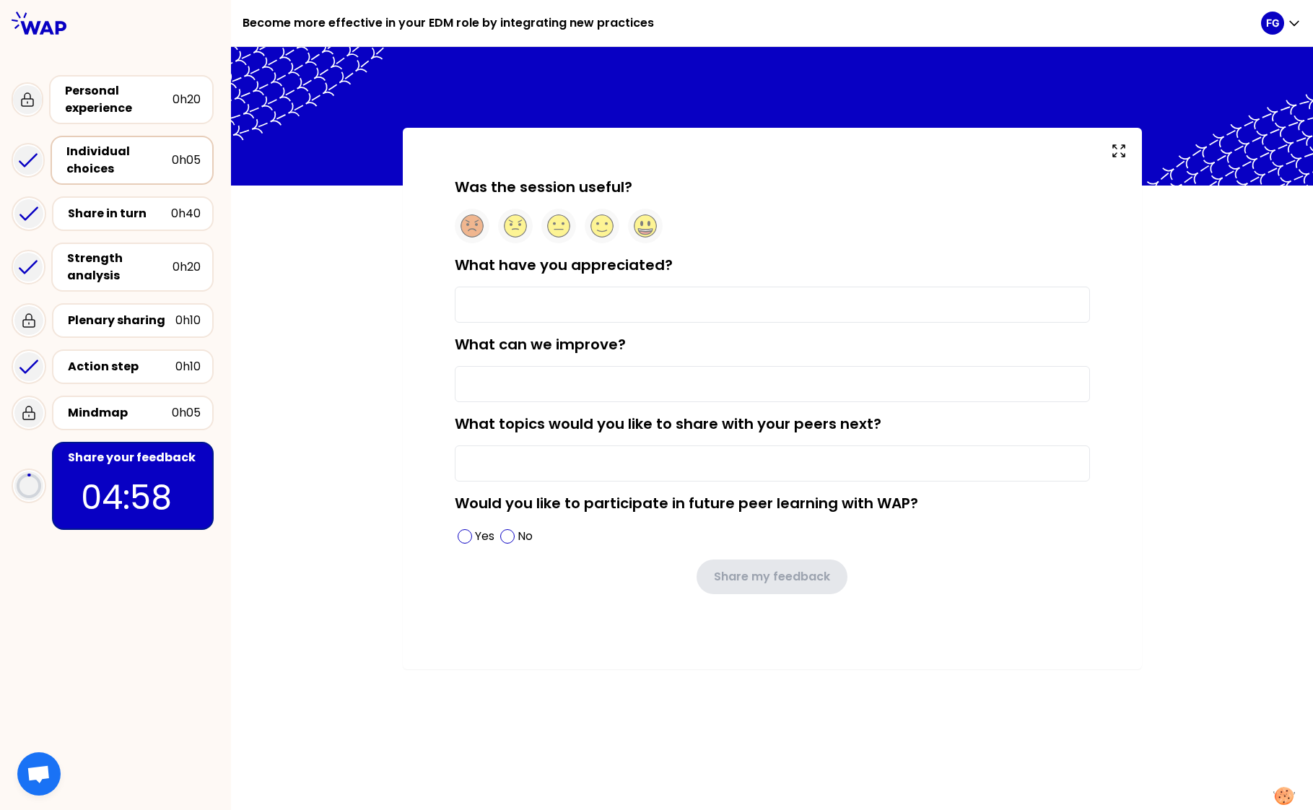
click at [632, 309] on input "What have you appreciated?" at bounding box center [772, 304] width 635 height 36
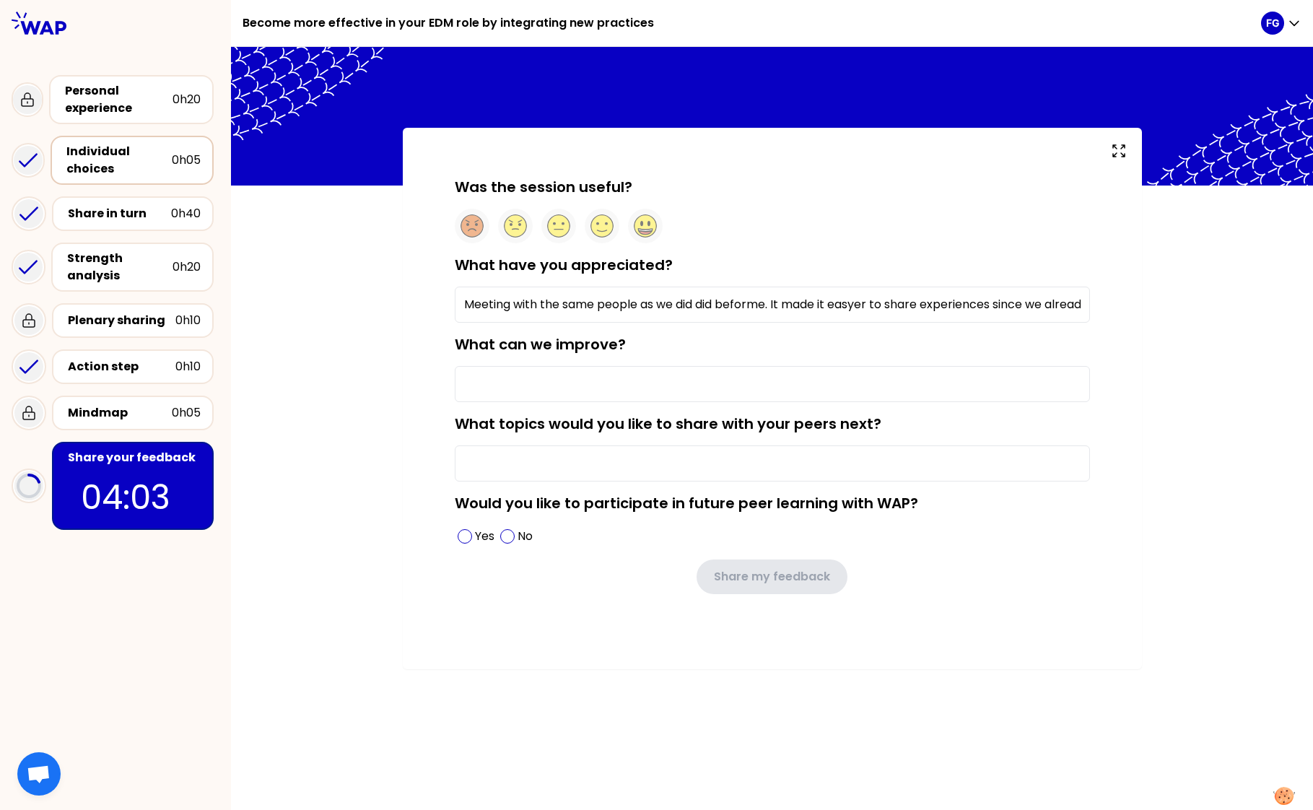
click at [761, 310] on input "Meeting with the same people as we did did beforme. It made it easyer to share …" at bounding box center [772, 304] width 635 height 36
click at [855, 297] on input "Meeting with the same people as we did did before. It made it easyer to share e…" at bounding box center [772, 304] width 635 height 36
drag, startPoint x: 1030, startPoint y: 307, endPoint x: 1089, endPoint y: 299, distance: 59.7
click at [1089, 299] on input "Meeting with the same people as we did did before. It made it easier to share e…" at bounding box center [772, 304] width 635 height 36
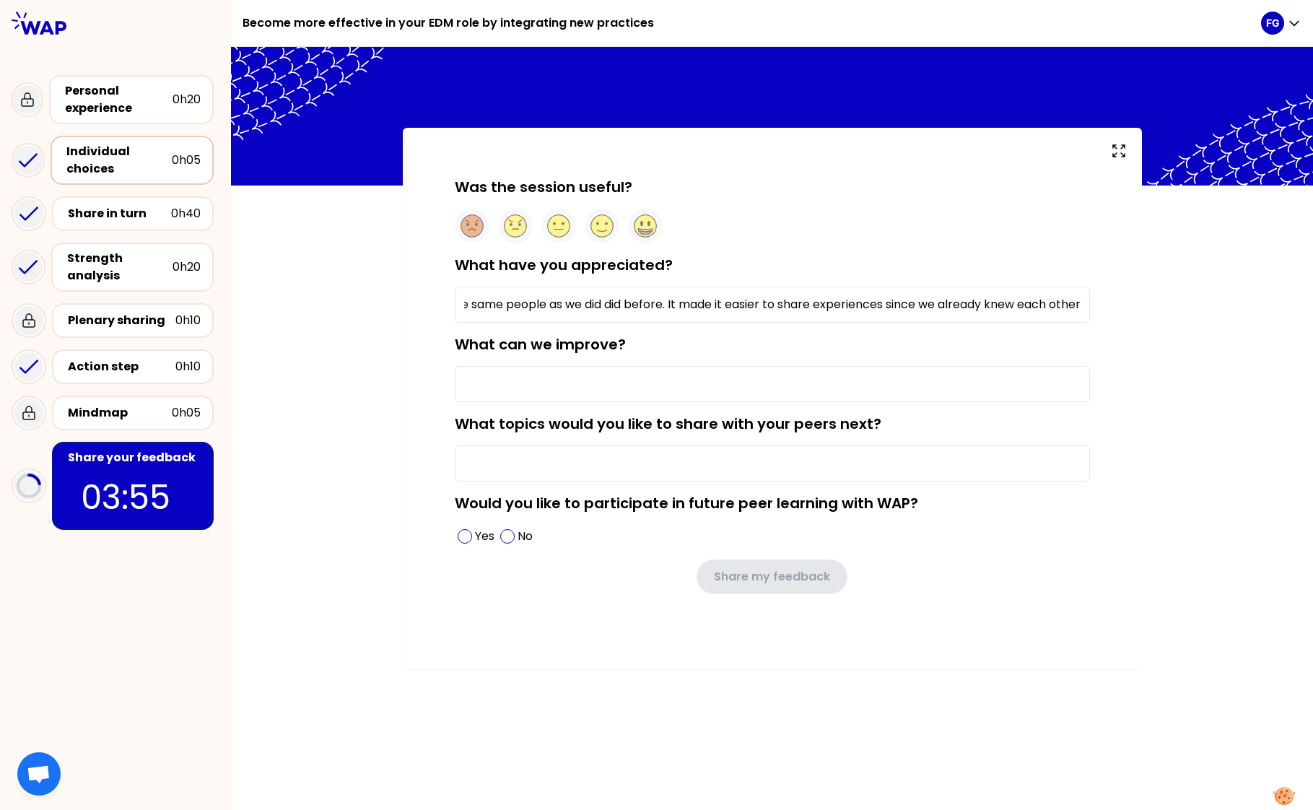
click at [1080, 299] on input "Meeting with the same people as we did did before. It made it easier to share e…" at bounding box center [772, 304] width 635 height 36
type input "Meeting with the same people as we did did before. It made it easier to share e…"
click at [637, 388] on input "What can we improve?" at bounding box center [772, 384] width 635 height 36
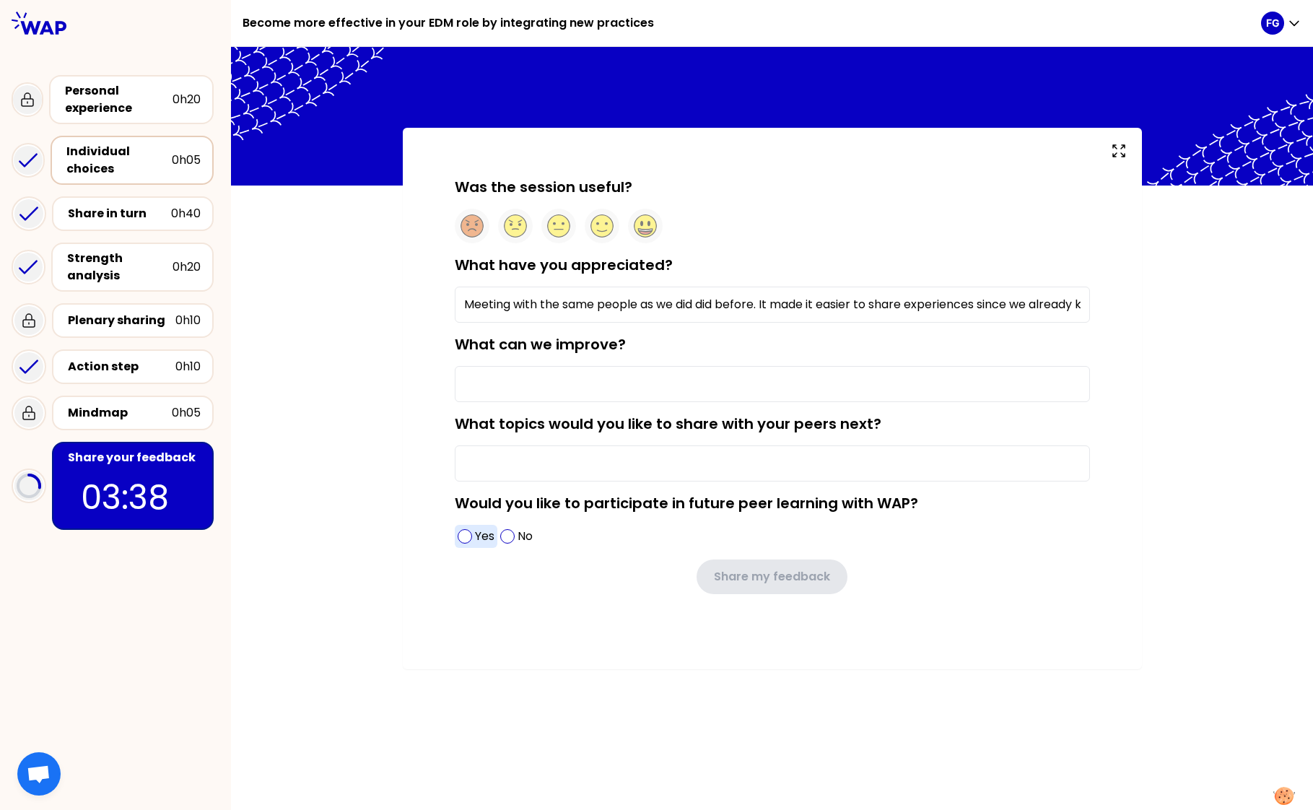
click at [483, 545] on div "Yes" at bounding box center [476, 536] width 43 height 23
click at [634, 225] on circle at bounding box center [645, 226] width 22 height 22
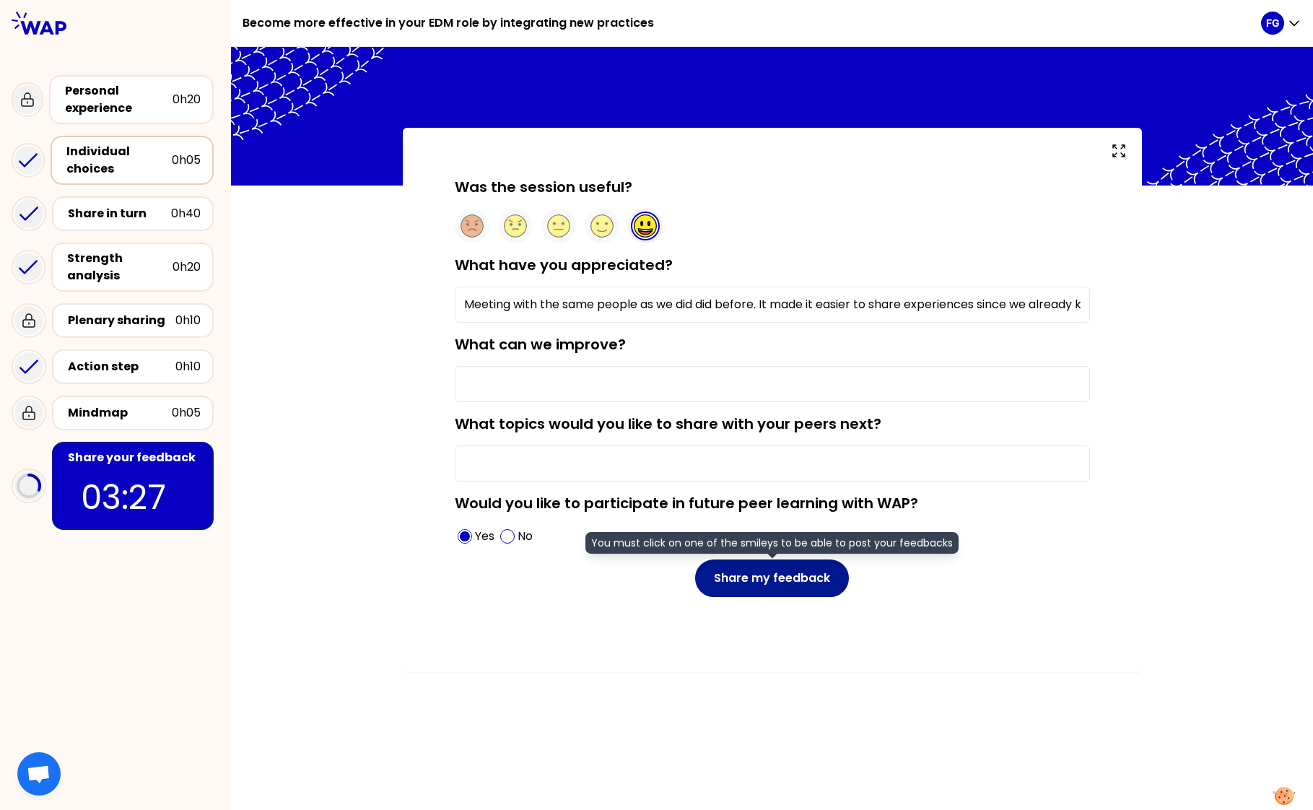
click at [732, 579] on button "Share my feedback" at bounding box center [772, 578] width 154 height 38
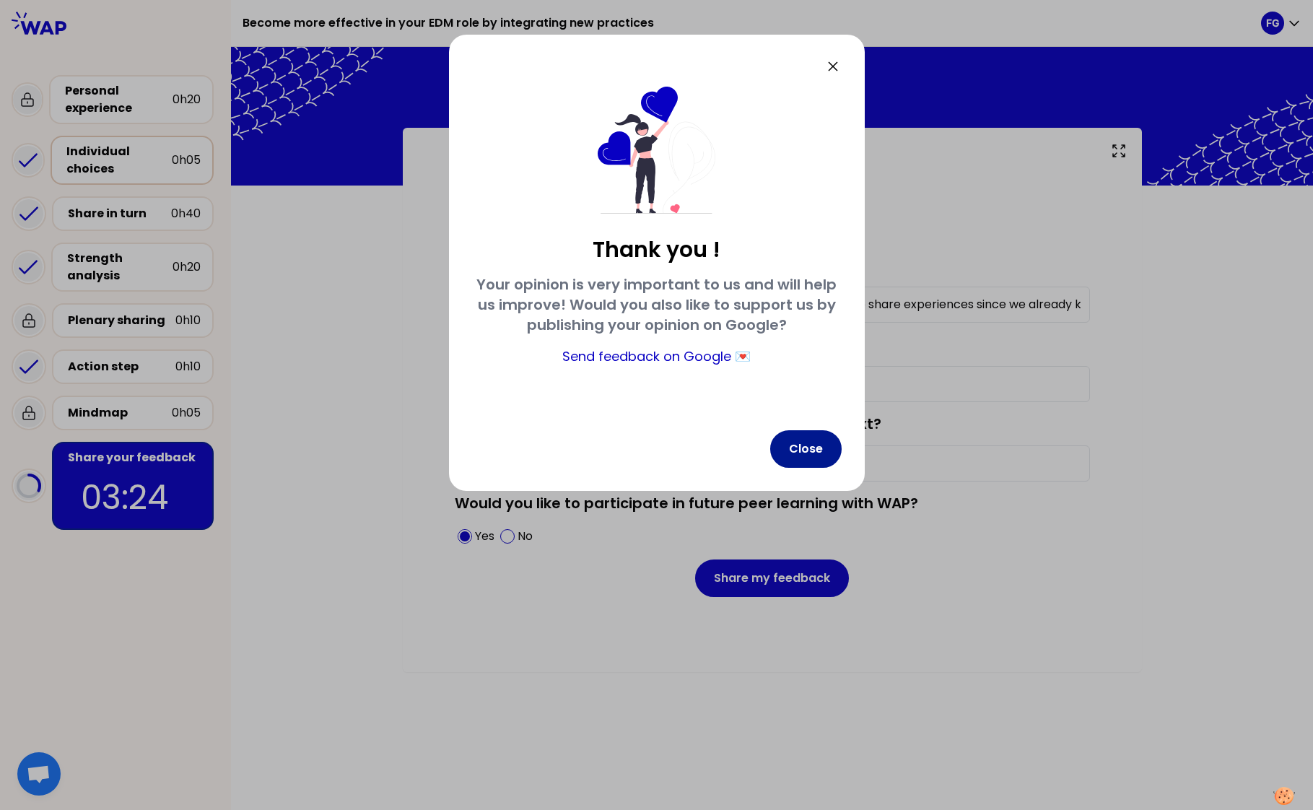
click at [797, 457] on button "Close" at bounding box center [805, 449] width 71 height 38
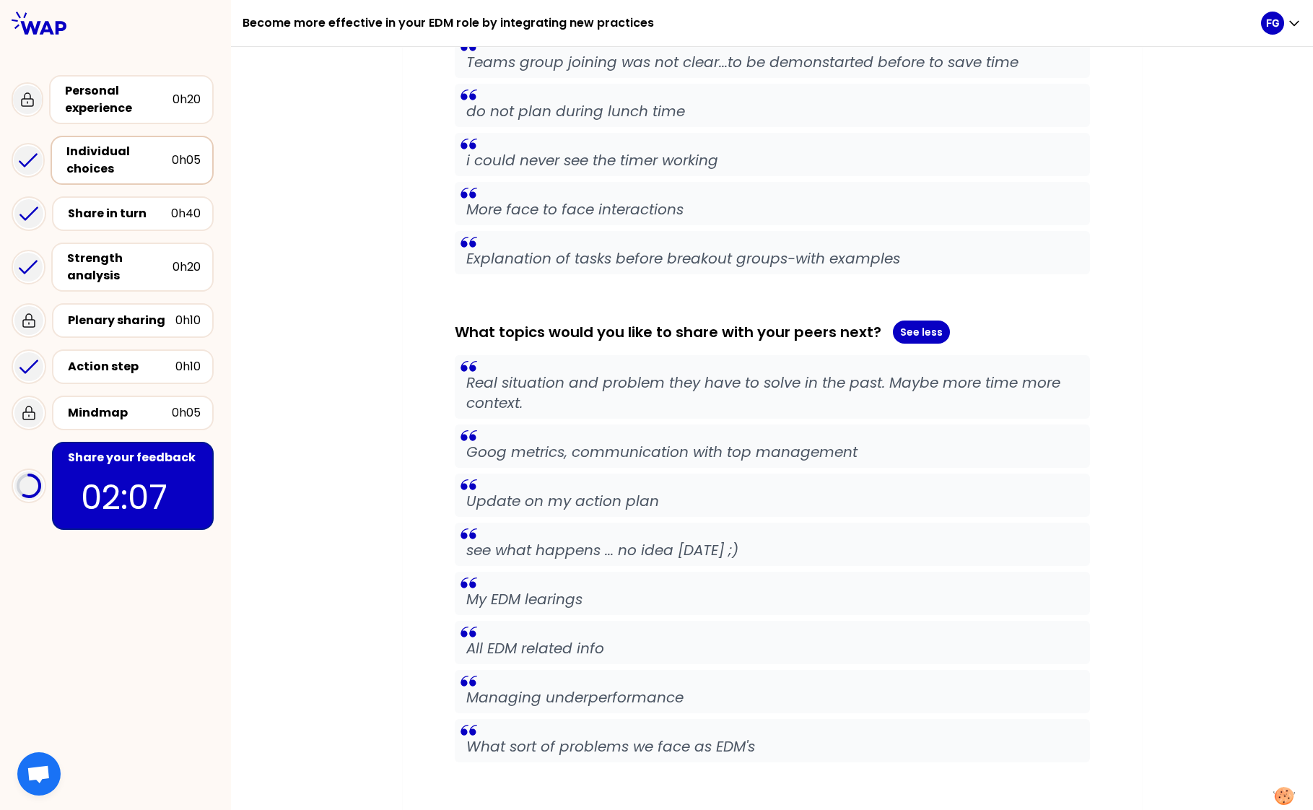
scroll to position [1551, 0]
